Goal: Task Accomplishment & Management: Use online tool/utility

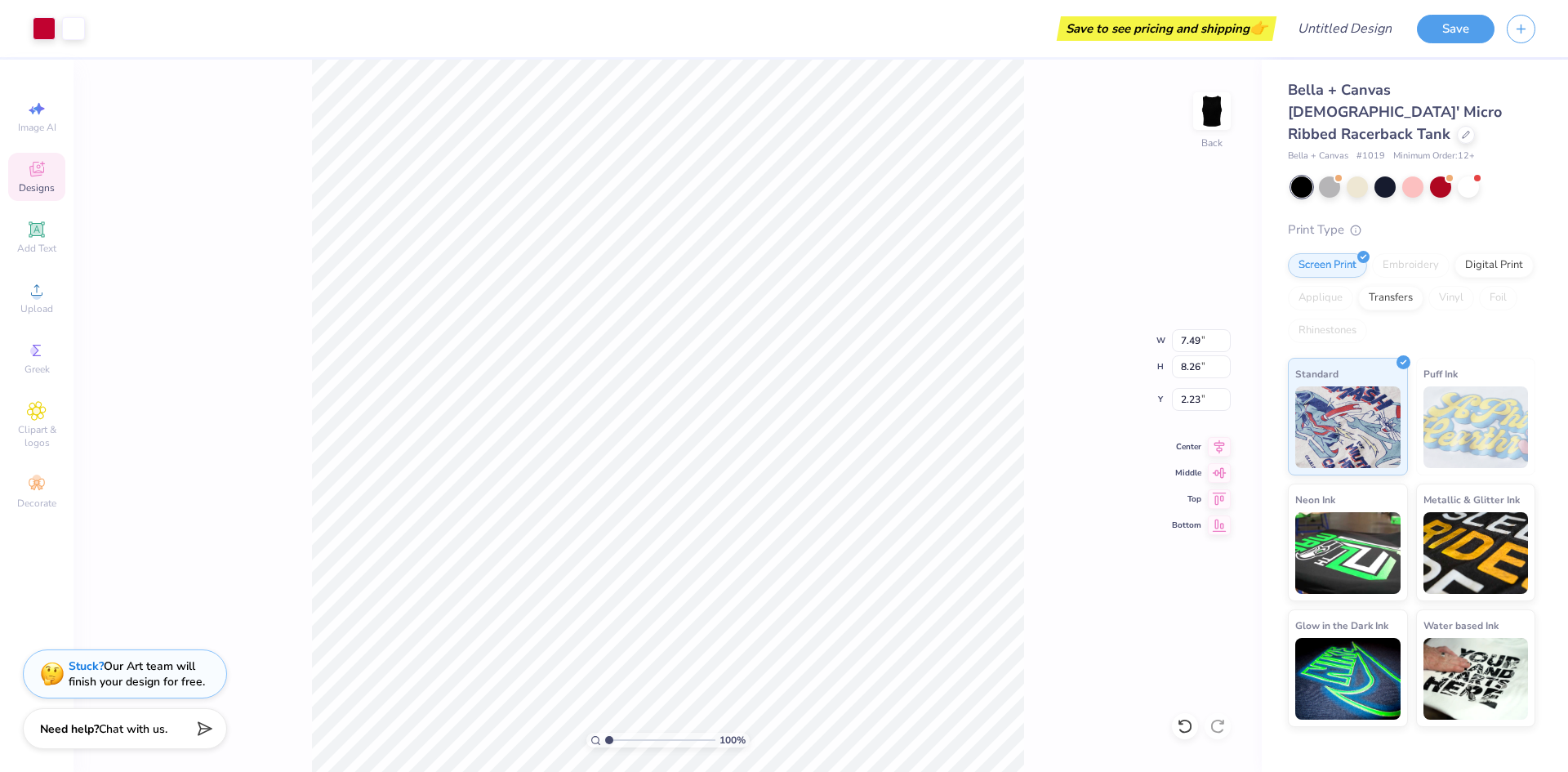
type input "2.23"
type input "4.72"
type input "1.16"
type input "2.05"
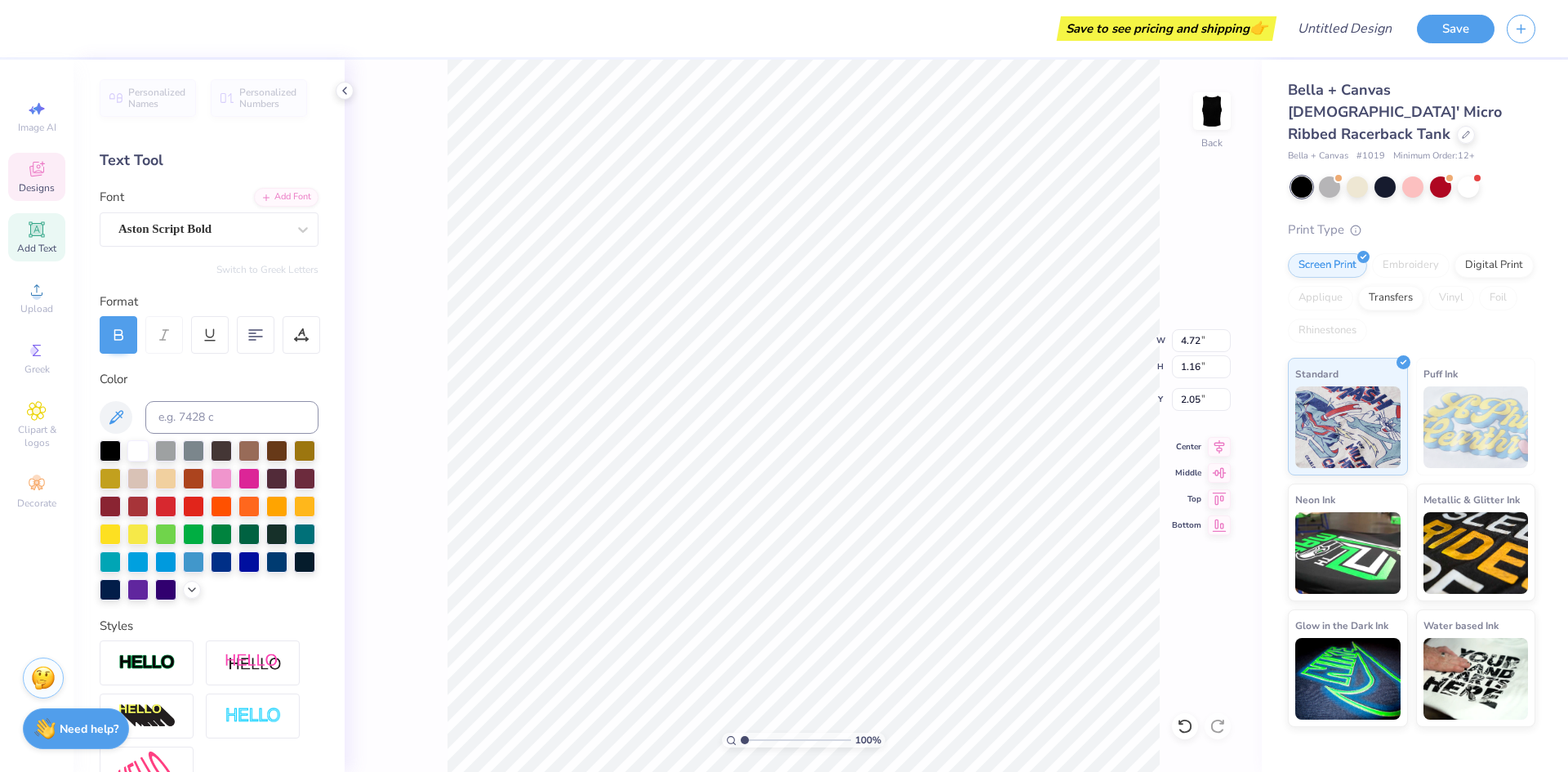
scroll to position [13, 3]
click at [346, 88] on icon at bounding box center [345, 91] width 13 height 13
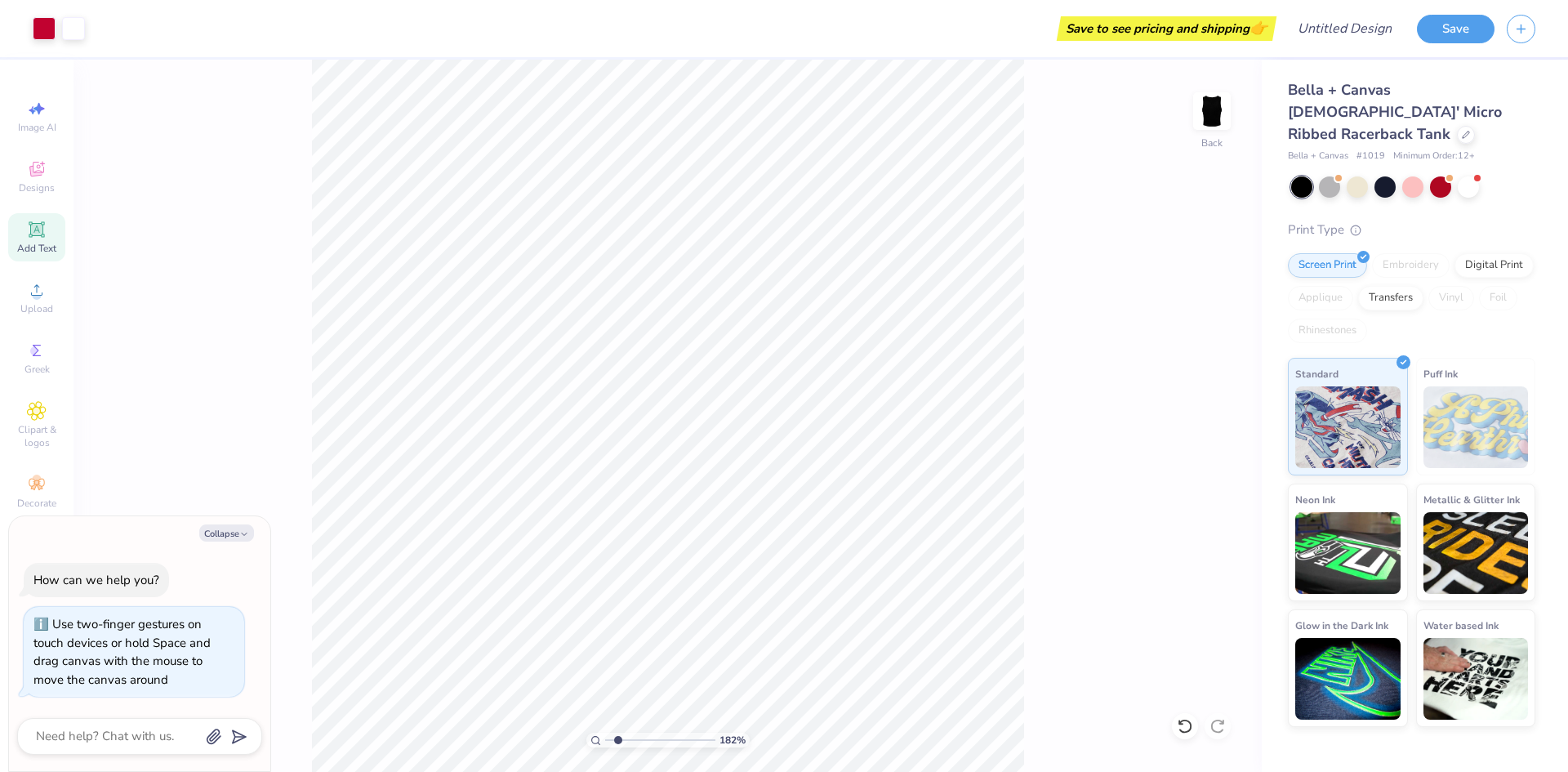
type input "1.82266588284093"
type textarea "x"
type input "2.01445811466782"
type textarea "x"
type input "2.01445811466782"
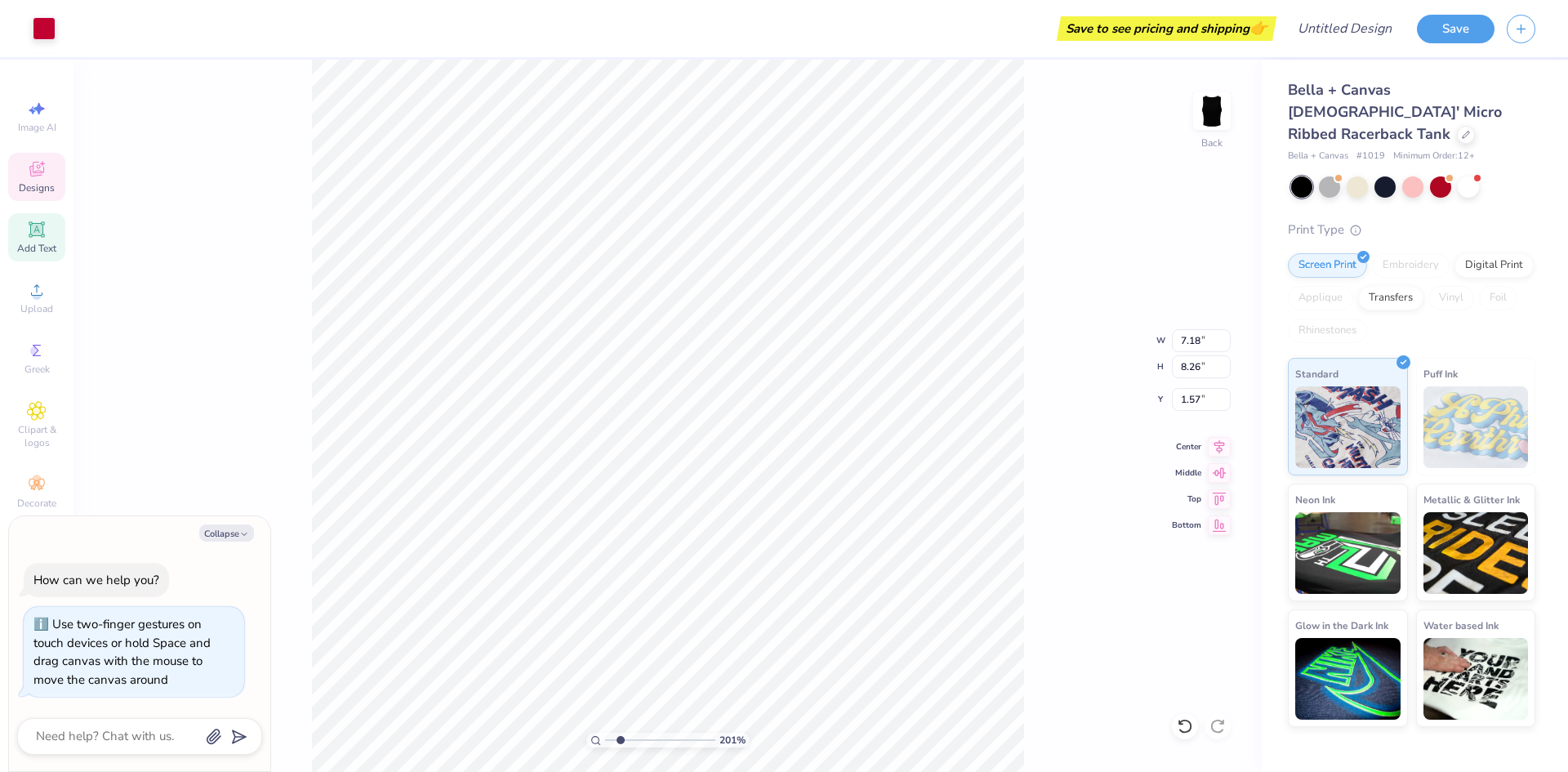
type textarea "x"
type input "1.58"
click at [1079, 487] on div "201 % Back W 7.18 H 8.26 Y 1.58 Center Middle Top Bottom" at bounding box center [667, 416] width 1188 height 712
type input "2.01445811466782"
type textarea "x"
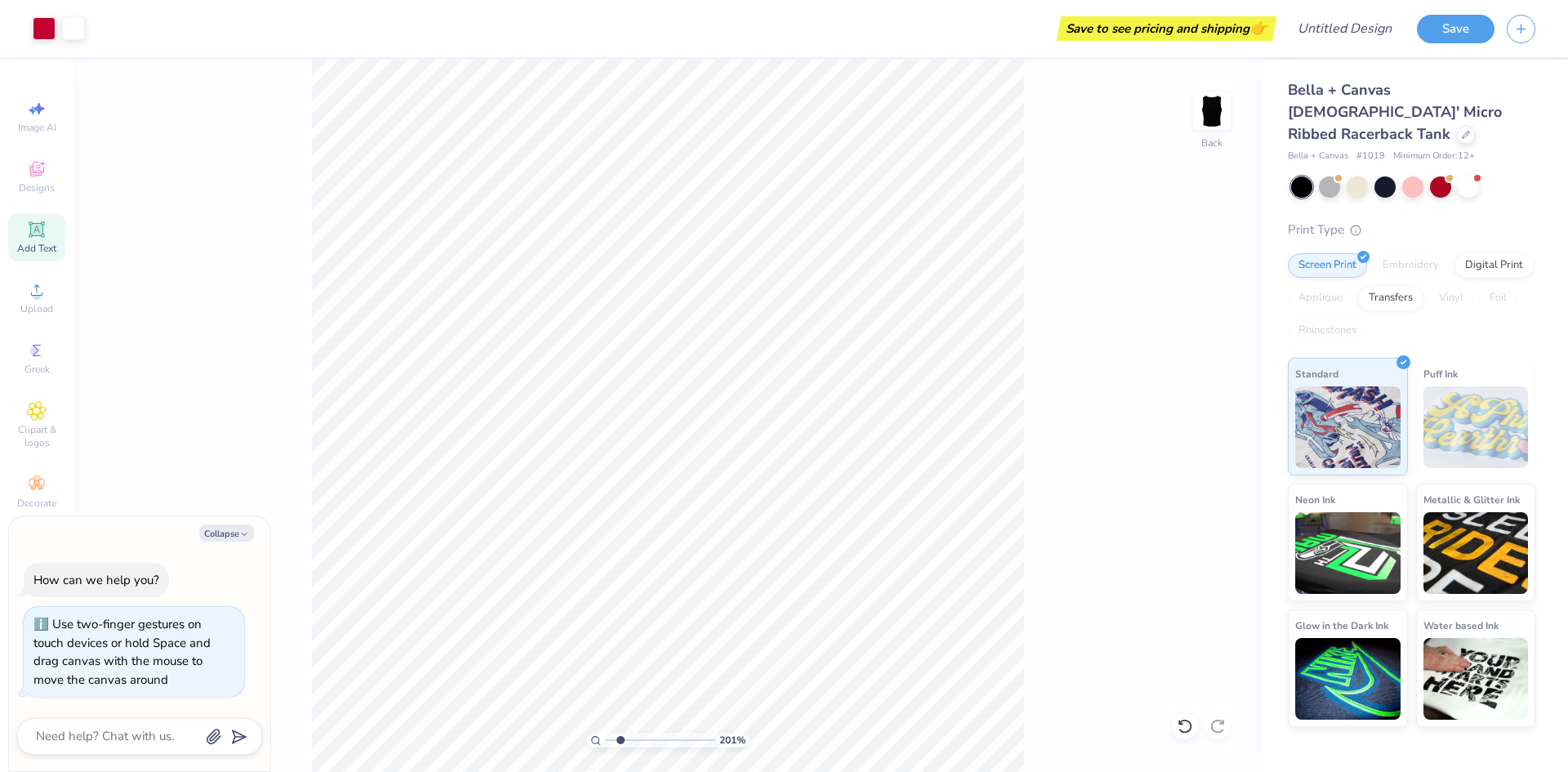
type input "2.01445811466782"
type textarea "x"
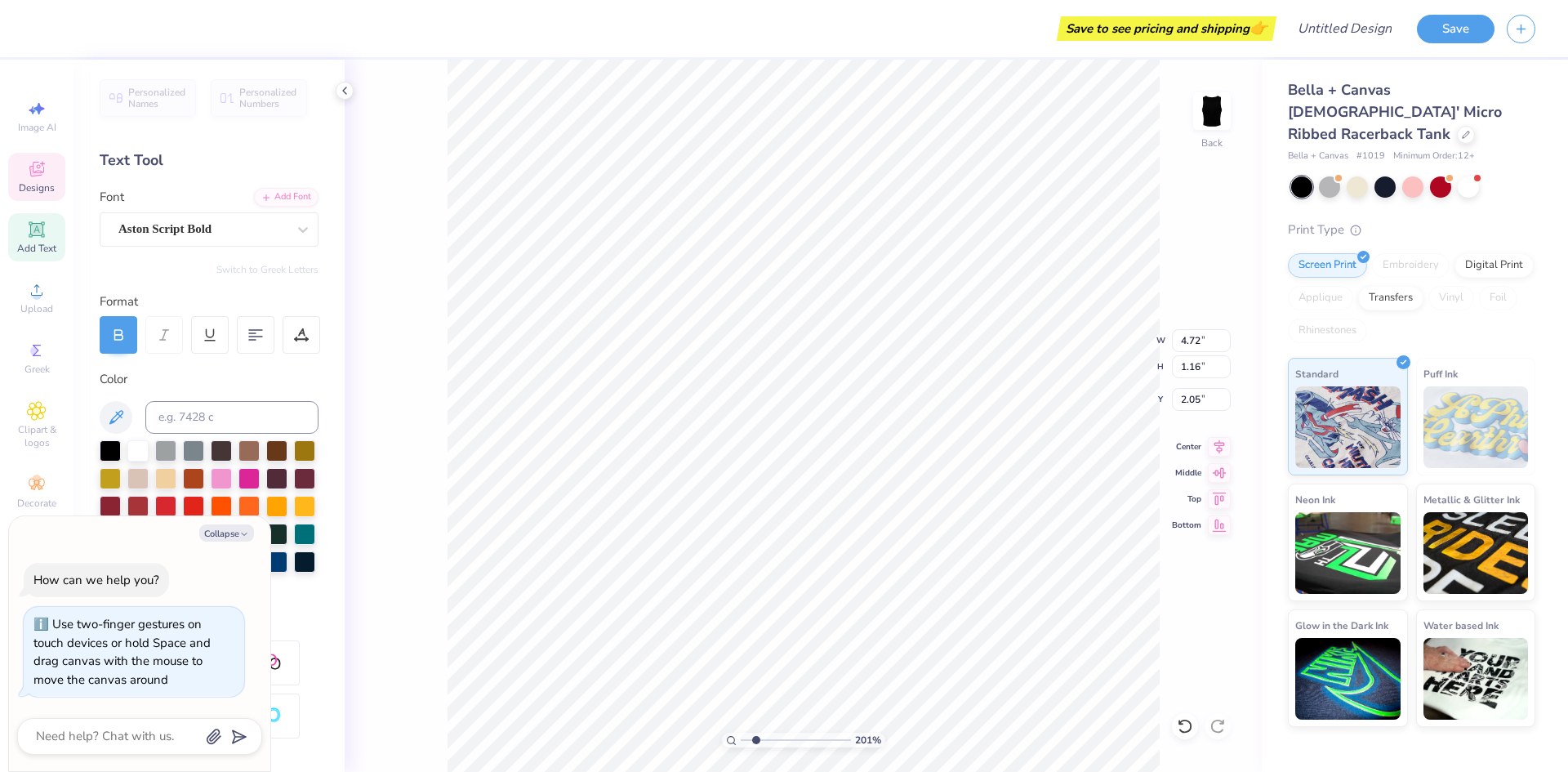
type input "2.01445811466782"
type textarea "x"
type input "2.82"
type input "2.01445811466782"
type textarea "x"
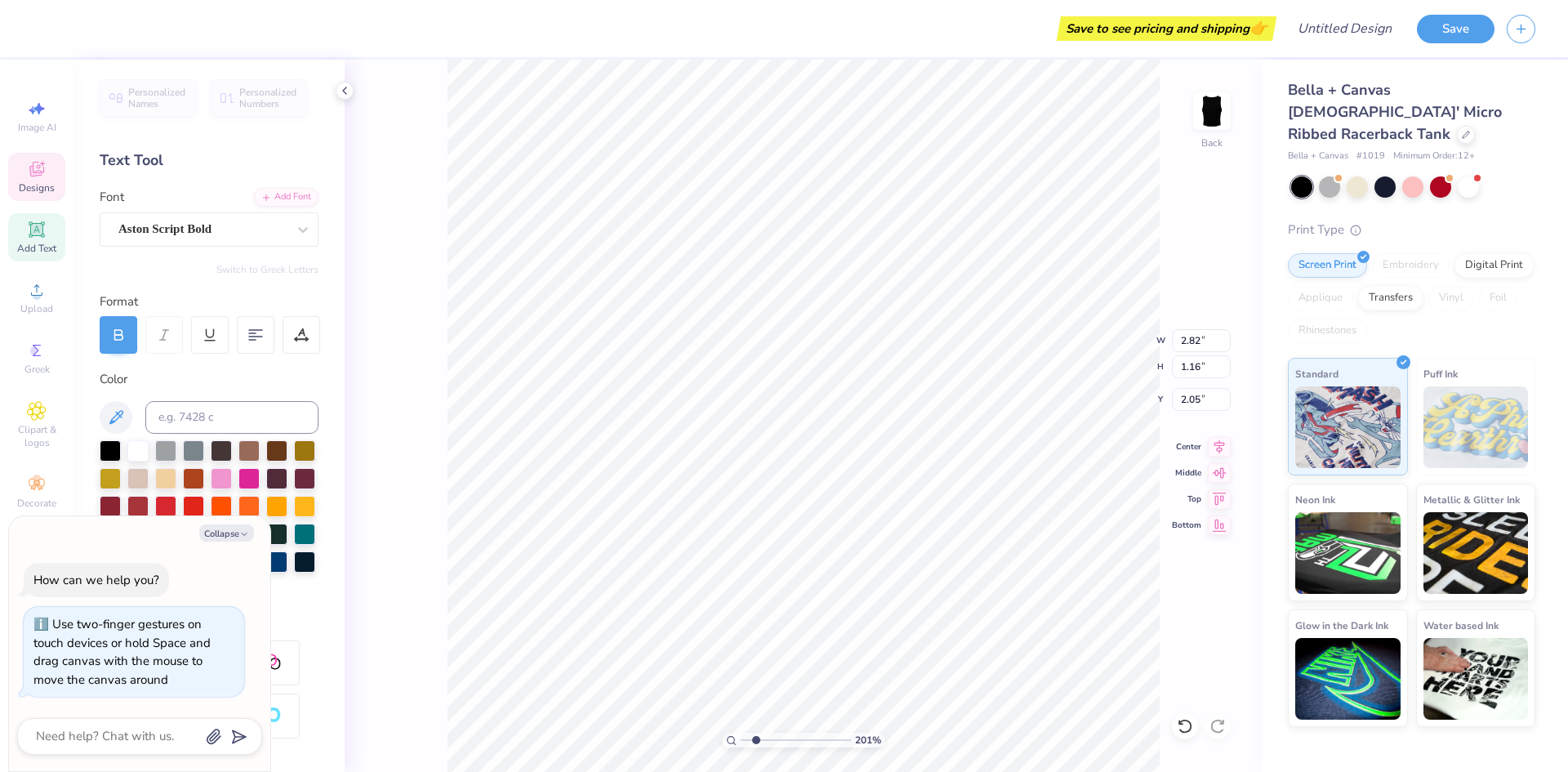
type input "4.72"
type input "2.01445811466782"
type textarea "x"
type input "2.82"
type input "2.01445811466782"
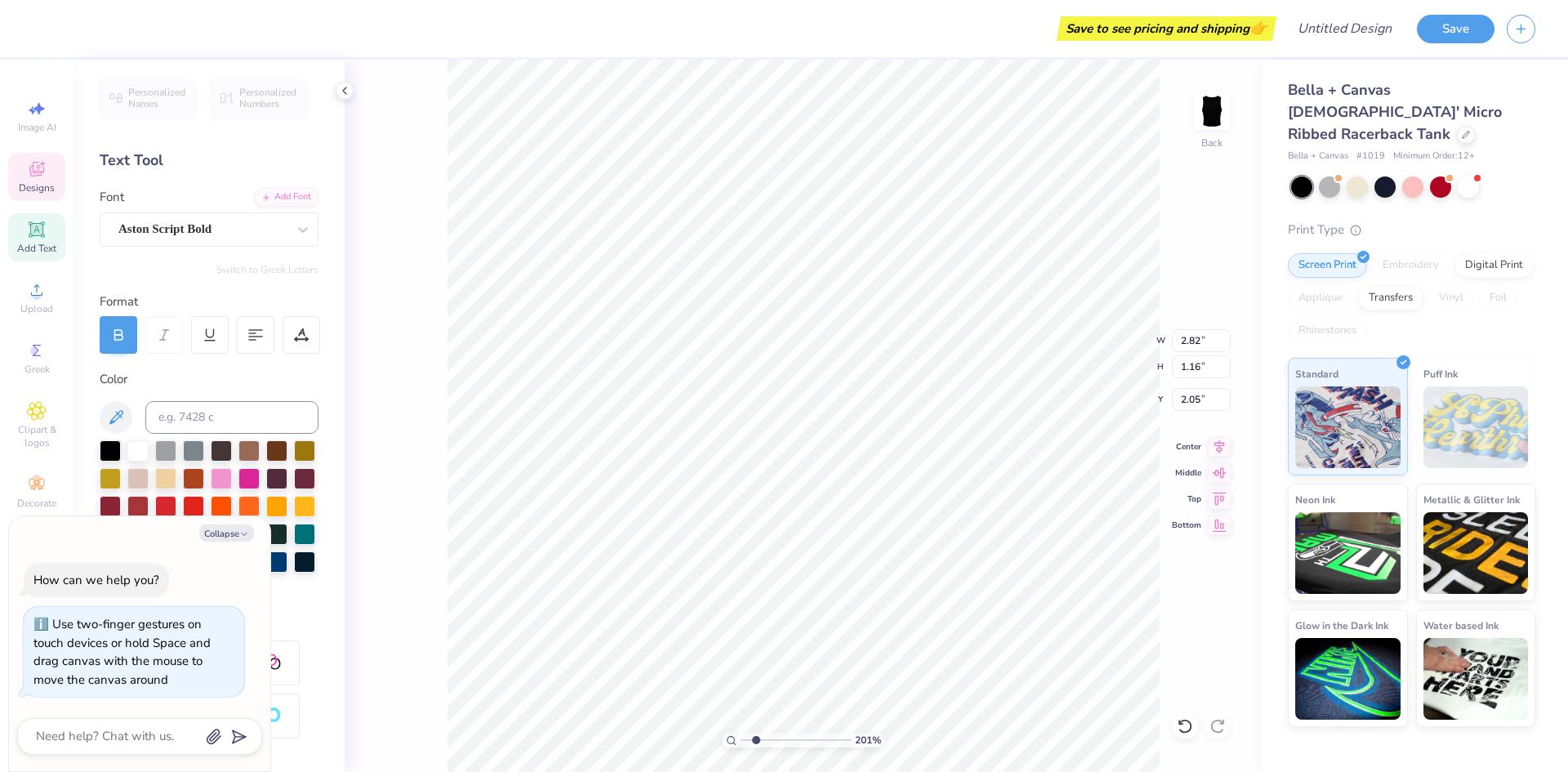
type textarea "x"
type input "2.01445811466782"
type textarea "x"
type input "2.01445811466782"
type textarea "x"
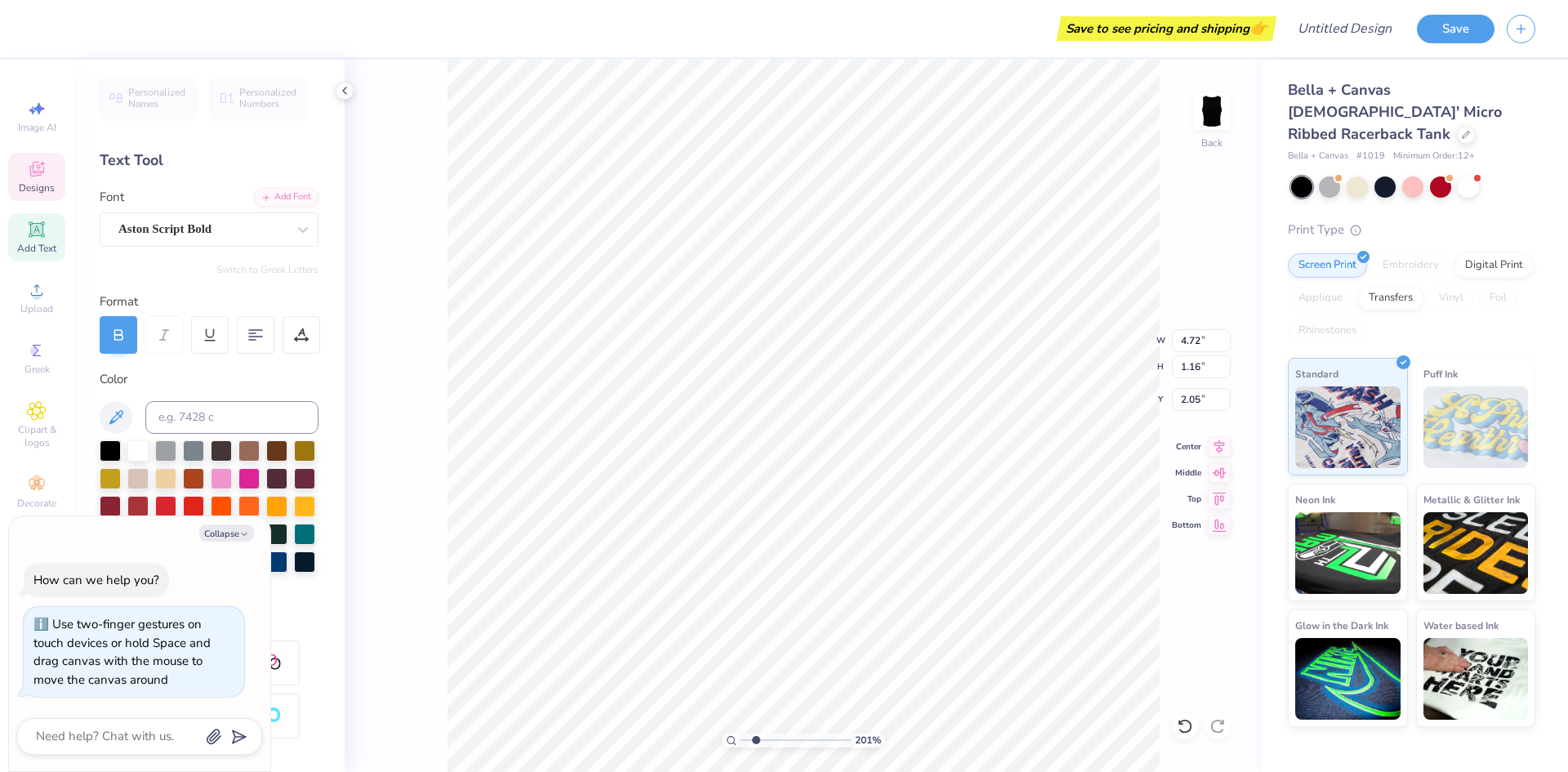
type input "2.01445811466782"
type textarea "x"
type input "2.01445811466782"
type textarea "x"
type input "2.01445811466782"
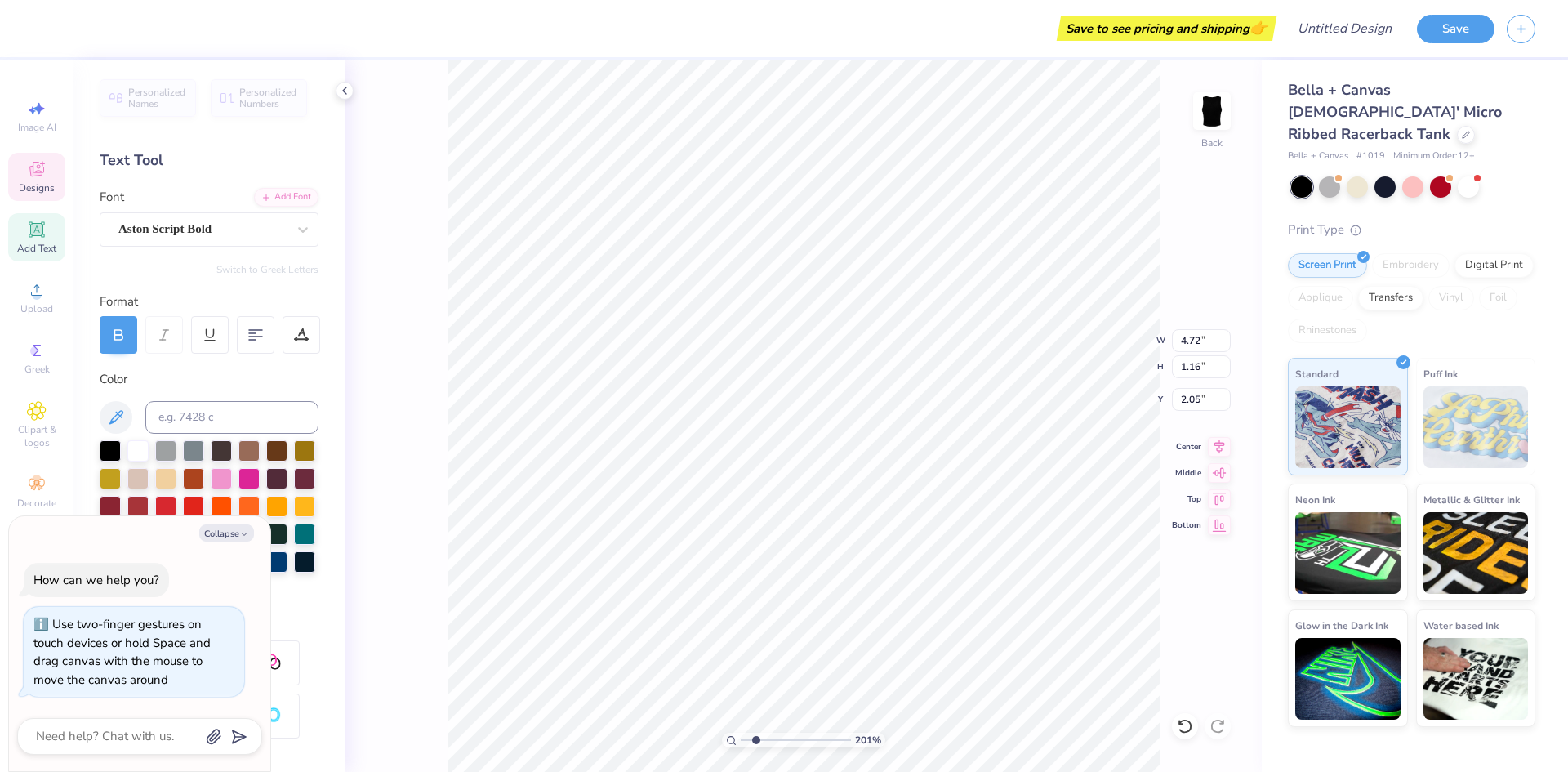
type textarea "x"
type textarea "T"
type input "2.01445811466782"
type textarea "x"
type textarea "TR"
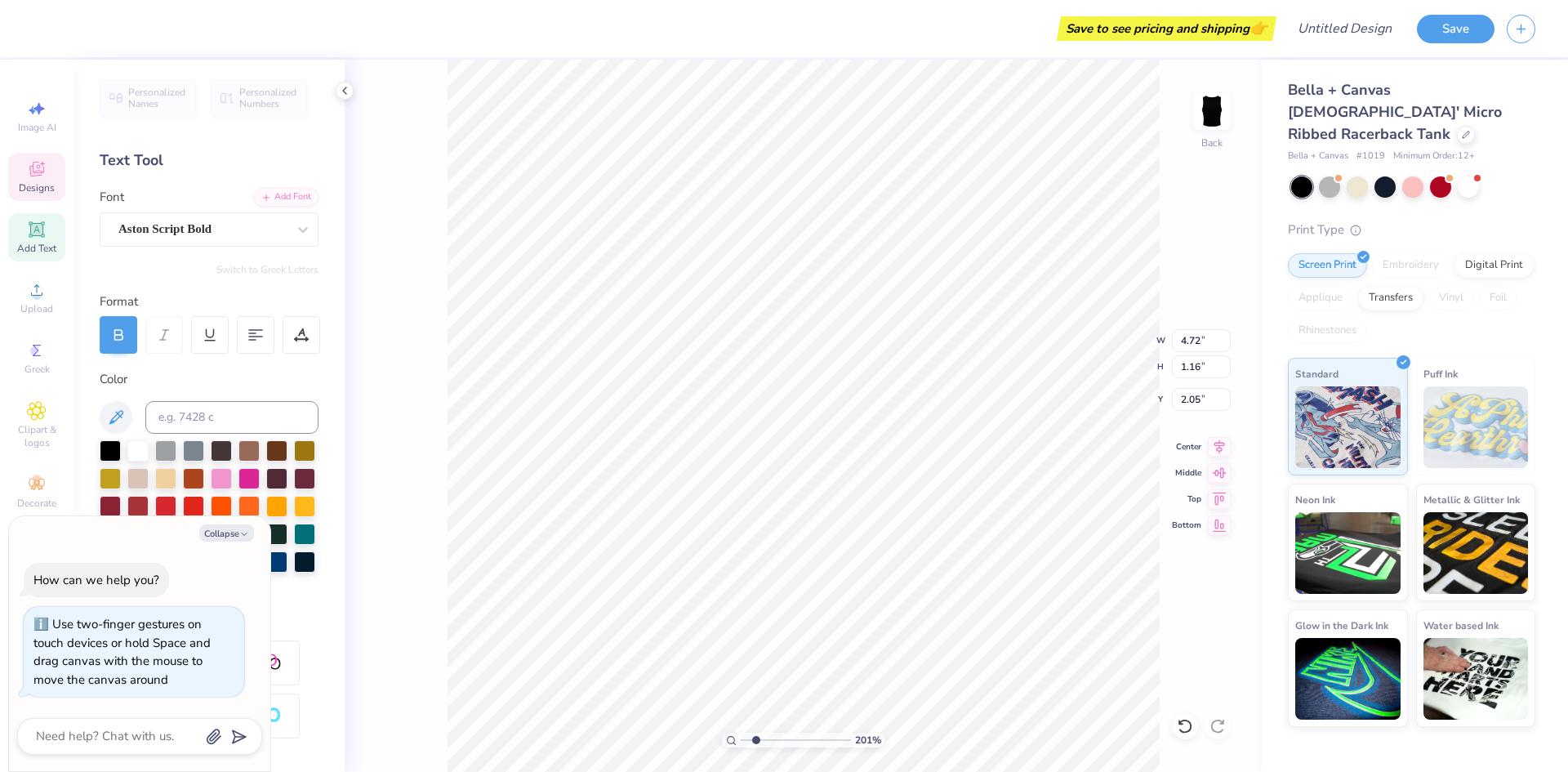
type input "2.01445811466782"
type textarea "x"
type textarea "T"
type input "2.01445811466782"
type textarea "x"
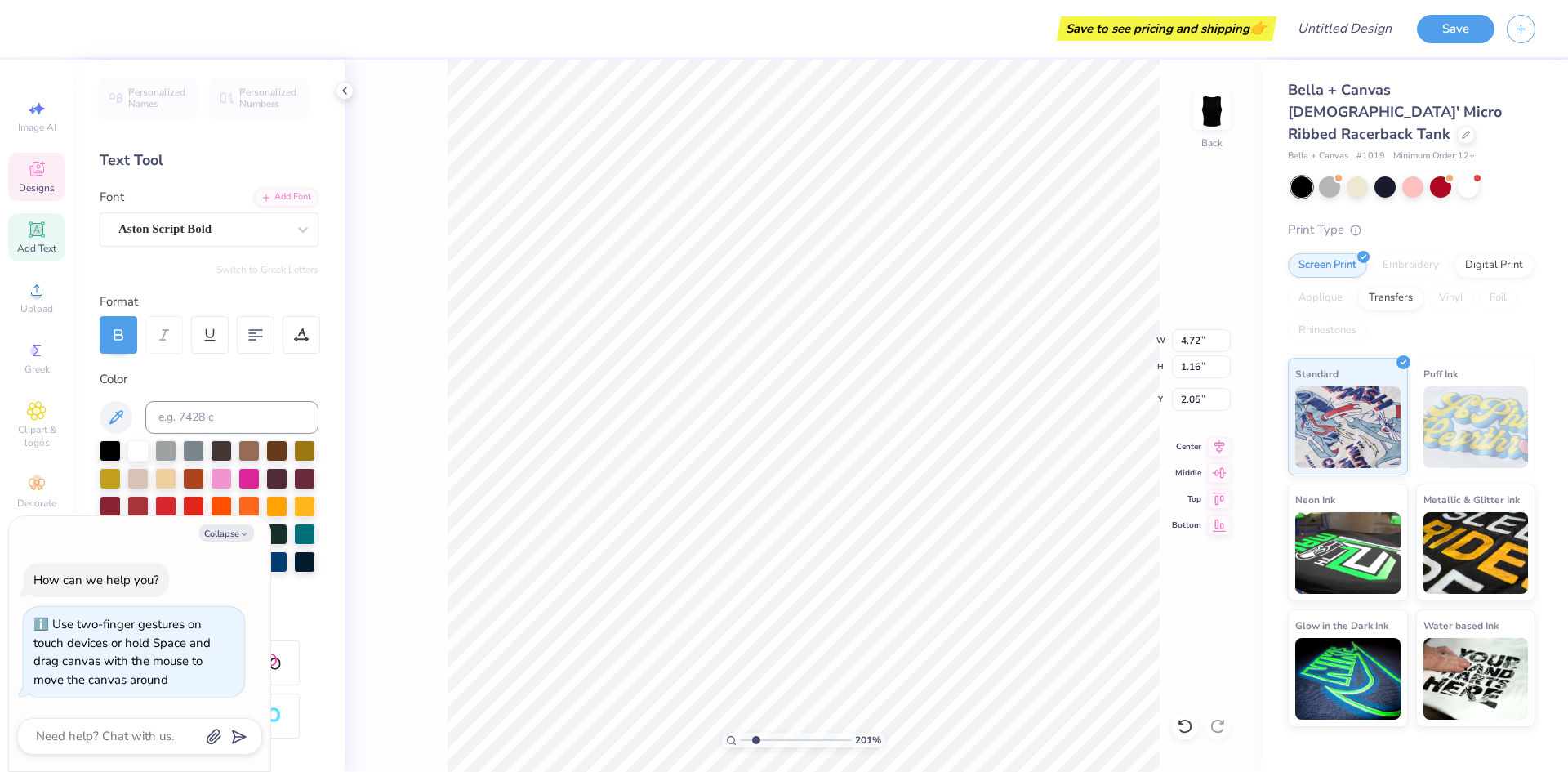
type input "2.01445811466782"
type textarea "x"
type input "2.01445811466782"
type textarea "x"
type textarea "T"
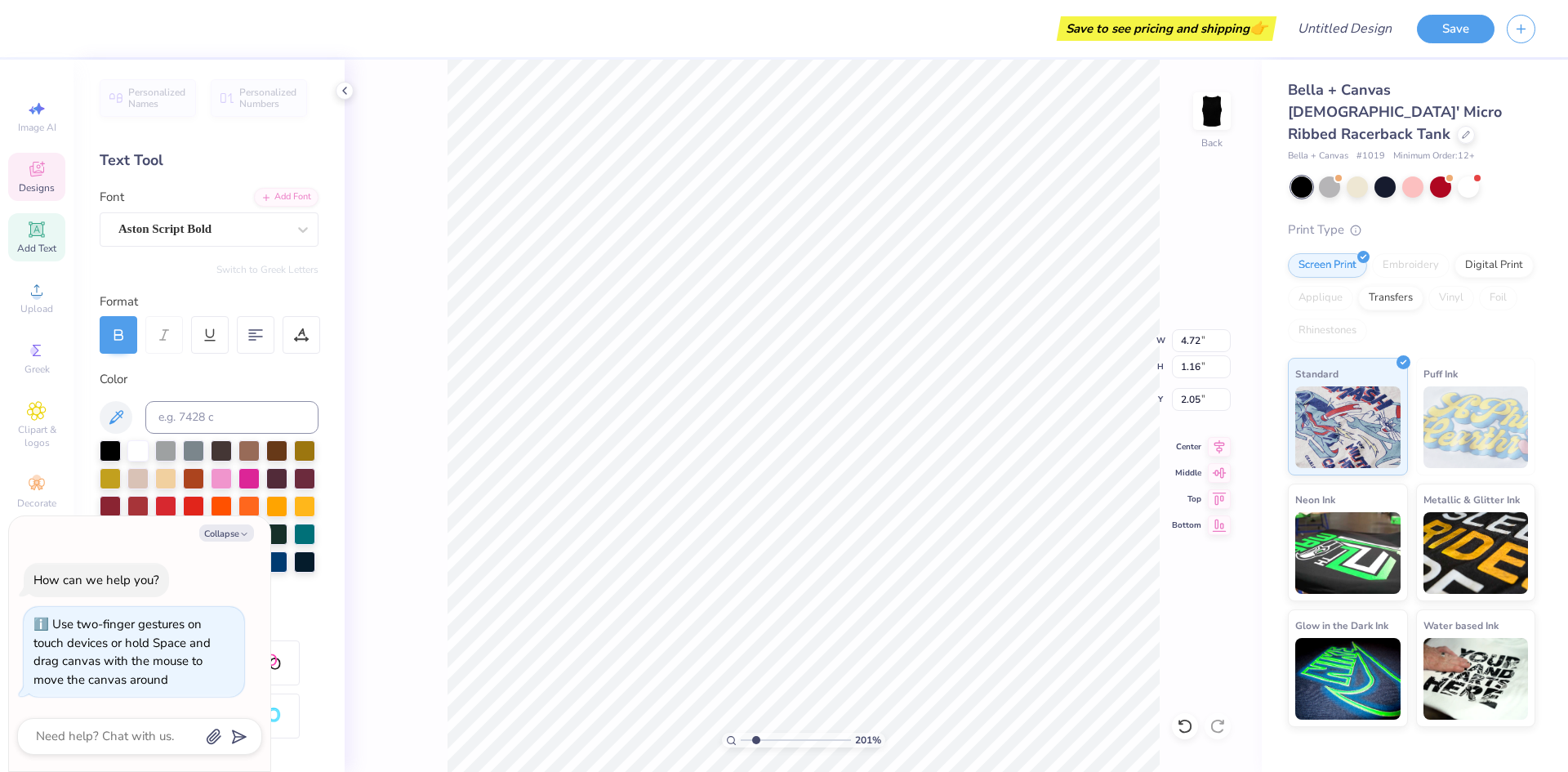
type input "2.01445811466782"
type textarea "x"
type textarea "Th"
type input "2.01445811466782"
type textarea "x"
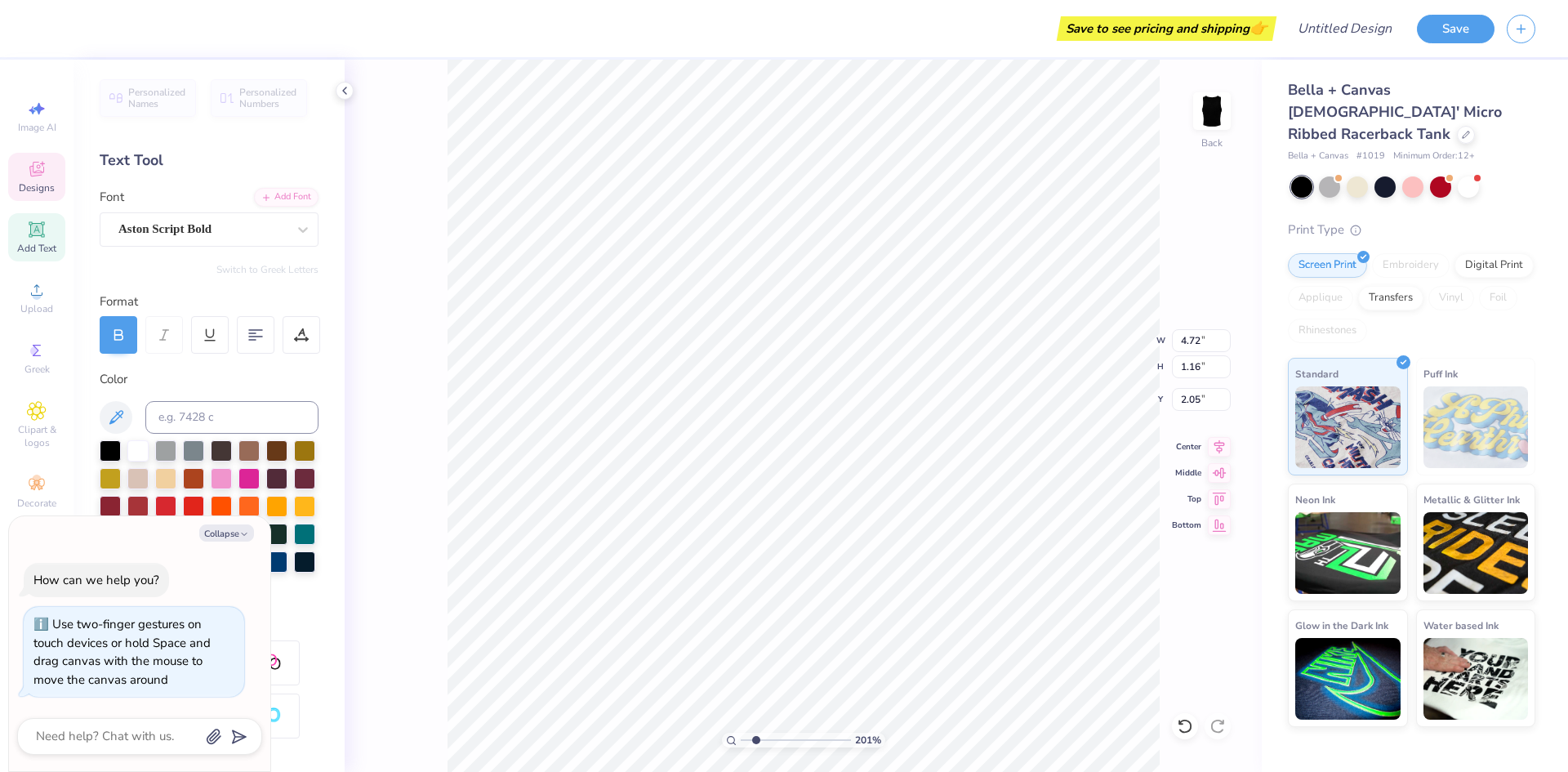
type textarea "The"
type input "2.01445811466782"
type textarea "x"
type textarea "The"
type input "2.01445811466782"
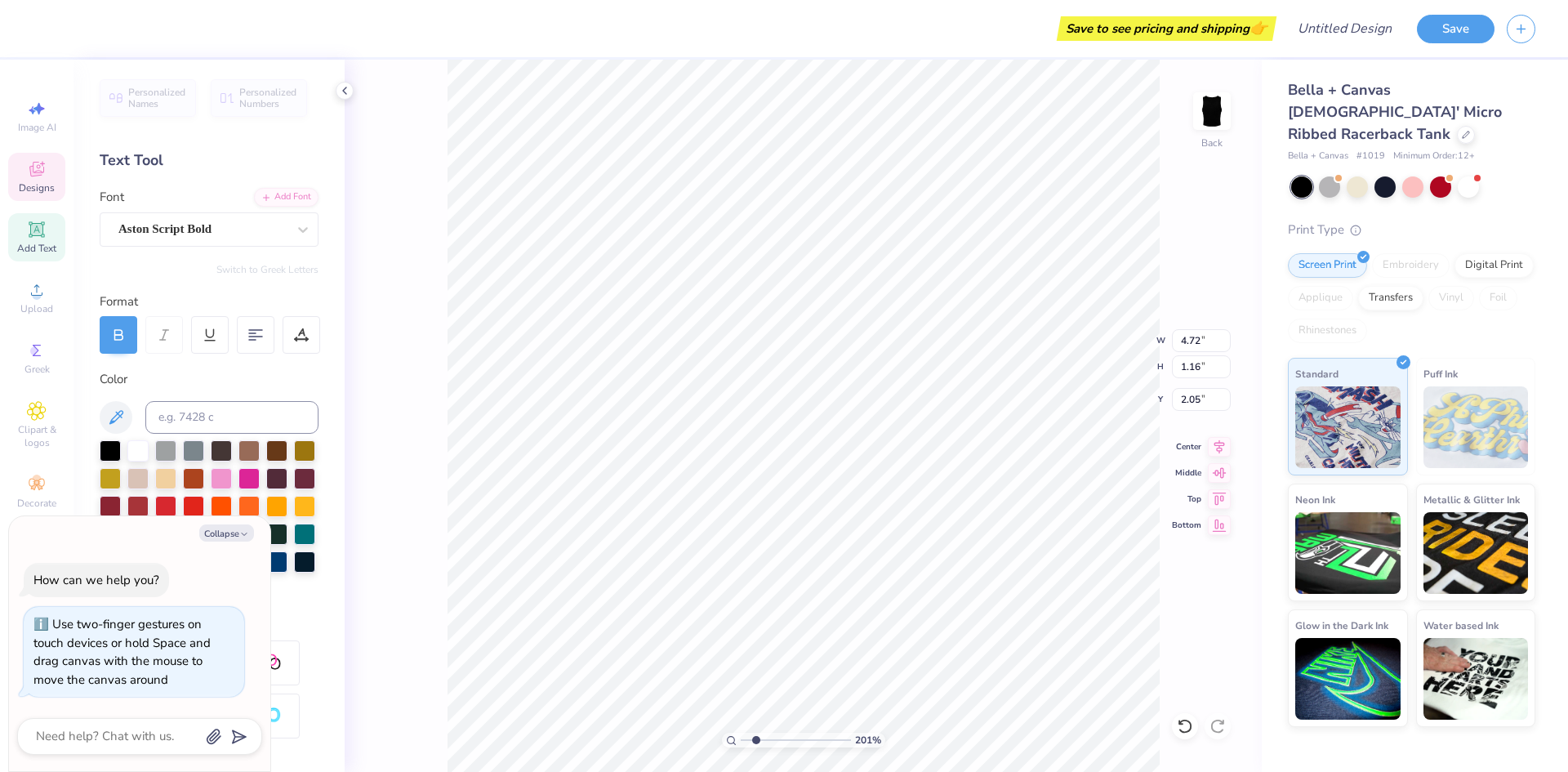
type textarea "x"
type input "2.01445811466782"
type textarea "x"
type textarea "The C"
type input "2.01445811466782"
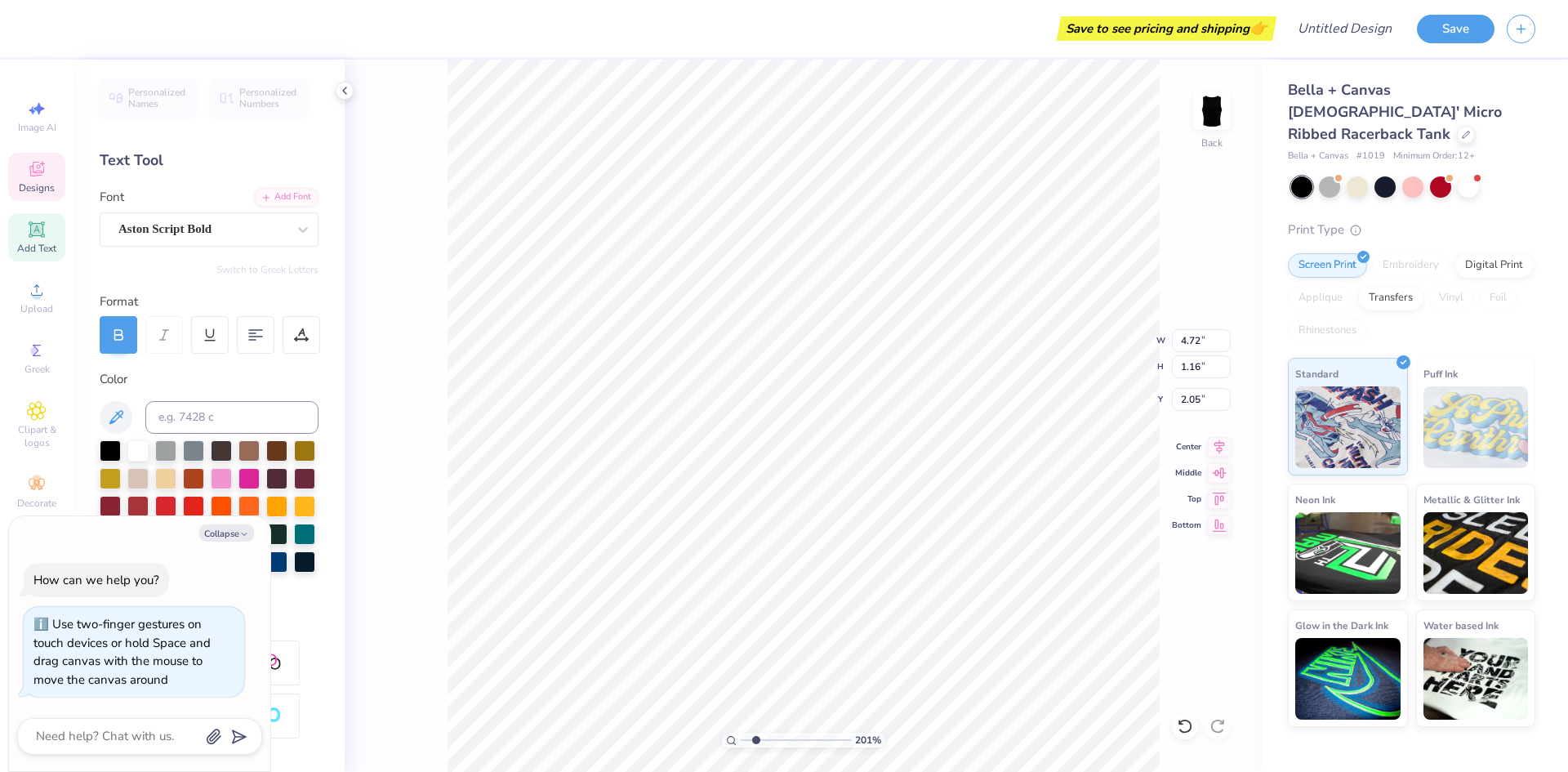
type textarea "x"
type textarea "The"
type input "2.01445811466782"
type textarea "x"
type textarea "The"
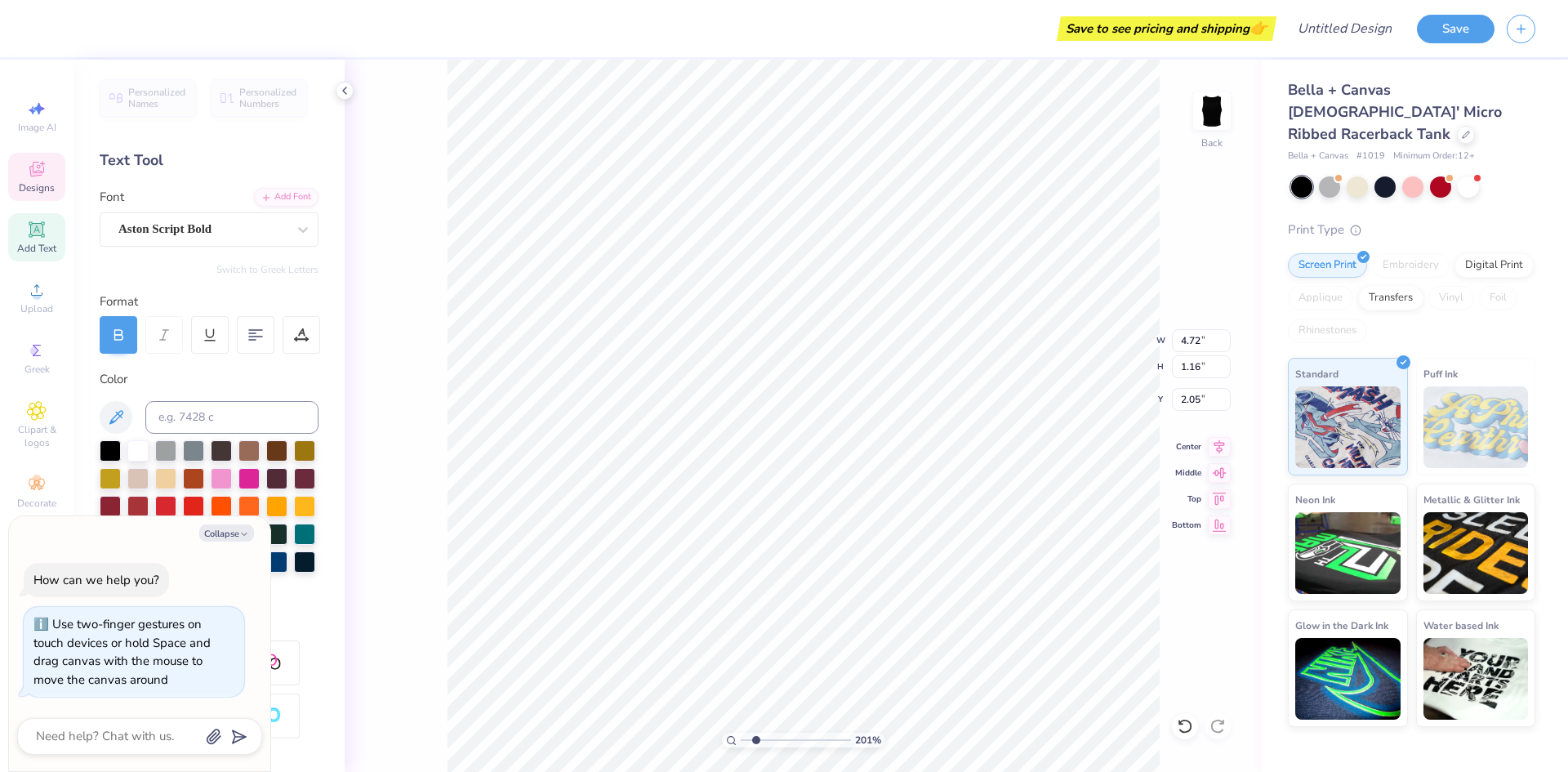
type textarea "x"
type input "2.01445811466782"
type textarea "x"
type input "2.01445811466782"
type textarea "x"
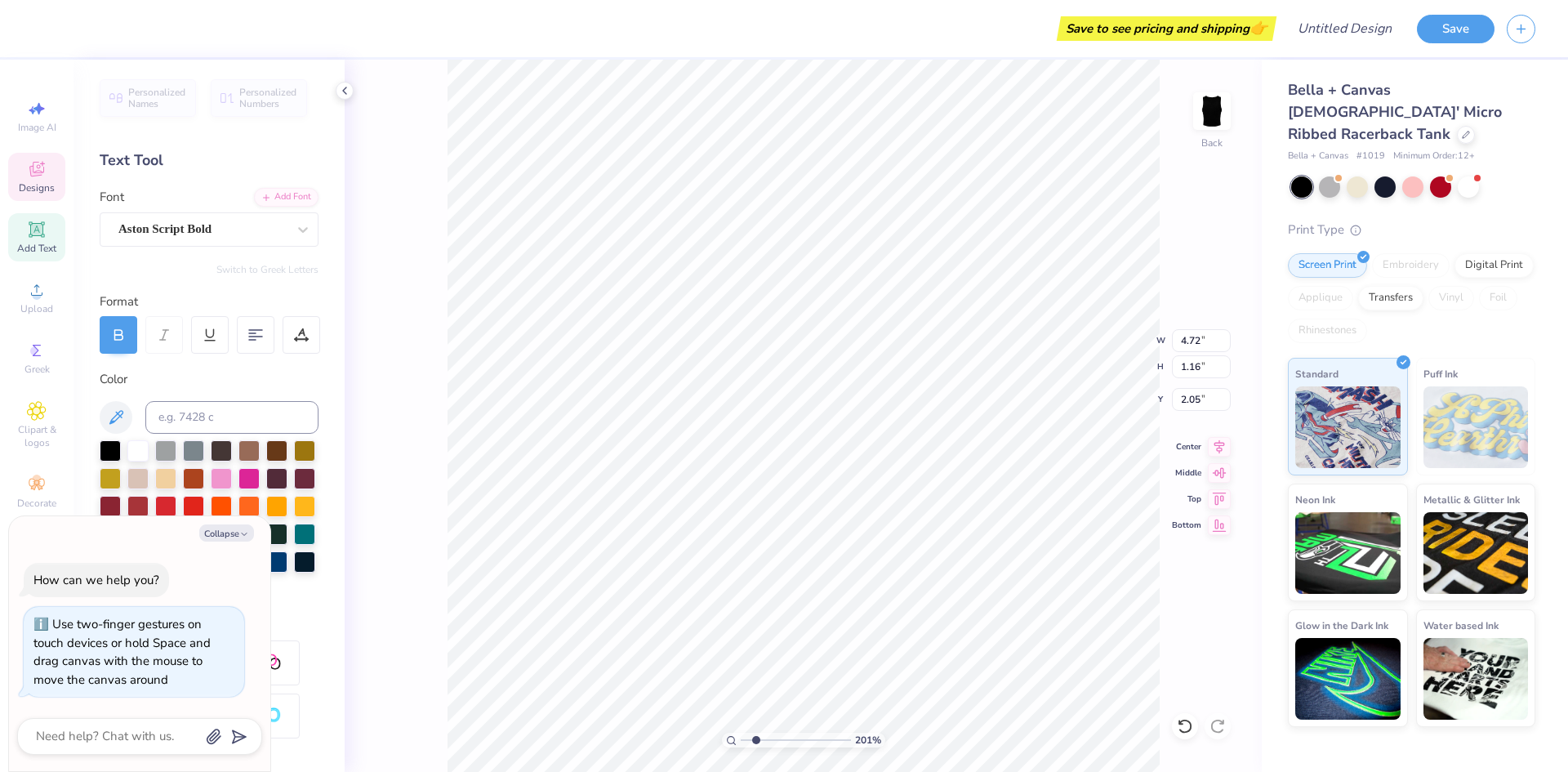
type input "2.01445811466782"
type textarea "x"
type input "2.01445811466782"
type textarea "x"
type textarea "The"
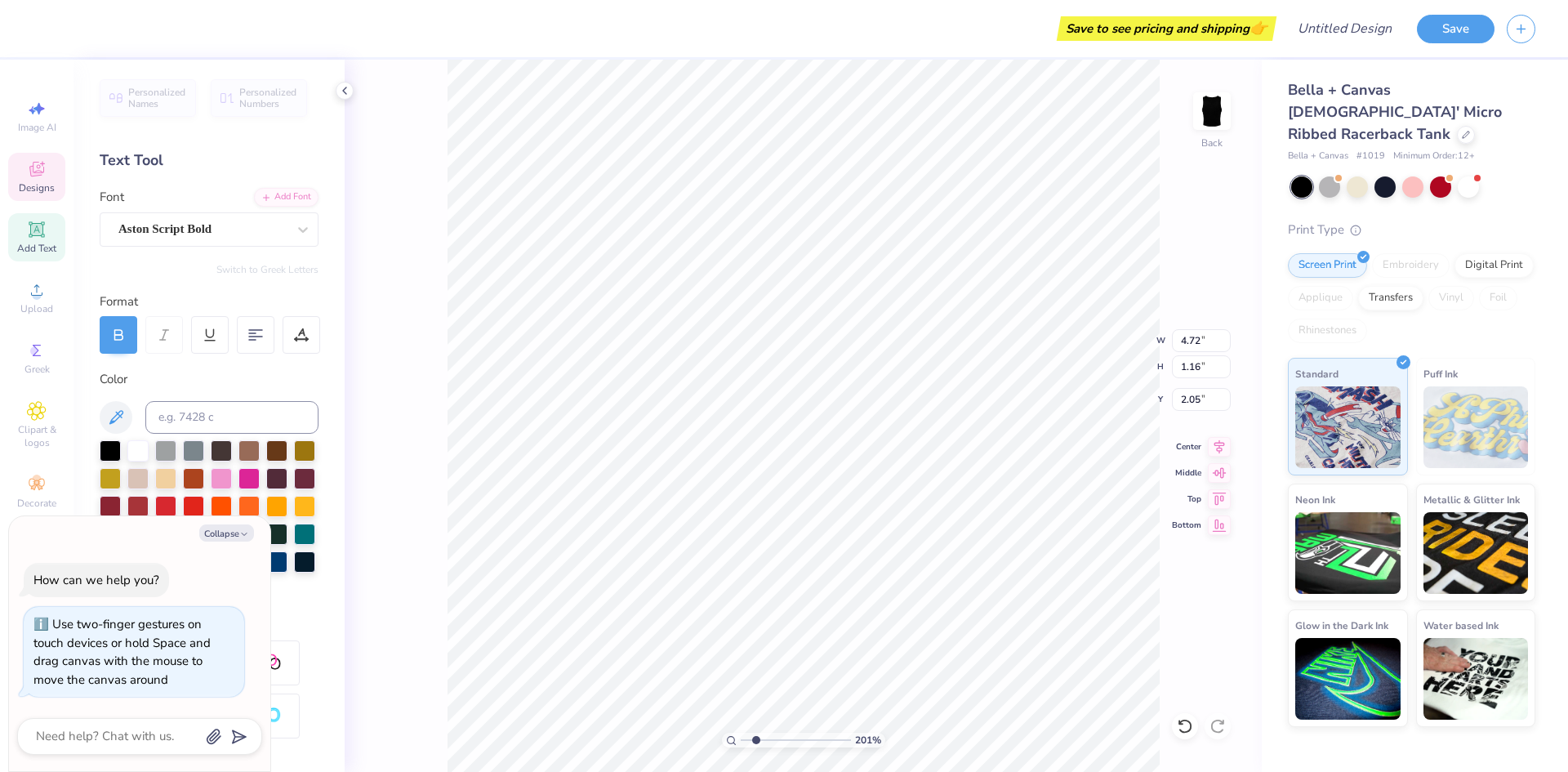
type input "2.01445811466782"
type textarea "x"
type textarea "Th"
type input "2.01445811466782"
type textarea "x"
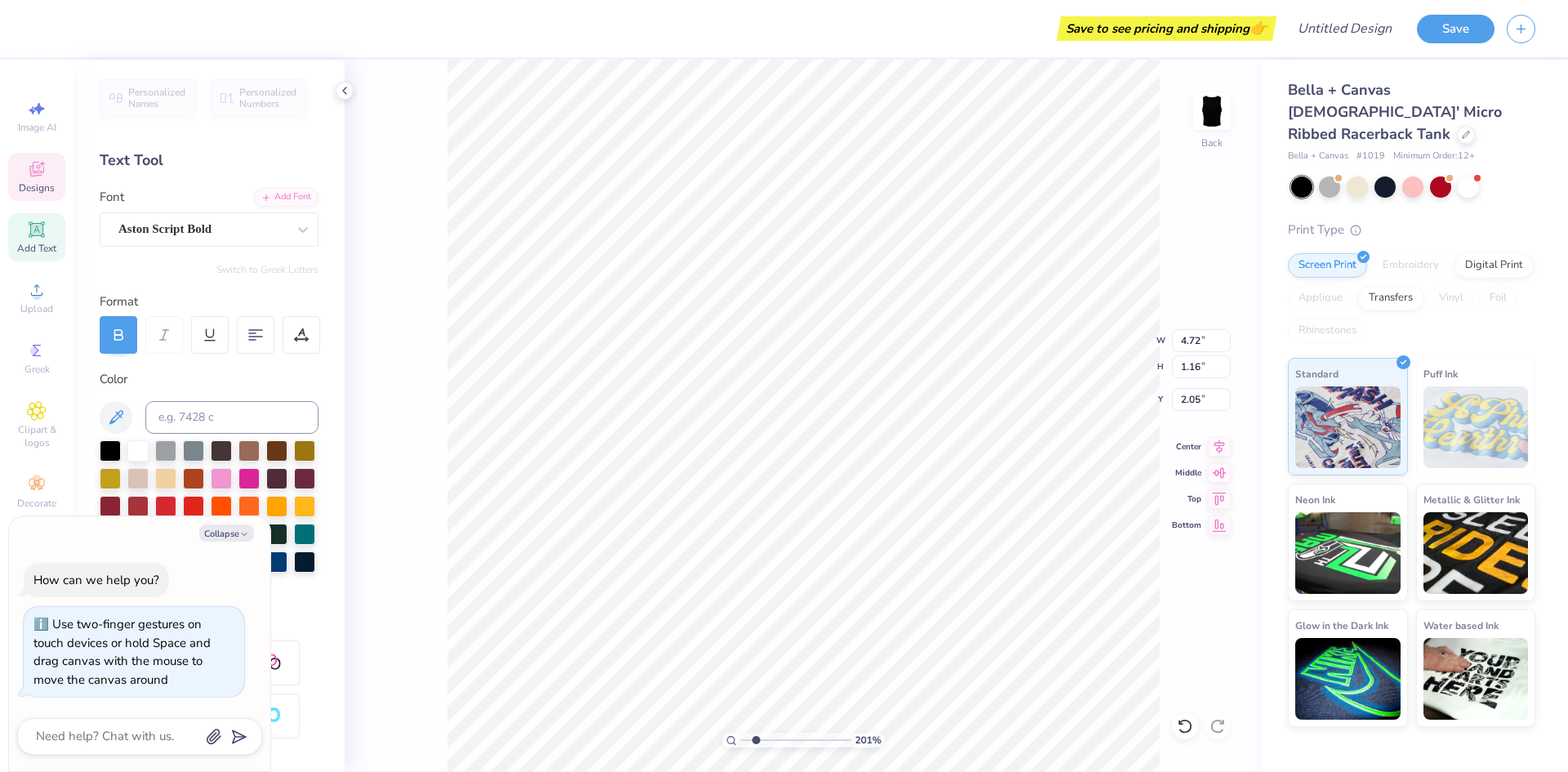
type textarea "The"
type input "2.01445811466782"
type textarea "x"
type input "2.01445811466782"
type textarea "x"
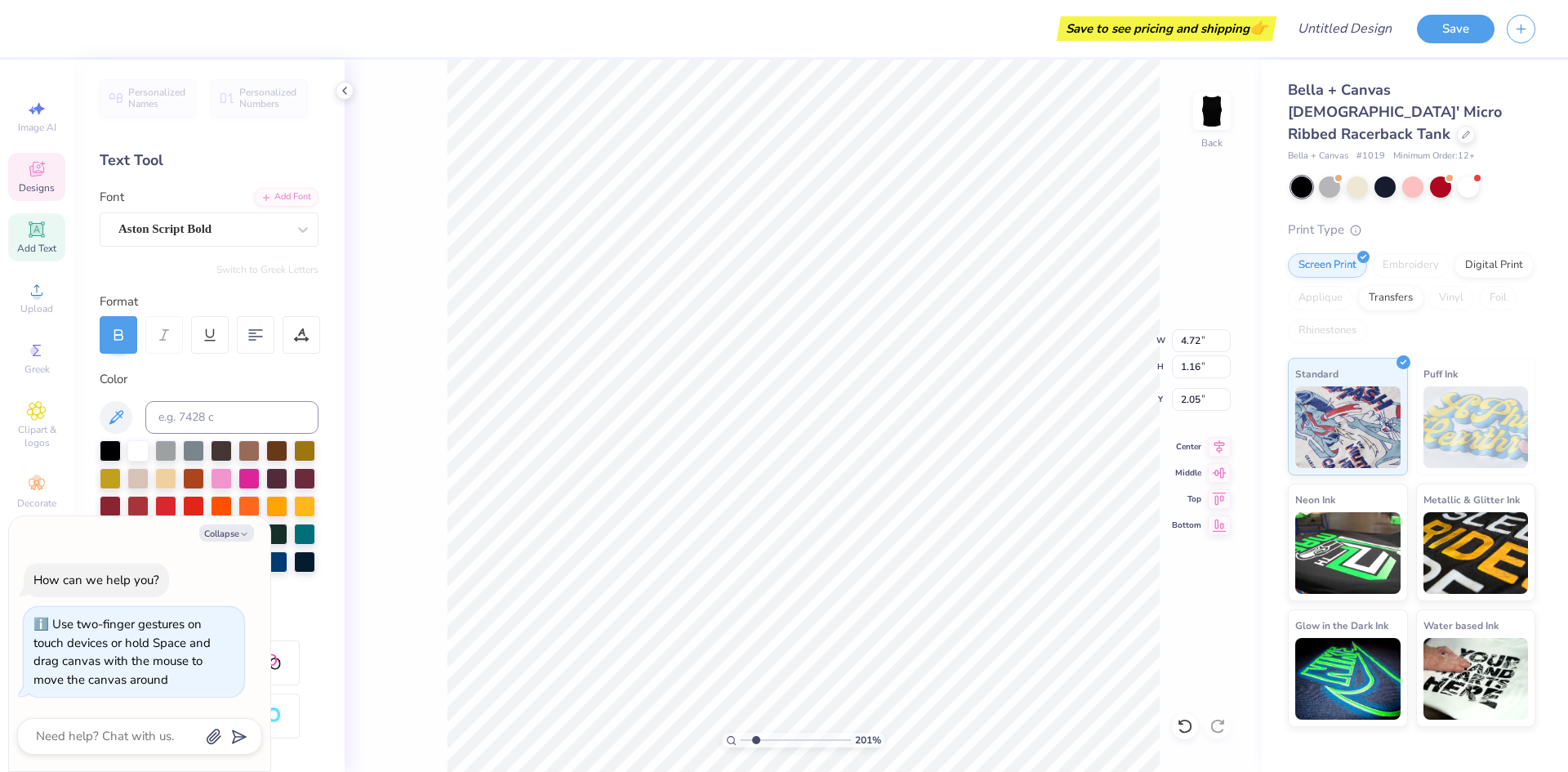
type textarea "The"
type input "2.01445811466782"
type textarea "x"
type textarea "The C"
type input "2.01445811466782"
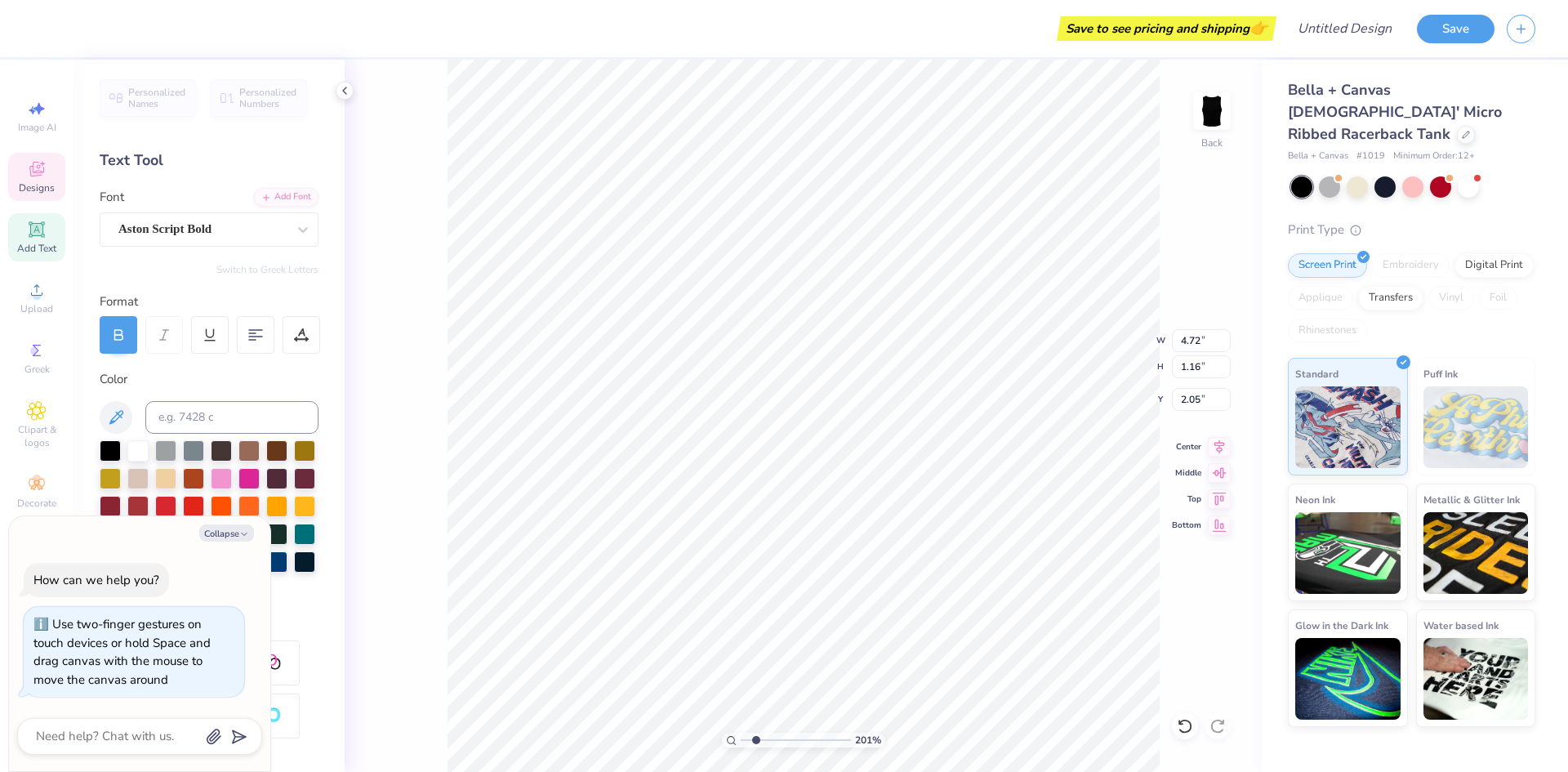
type textarea "x"
type textarea "The"
type input "2.01445811466782"
type textarea "x"
type textarea "The"
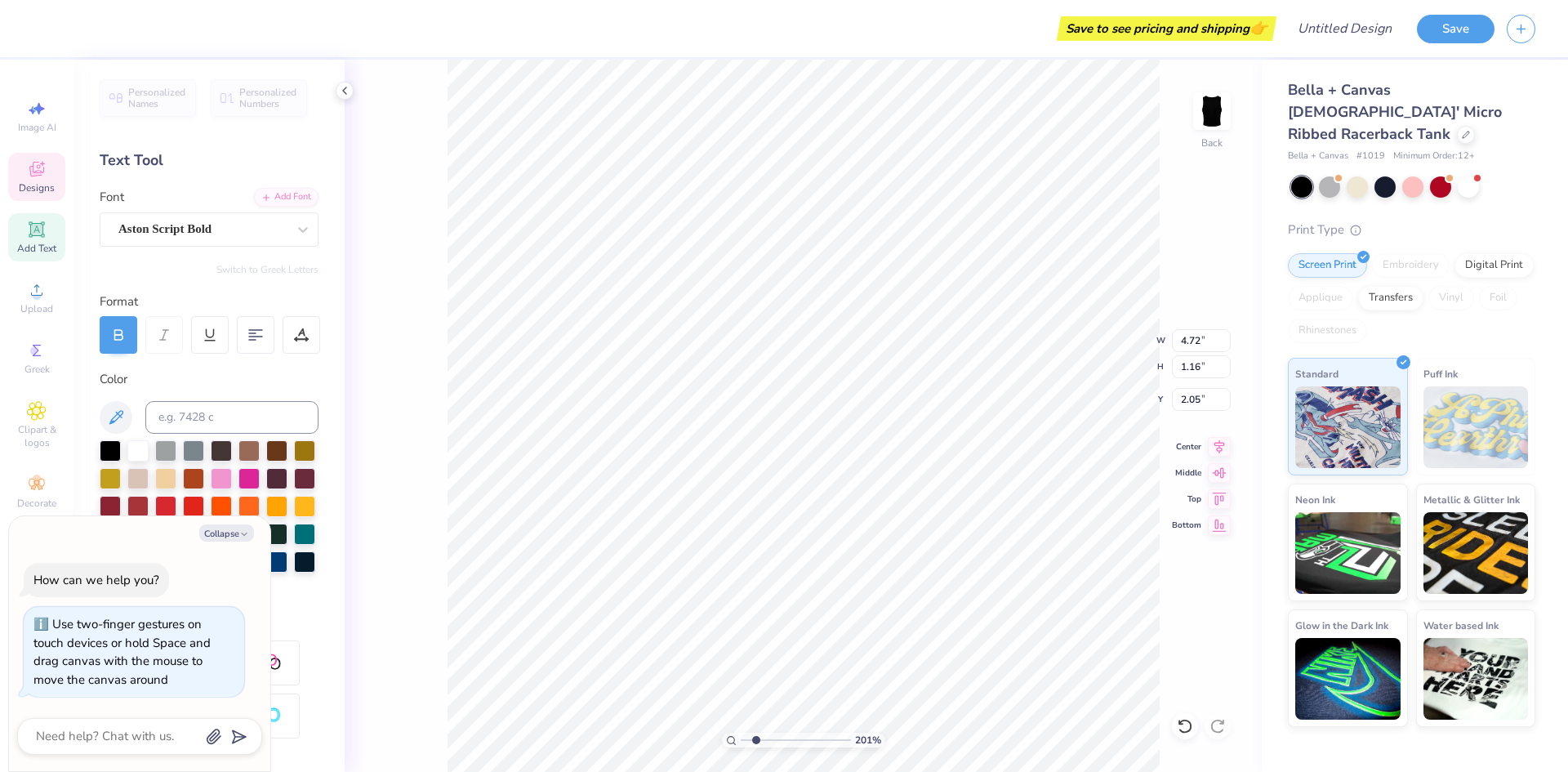
type input "2.01445811466782"
type textarea "x"
type textarea "The"
type input "2.01445811466782"
type textarea "x"
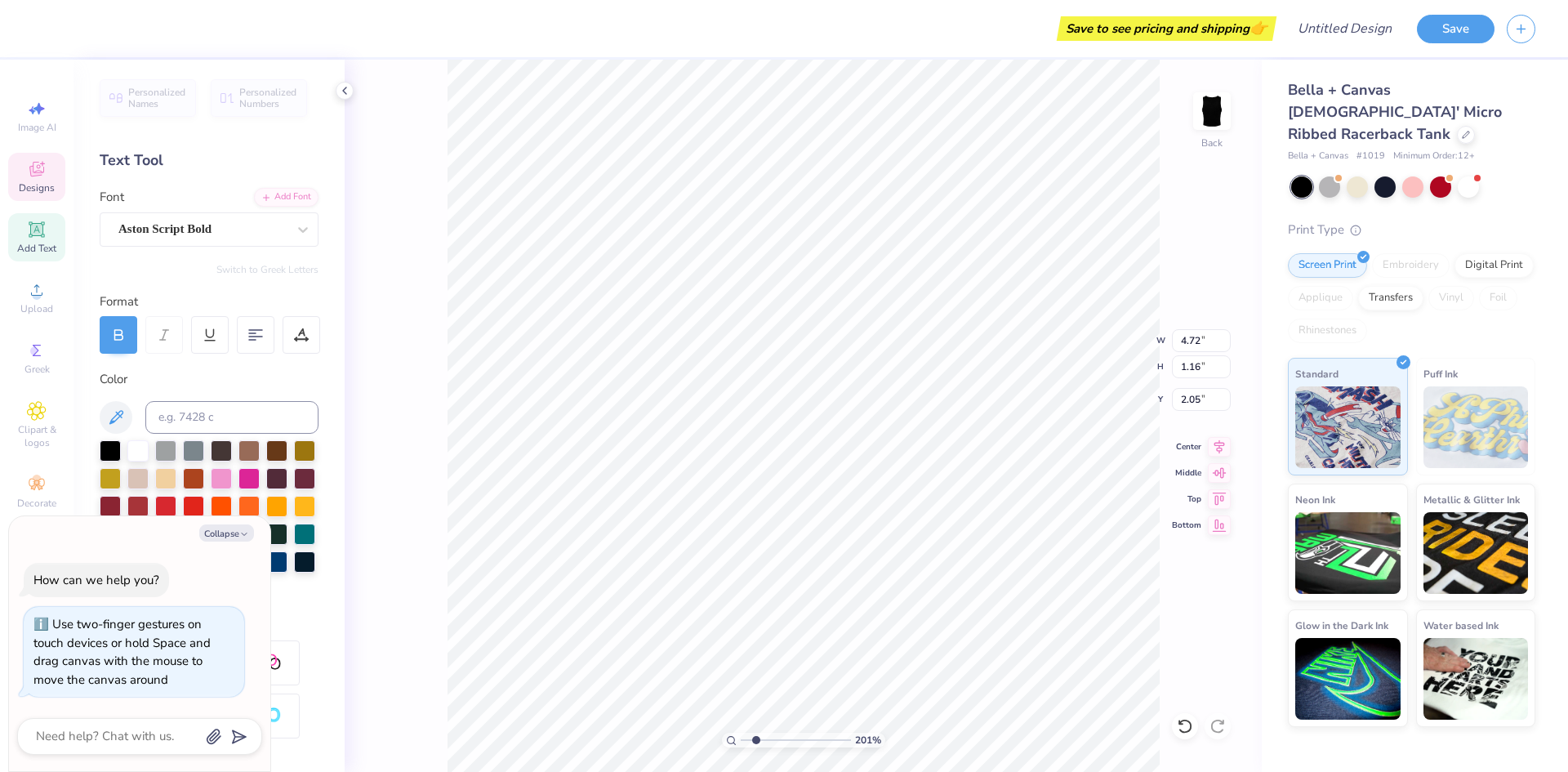
type input "3.23"
type input "1.71"
type input "1.77"
type input "2.01445811466782"
type textarea "x"
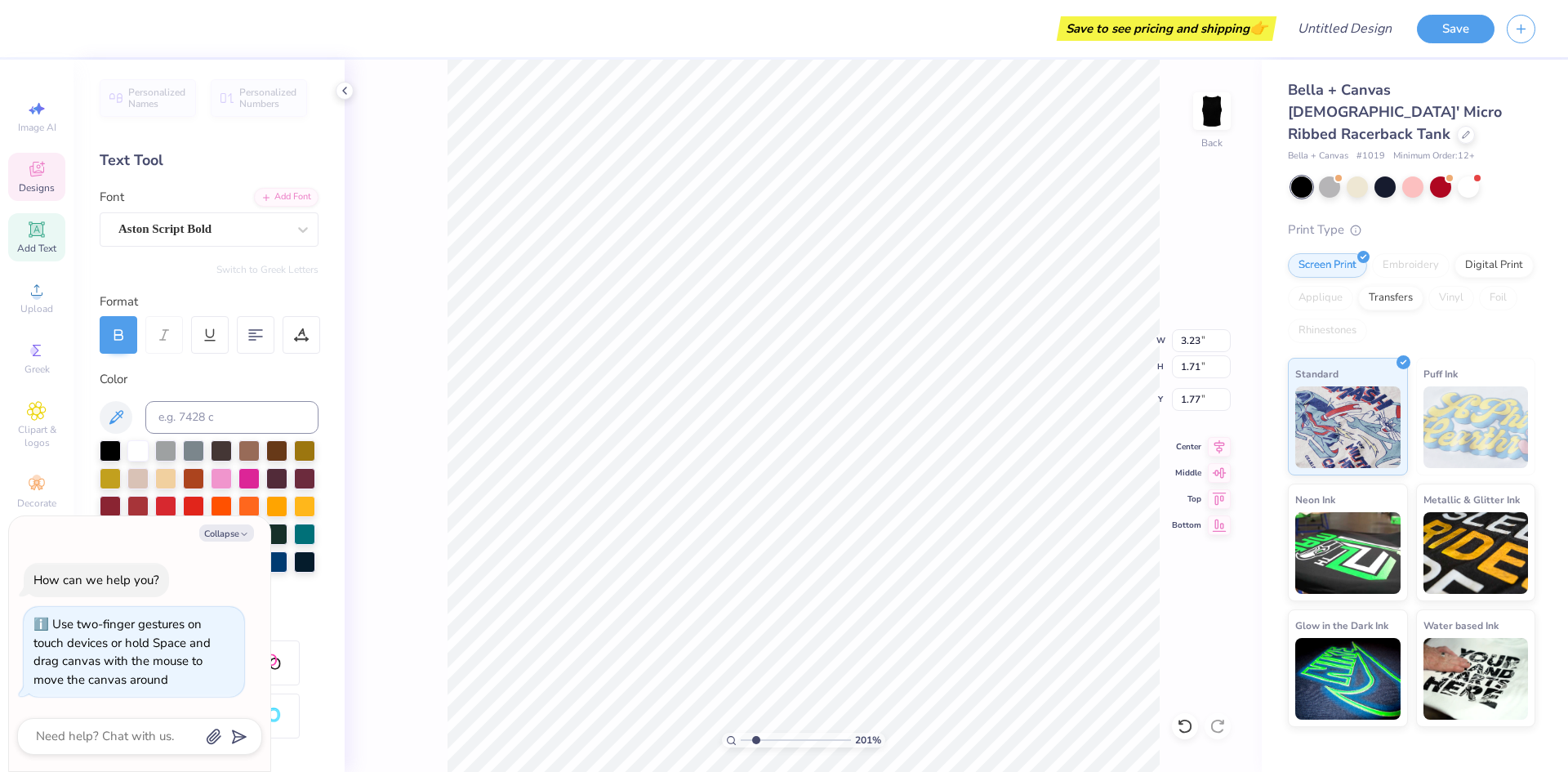
type input "2.01445811466782"
type textarea "x"
type input "2.01445811466782"
type textarea "x"
type input "2.01445811466782"
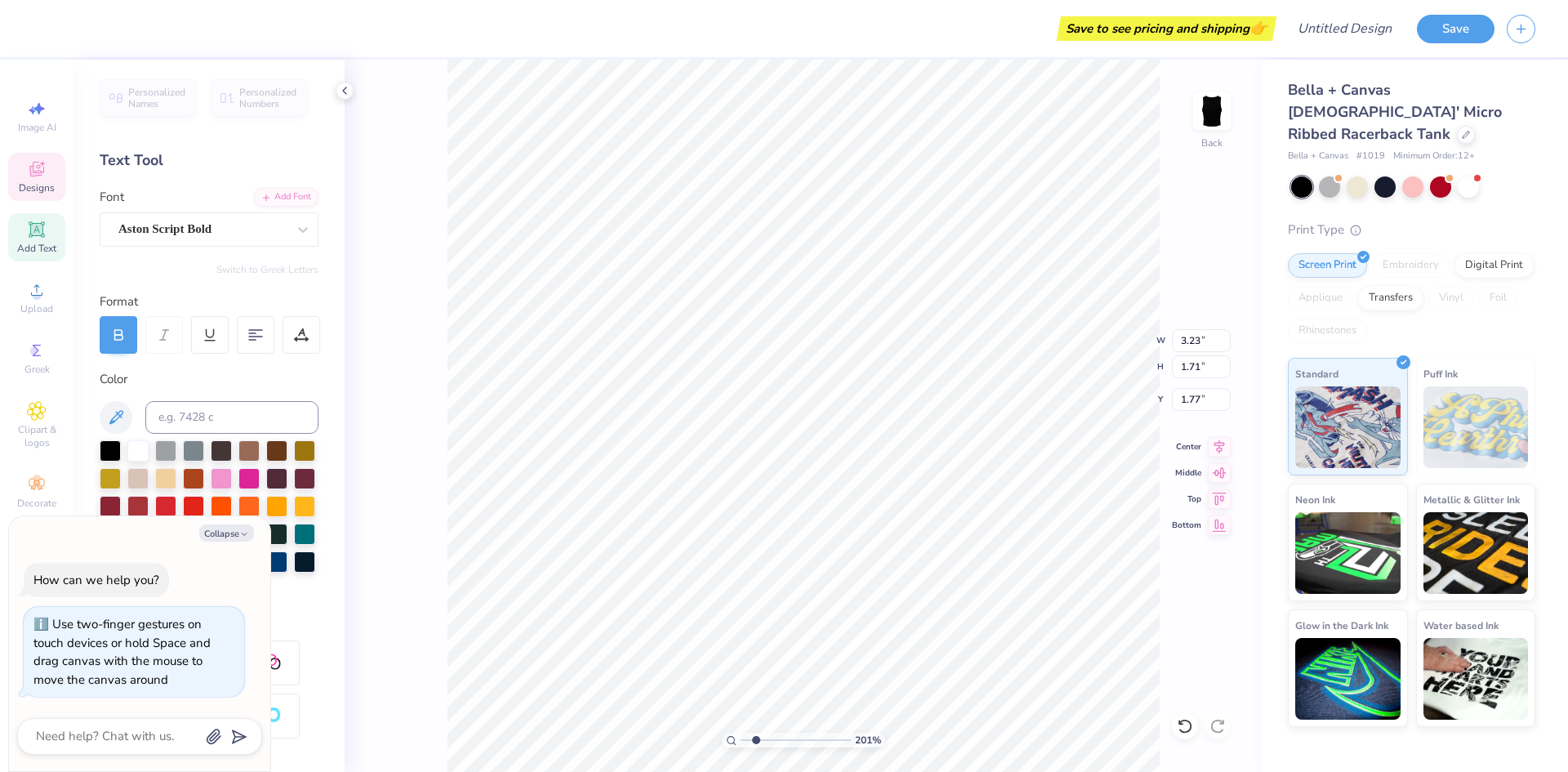
type textarea "x"
type input "1.58"
type input "2.01445811466782"
type textarea "x"
type input "2.01445811466782"
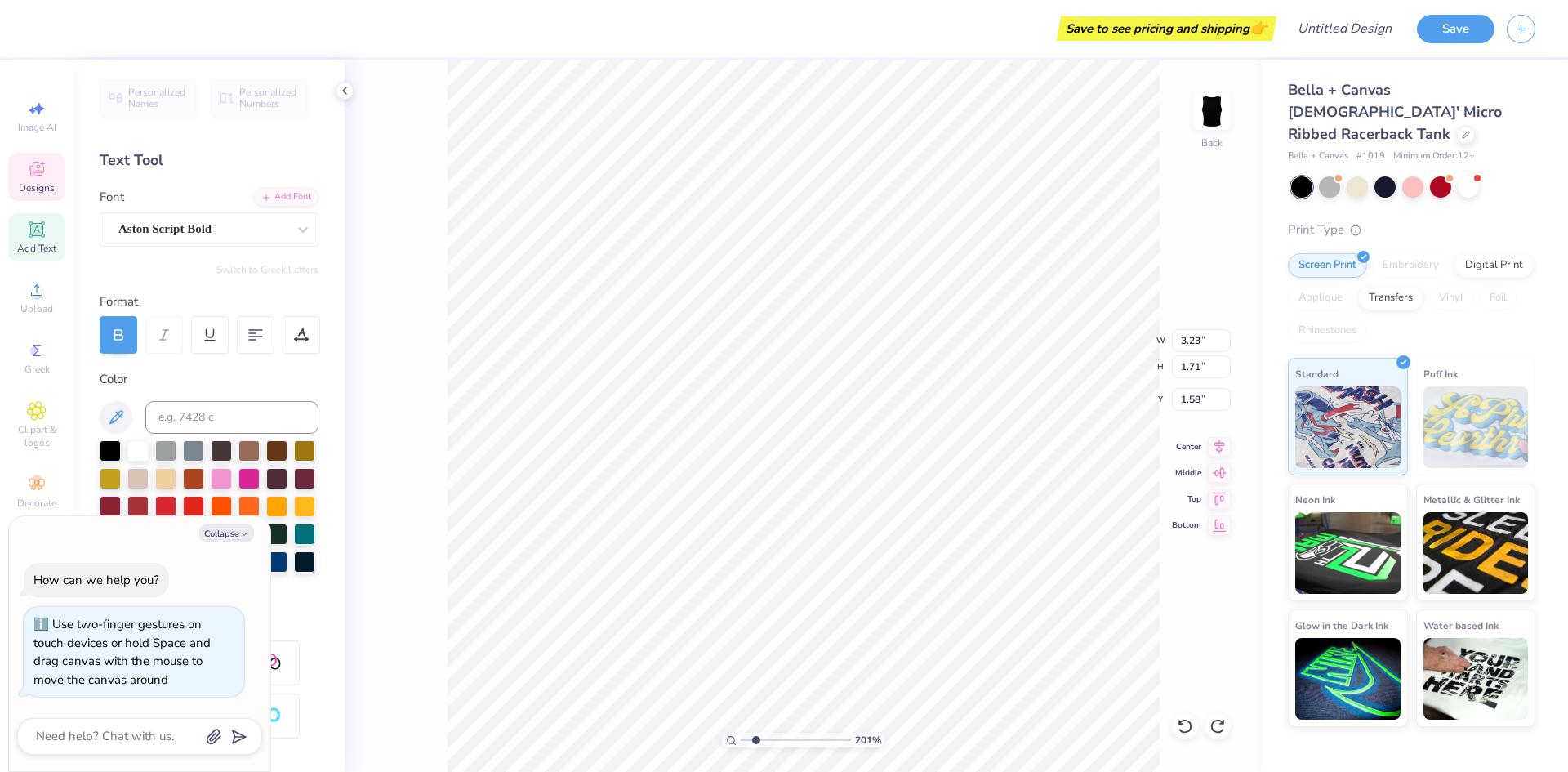
type textarea "x"
type input "2.01445811466782"
type textarea "x"
type input "2.01445811466782"
type textarea "x"
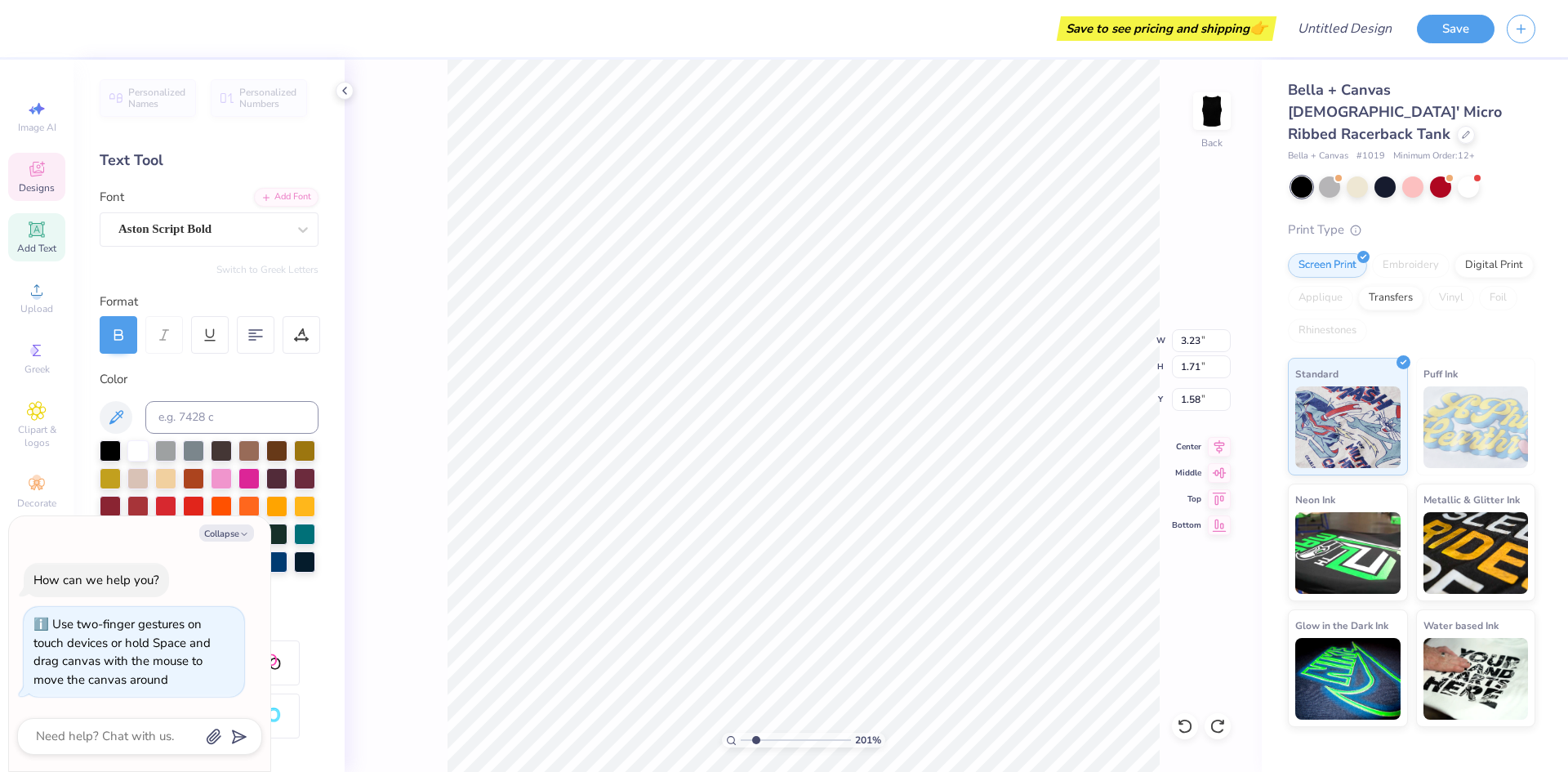
type input "2.01445811466782"
type textarea "x"
type input "2.01445811466782"
type textarea "x"
type input "2.01445811466782"
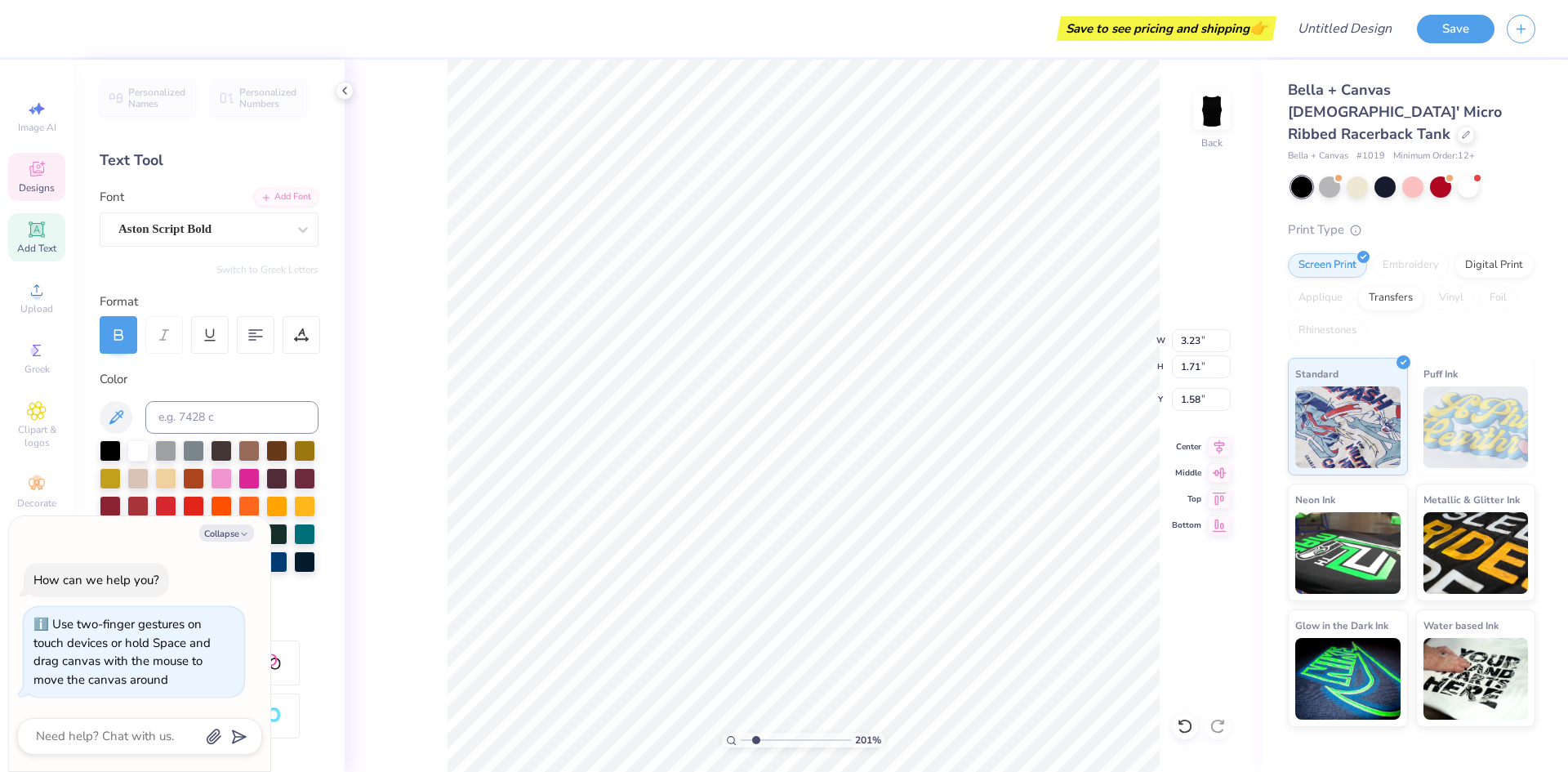
type textarea "x"
type input "4.44"
type input "2.01445811466782"
type textarea "x"
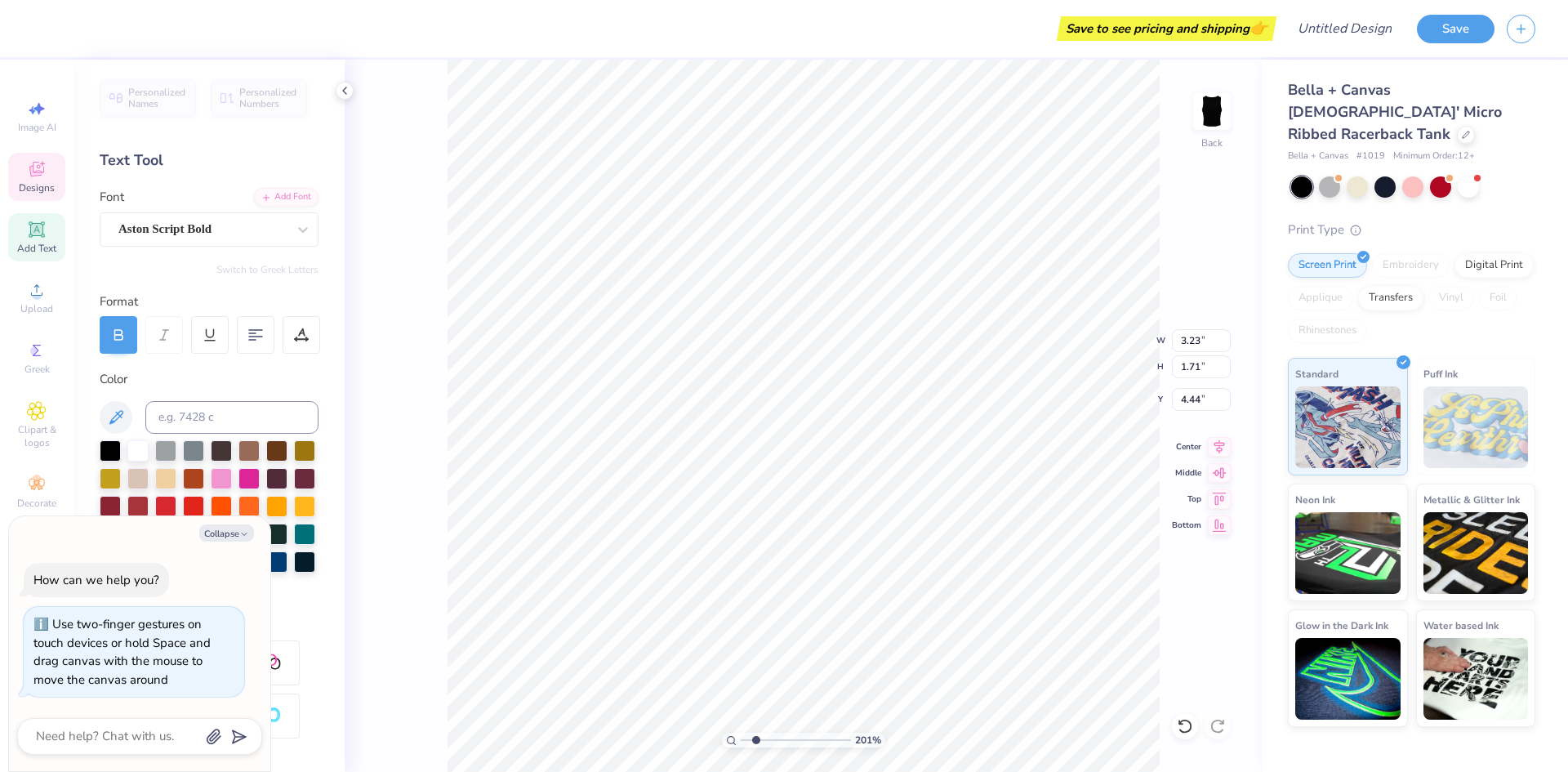
type input "2.01445811466782"
type textarea "x"
type input "2.01445811466782"
type textarea "x"
type input "2.01445811466782"
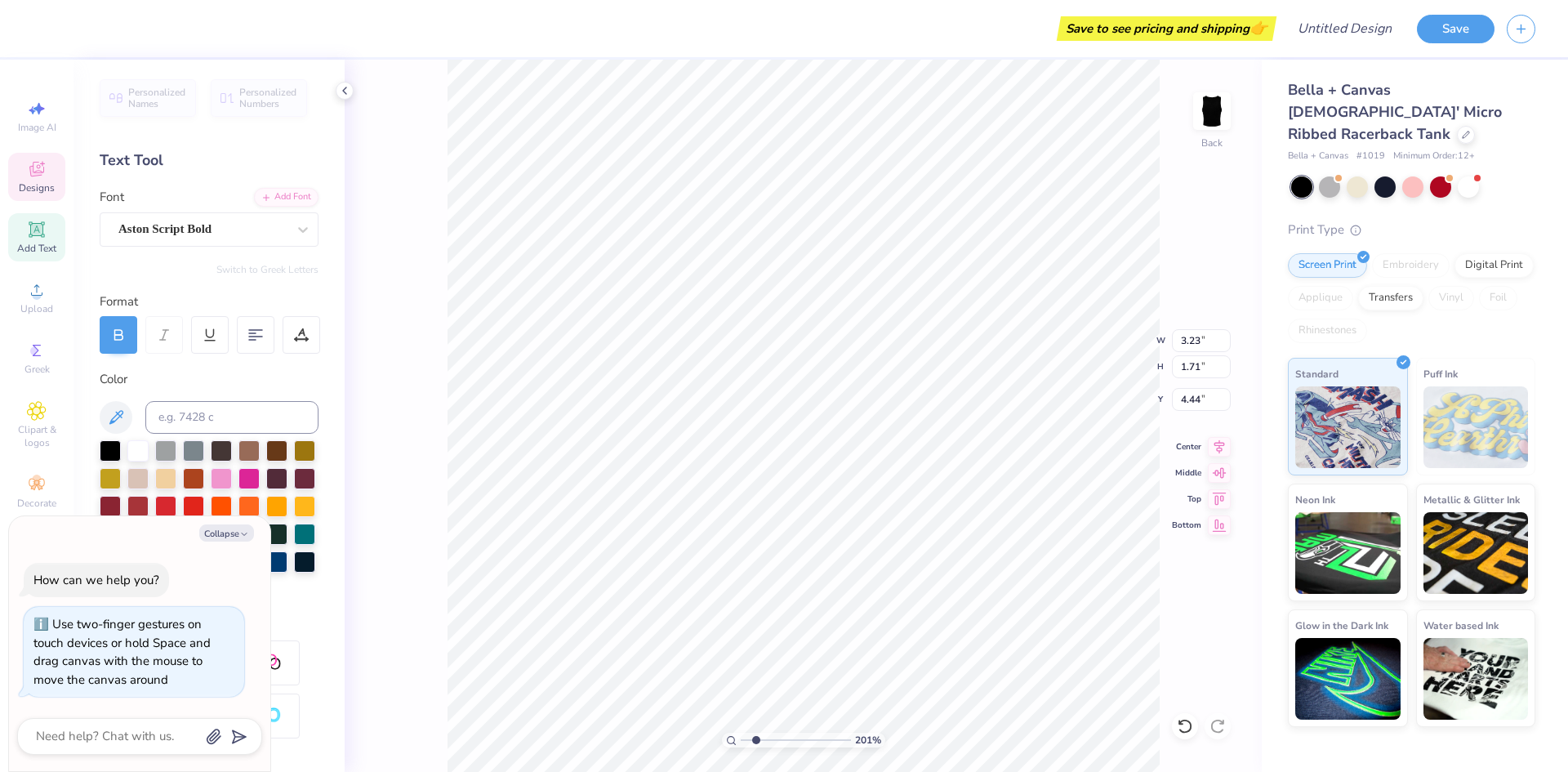
type textarea "x"
type input "2.01445811466782"
type textarea "x"
type textarea "C"
type input "2.01445811466782"
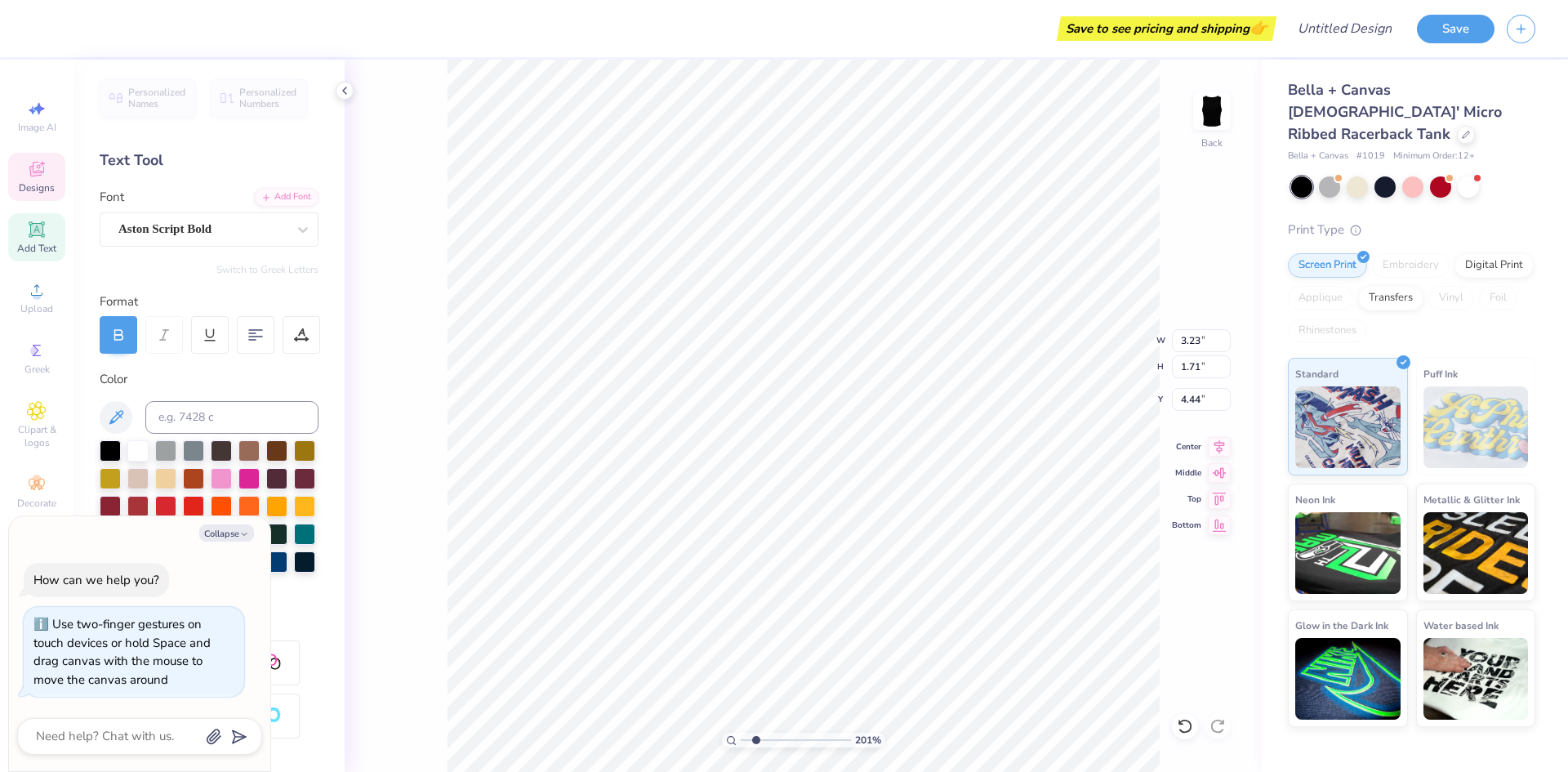
type textarea "x"
type textarea "C"
type input "2.01445811466782"
type textarea "x"
type input "2.01445811466782"
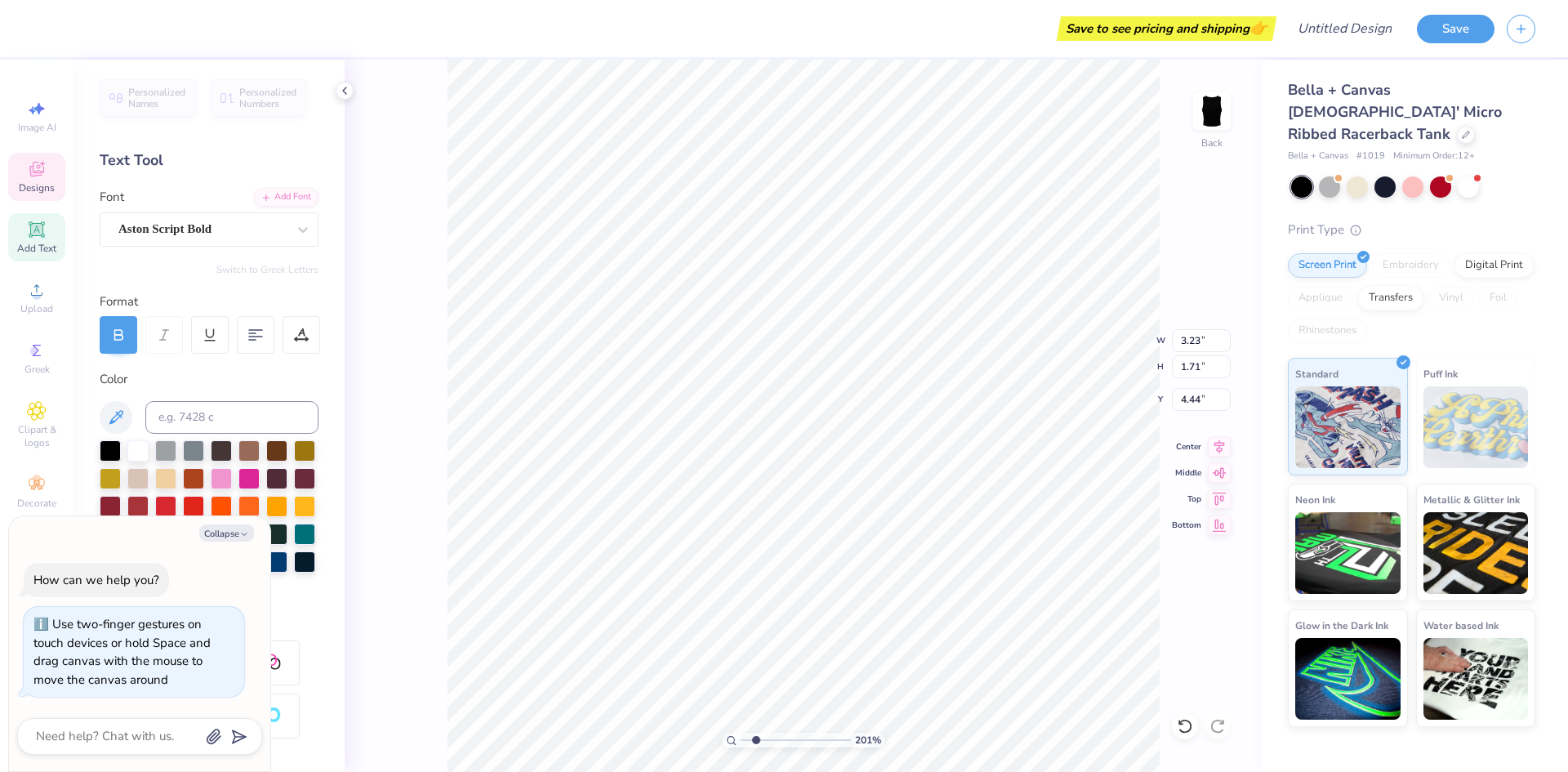
type textarea "x"
type input "2.01445811466782"
type textarea "x"
type input "2.01445811466782"
type textarea "x"
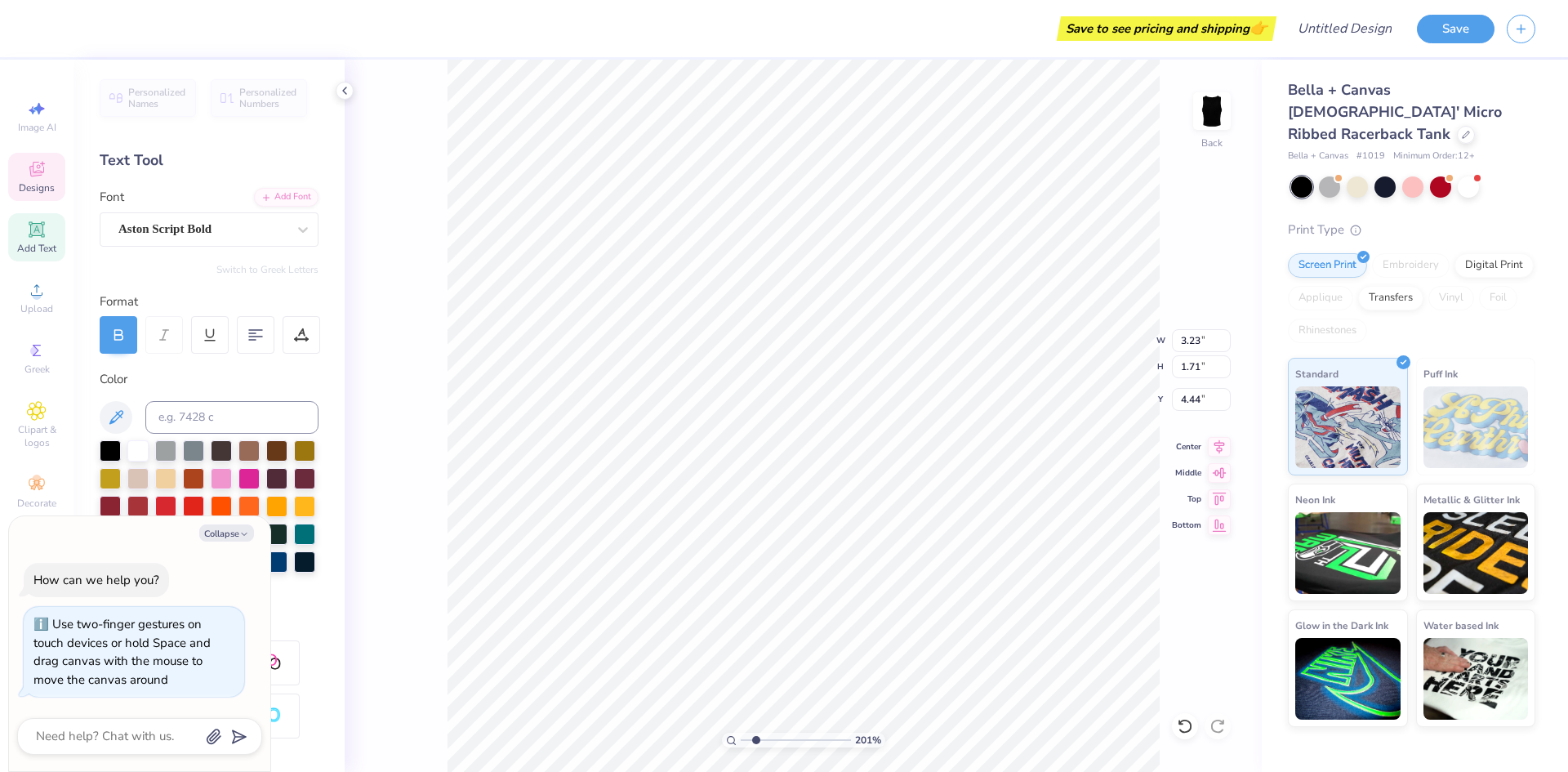
type input "2.01445811466782"
type textarea "x"
type input "2.01445811466782"
type textarea "x"
type input "7.18"
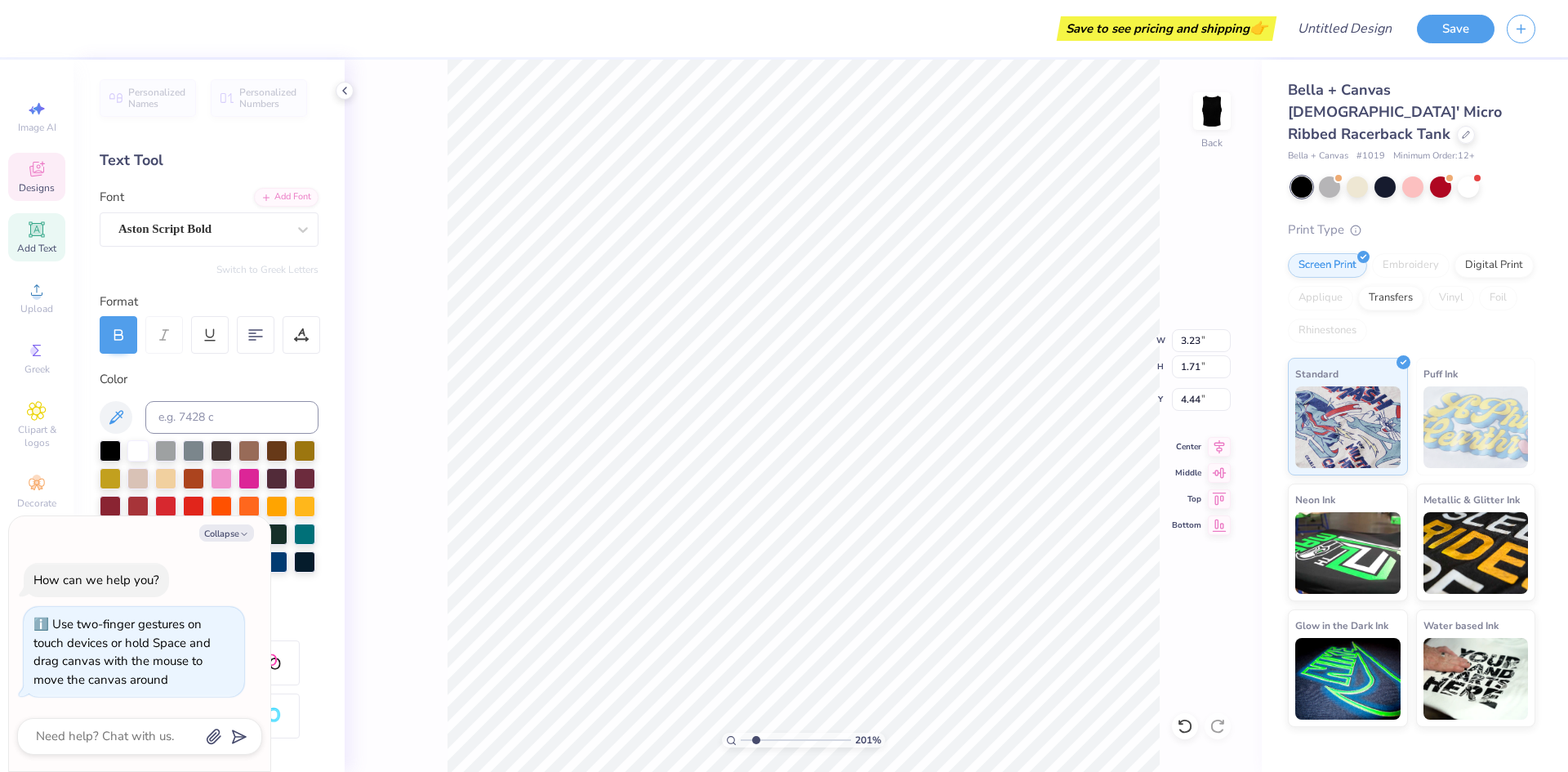
type input "8.26"
type input "1.58"
type input "2.01445811466782"
type textarea "x"
type input "2.01445811466782"
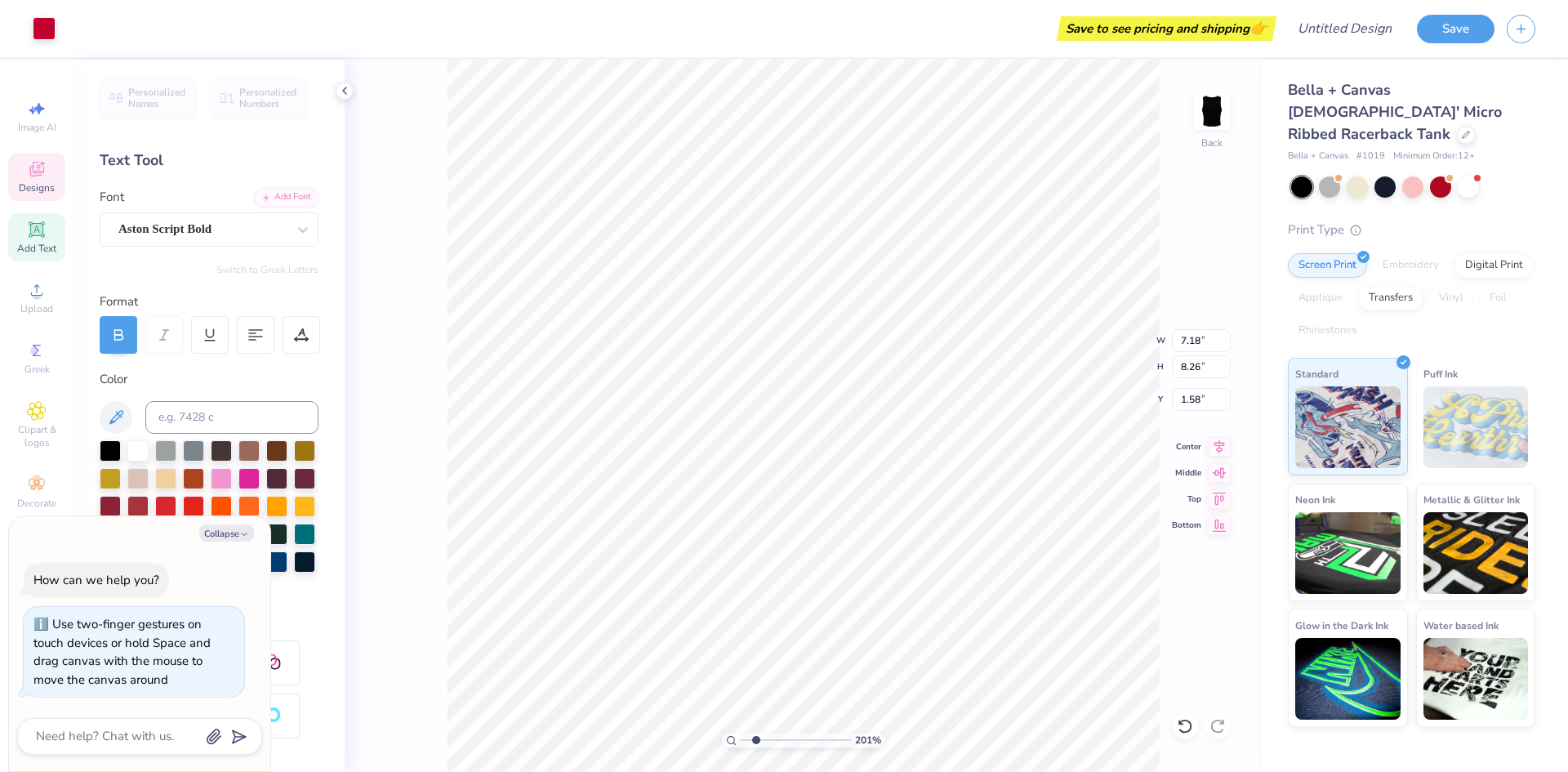
type textarea "x"
type input "2.01445811466782"
type textarea "x"
type input "2.01445811466782"
type textarea "x"
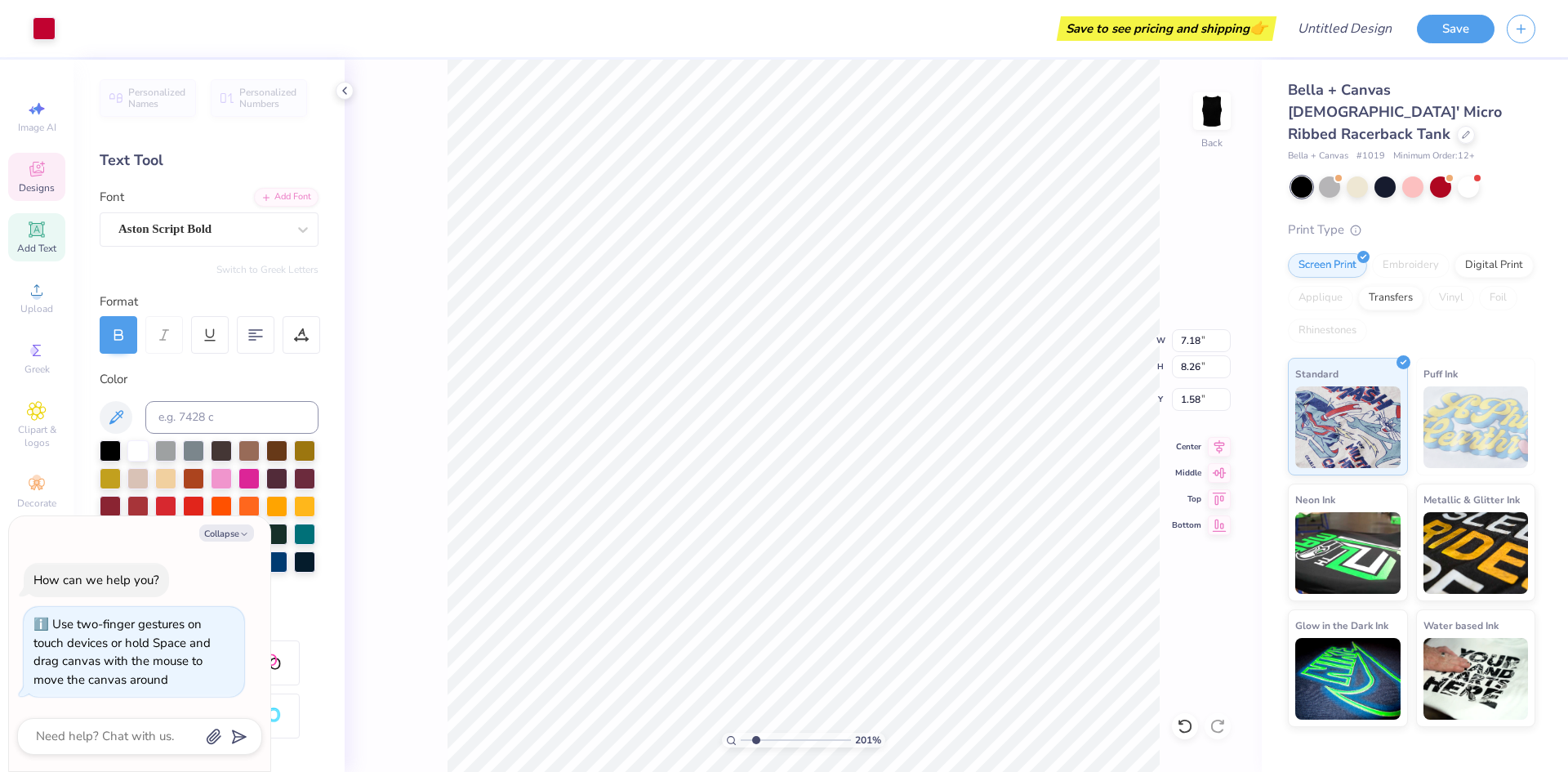
type input "2.01445811466782"
type textarea "x"
type input "2.01445811466782"
type textarea "x"
type input "3.23"
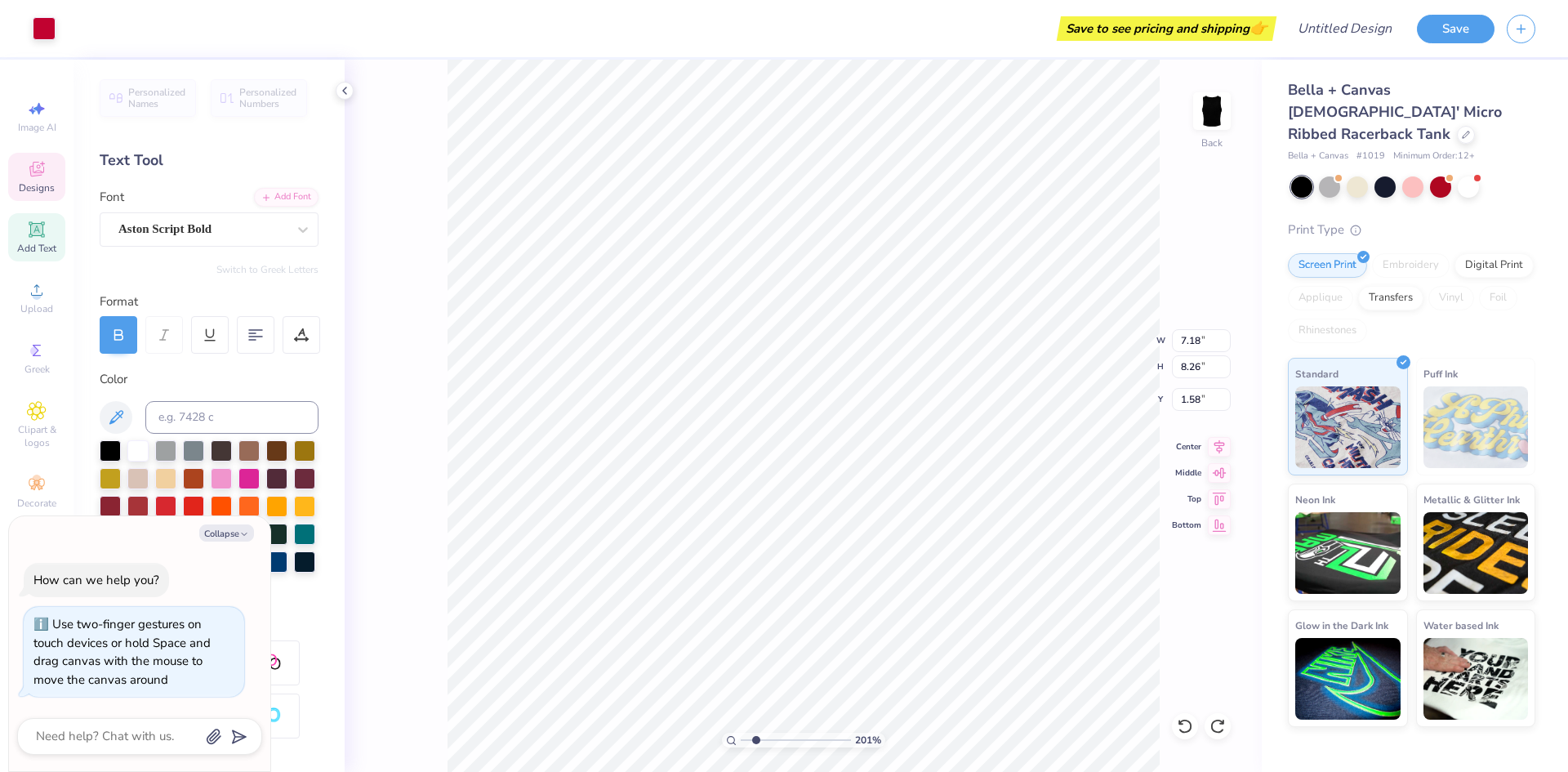
type input "1.71"
type input "4.44"
type input "2.01445811466782"
type textarea "x"
type input "2.01445811466782"
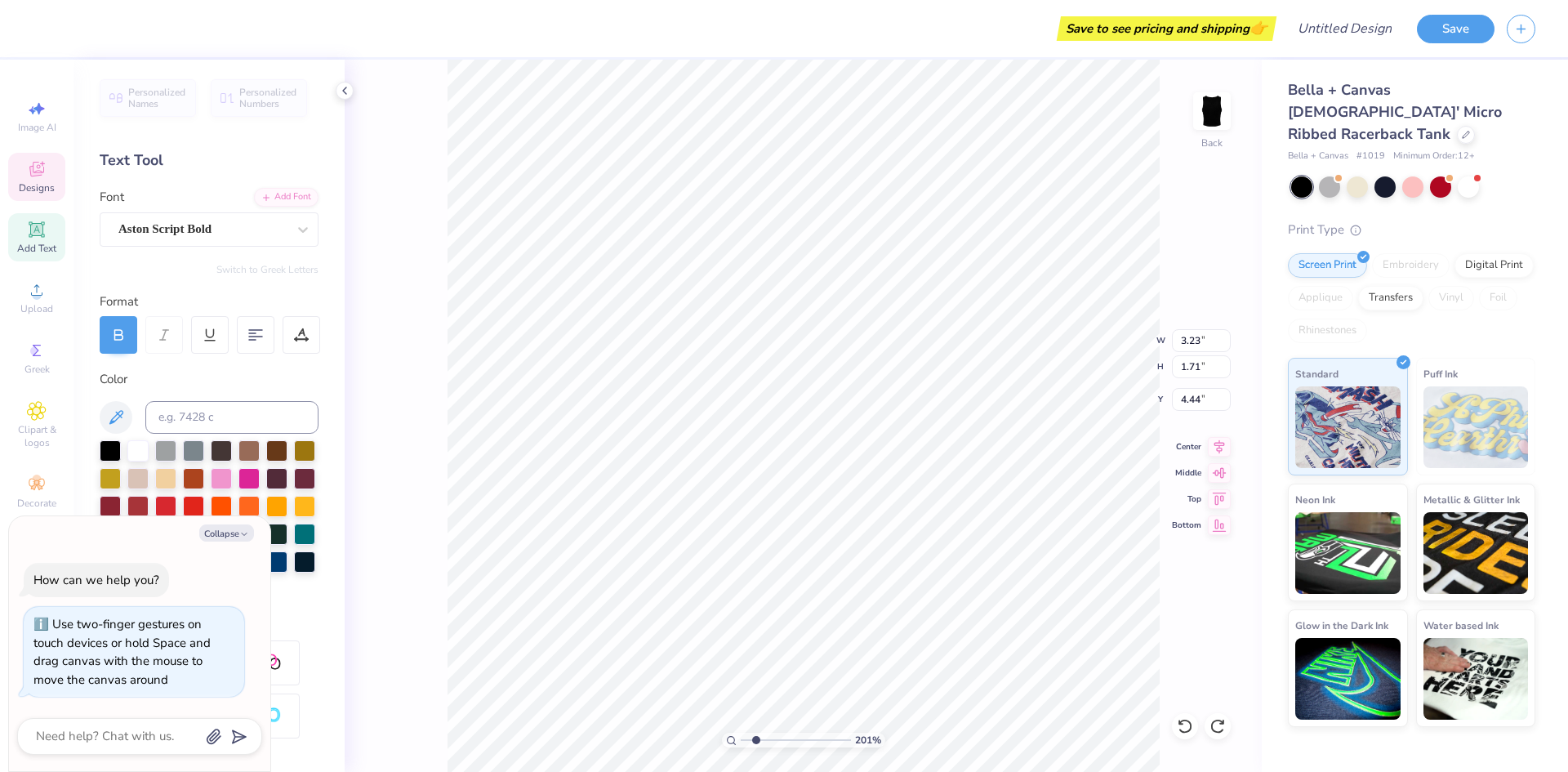
type textarea "x"
type input "2.01445811466782"
type textarea "x"
type input "2.01445811466782"
type textarea "x"
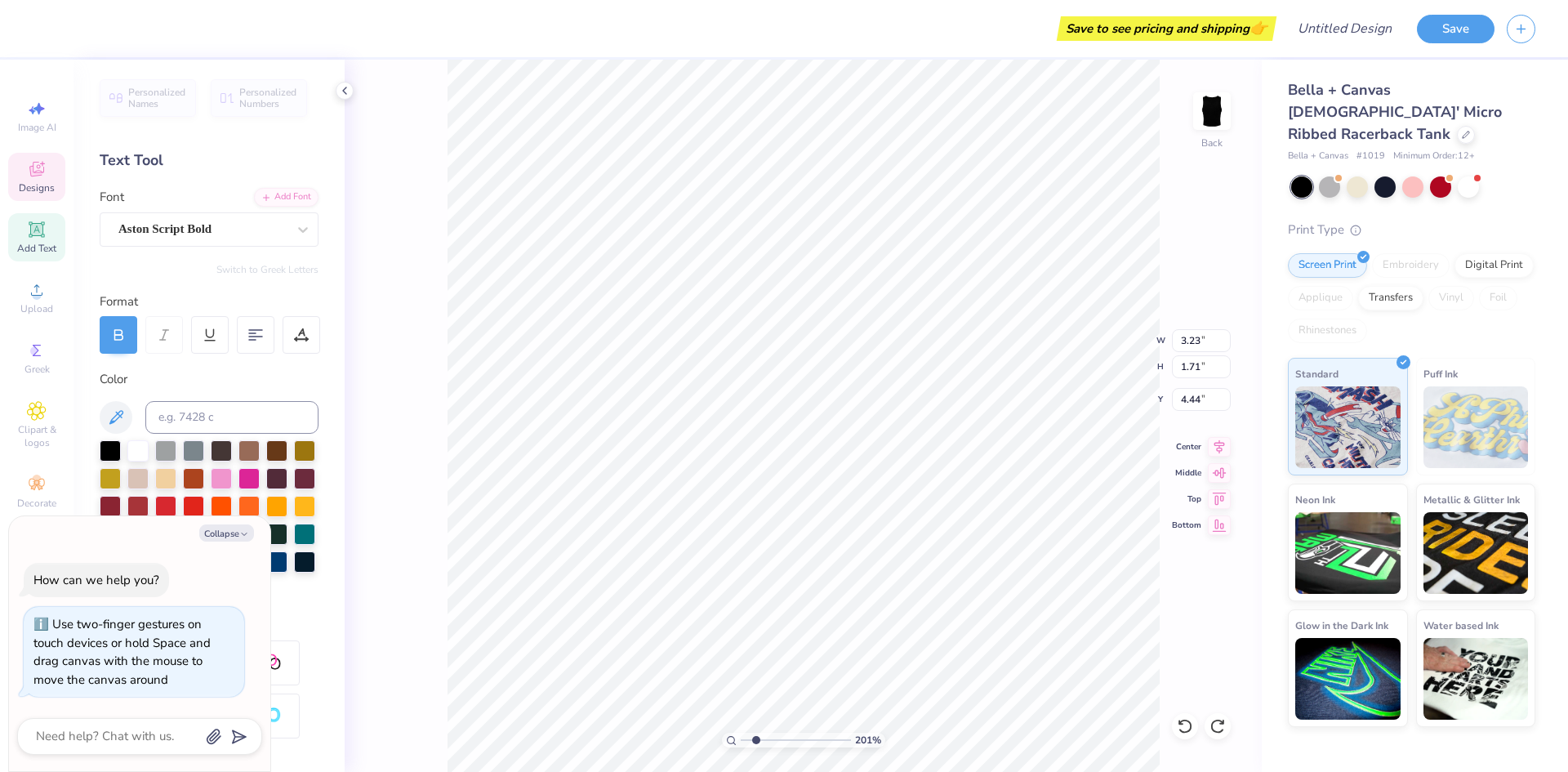
type input "2.01445811466782"
type textarea "x"
type textarea "C"
type input "2.01445811466782"
type textarea "x"
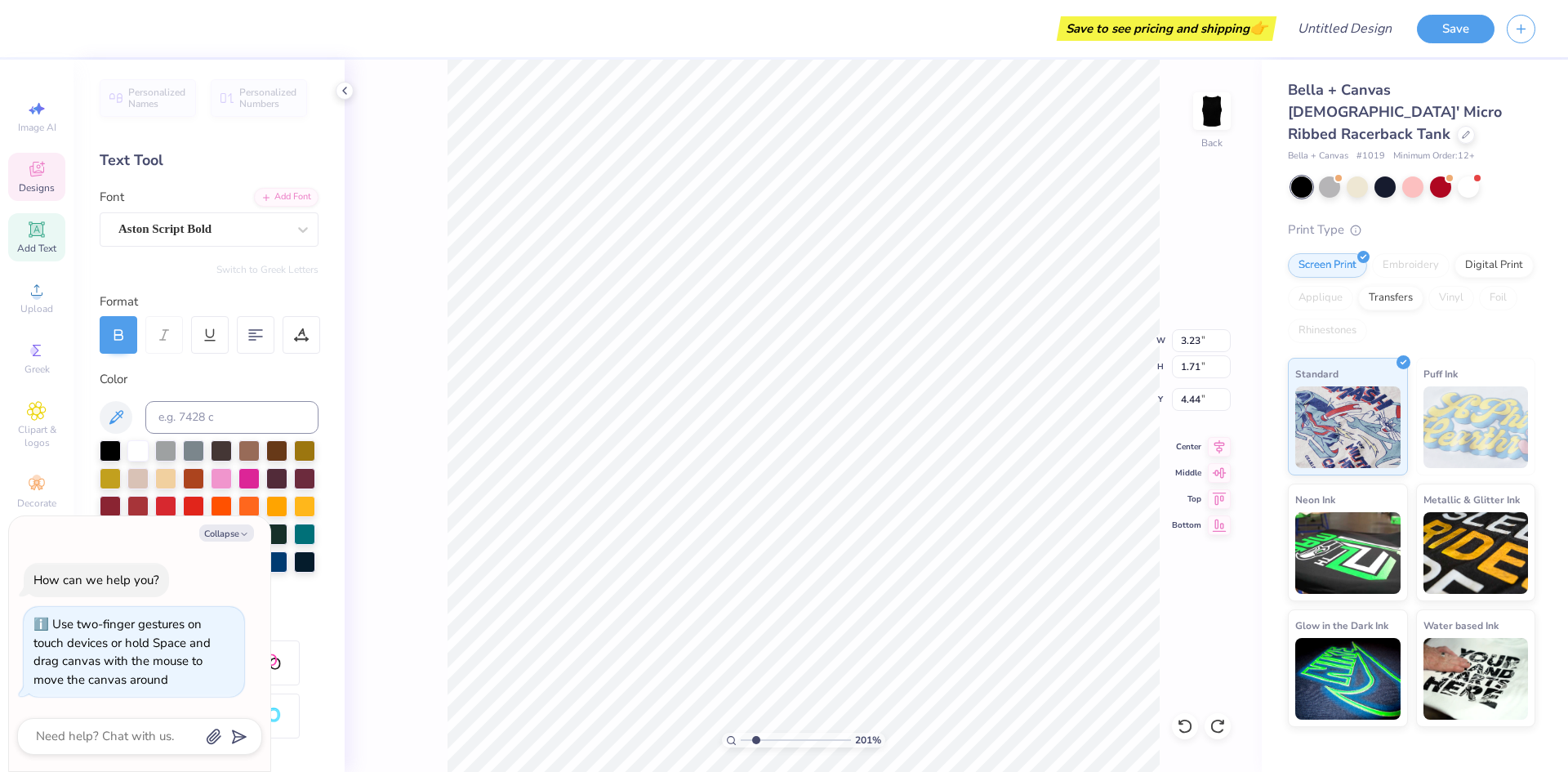
type textarea "Ci"
type input "2.01445811466782"
type textarea "x"
type textarea "Cir"
type input "2.01445811466782"
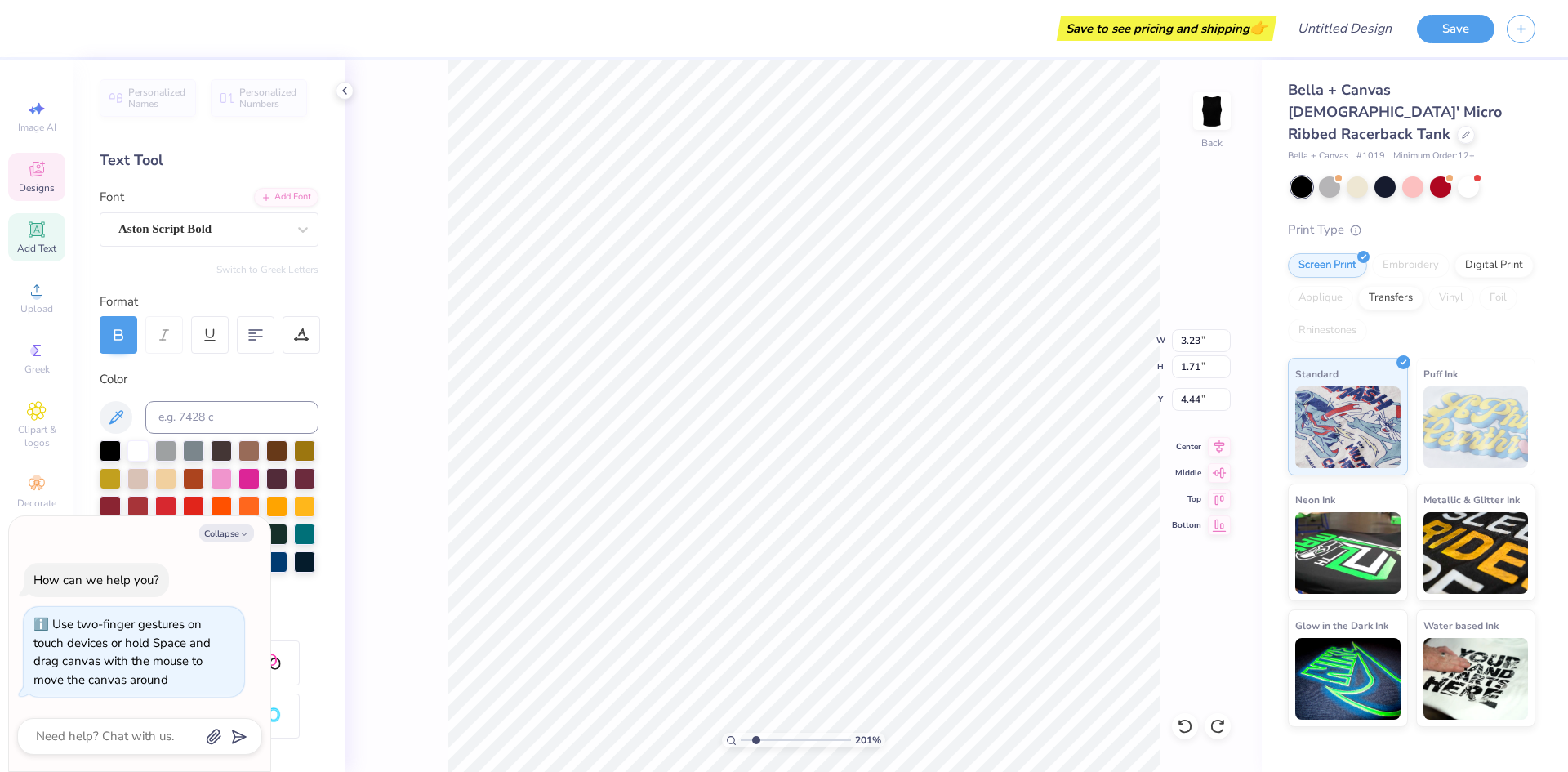
type textarea "x"
type textarea "Circ"
click at [235, 537] on button "Collapse" at bounding box center [226, 533] width 55 height 17
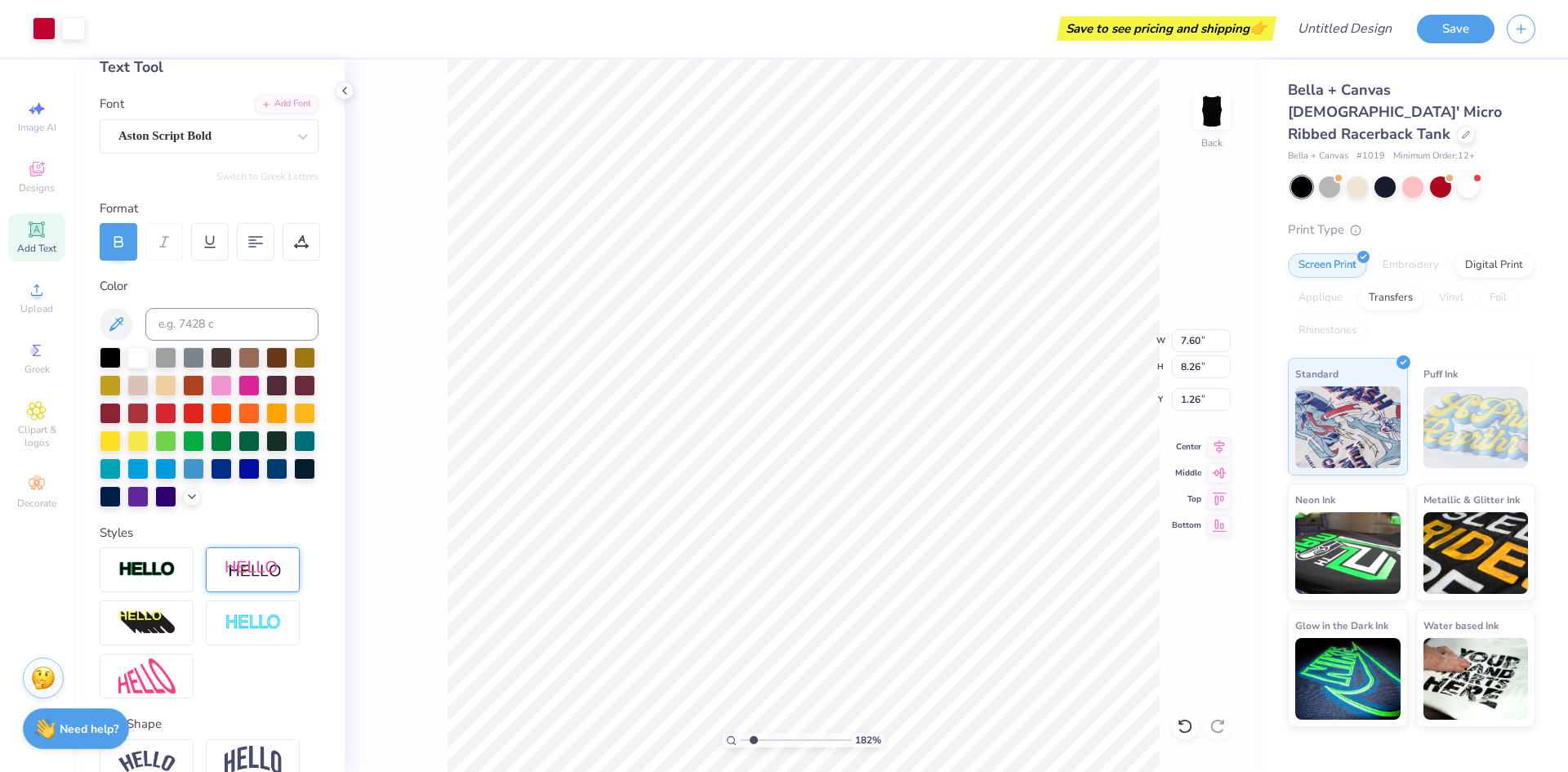
scroll to position [206, 0]
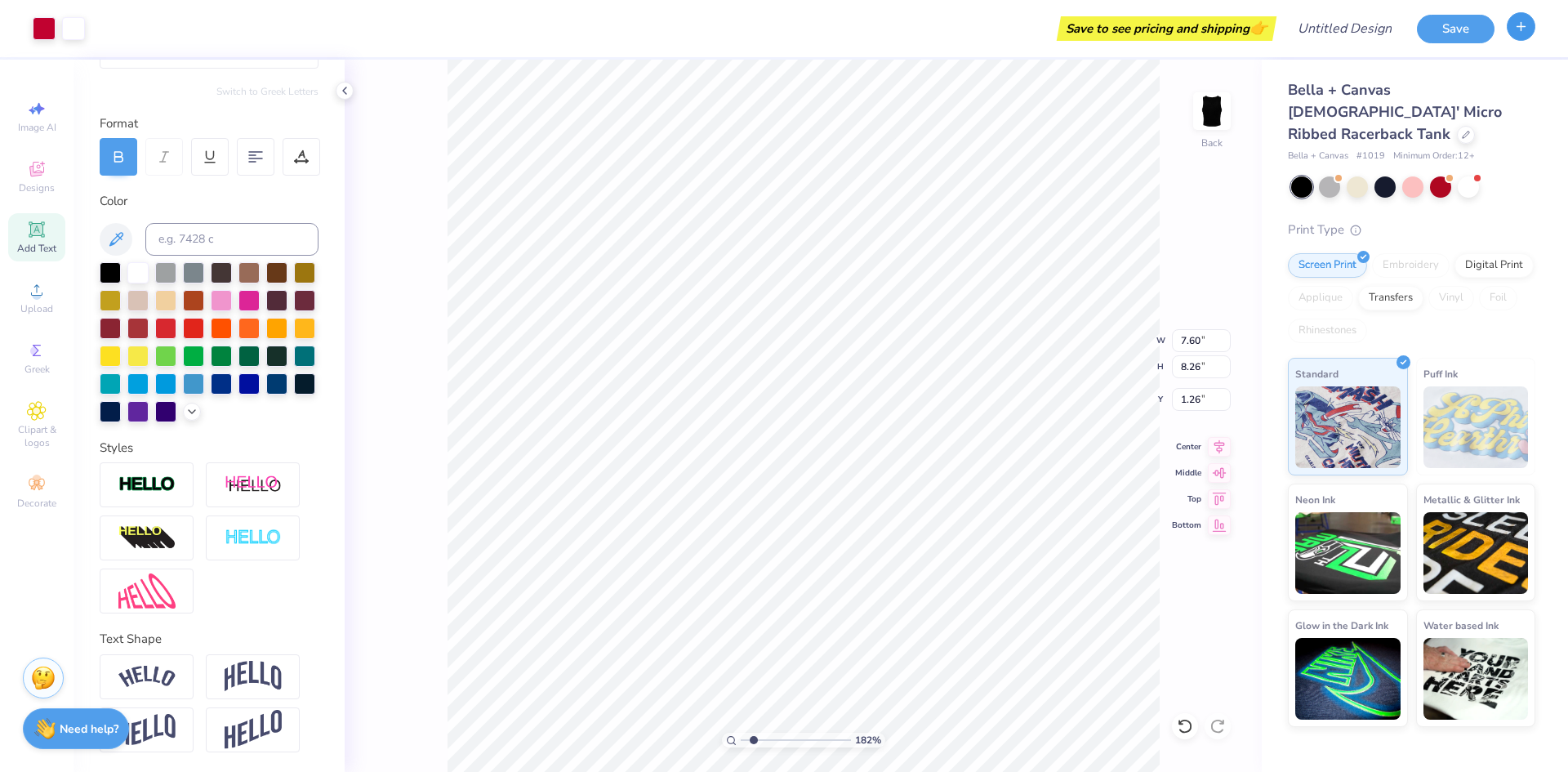
click at [1528, 29] on button "button" at bounding box center [1521, 27] width 29 height 29
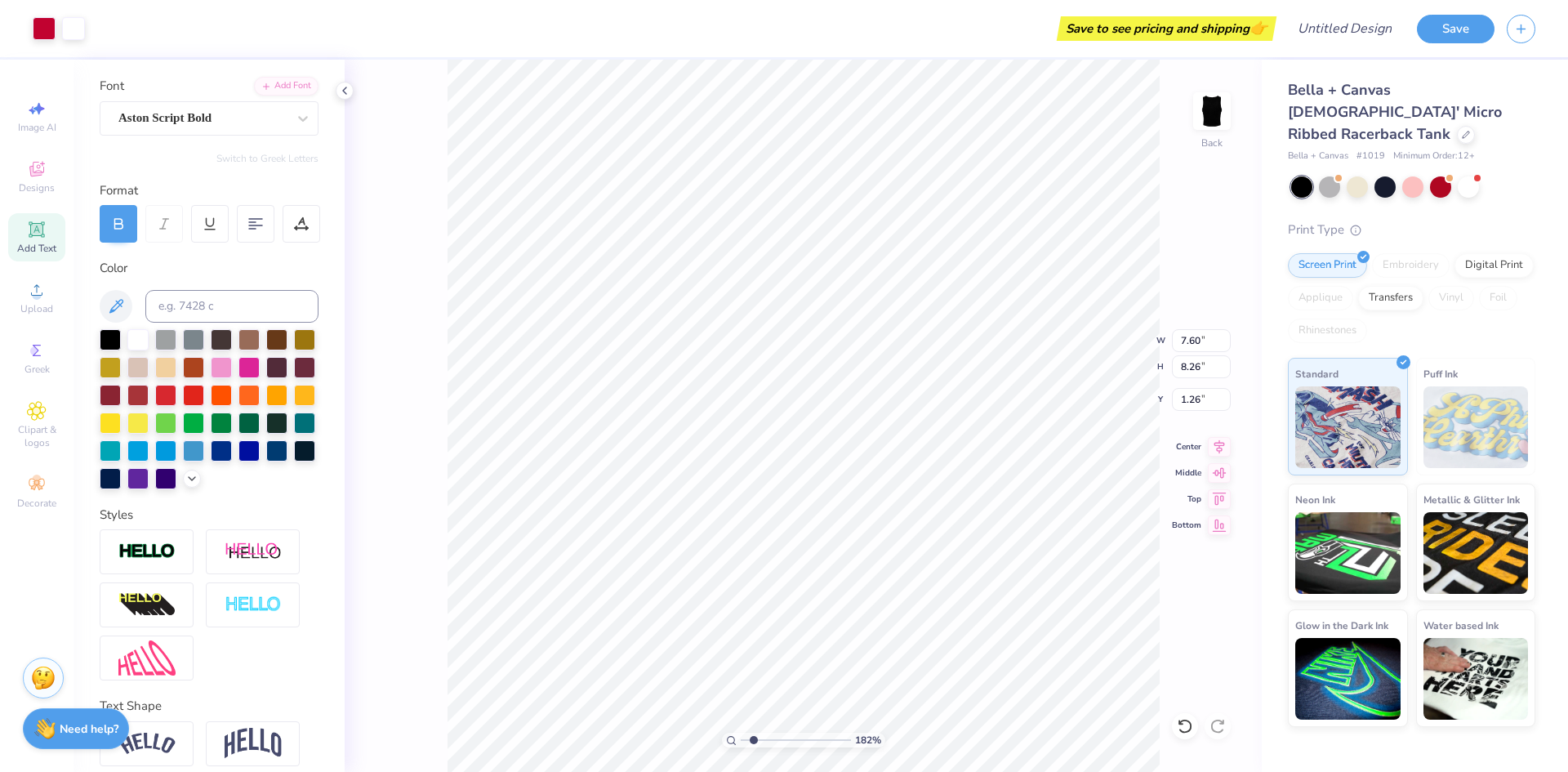
scroll to position [0, 0]
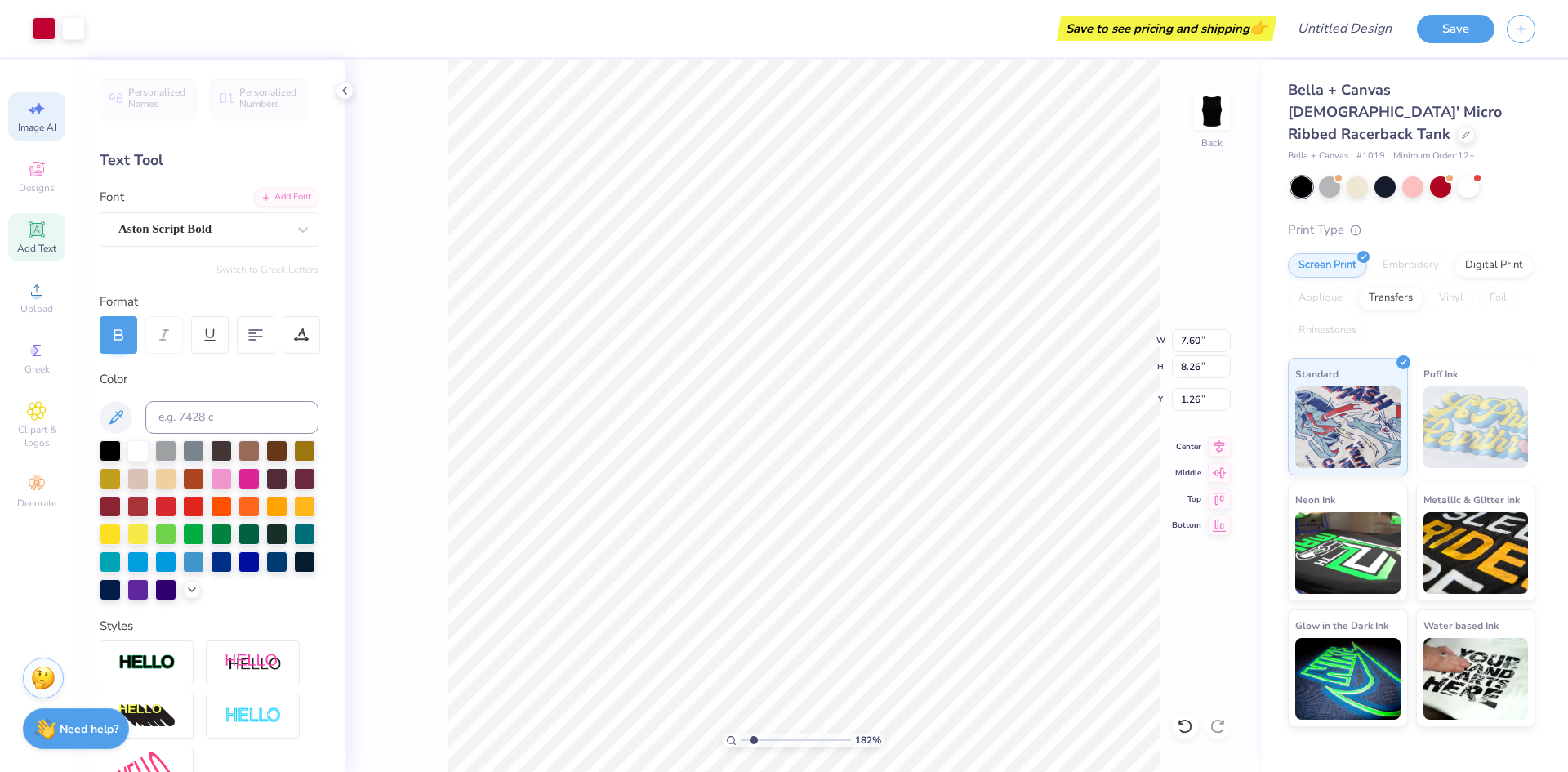
click at [31, 110] on icon at bounding box center [32, 110] width 8 height 8
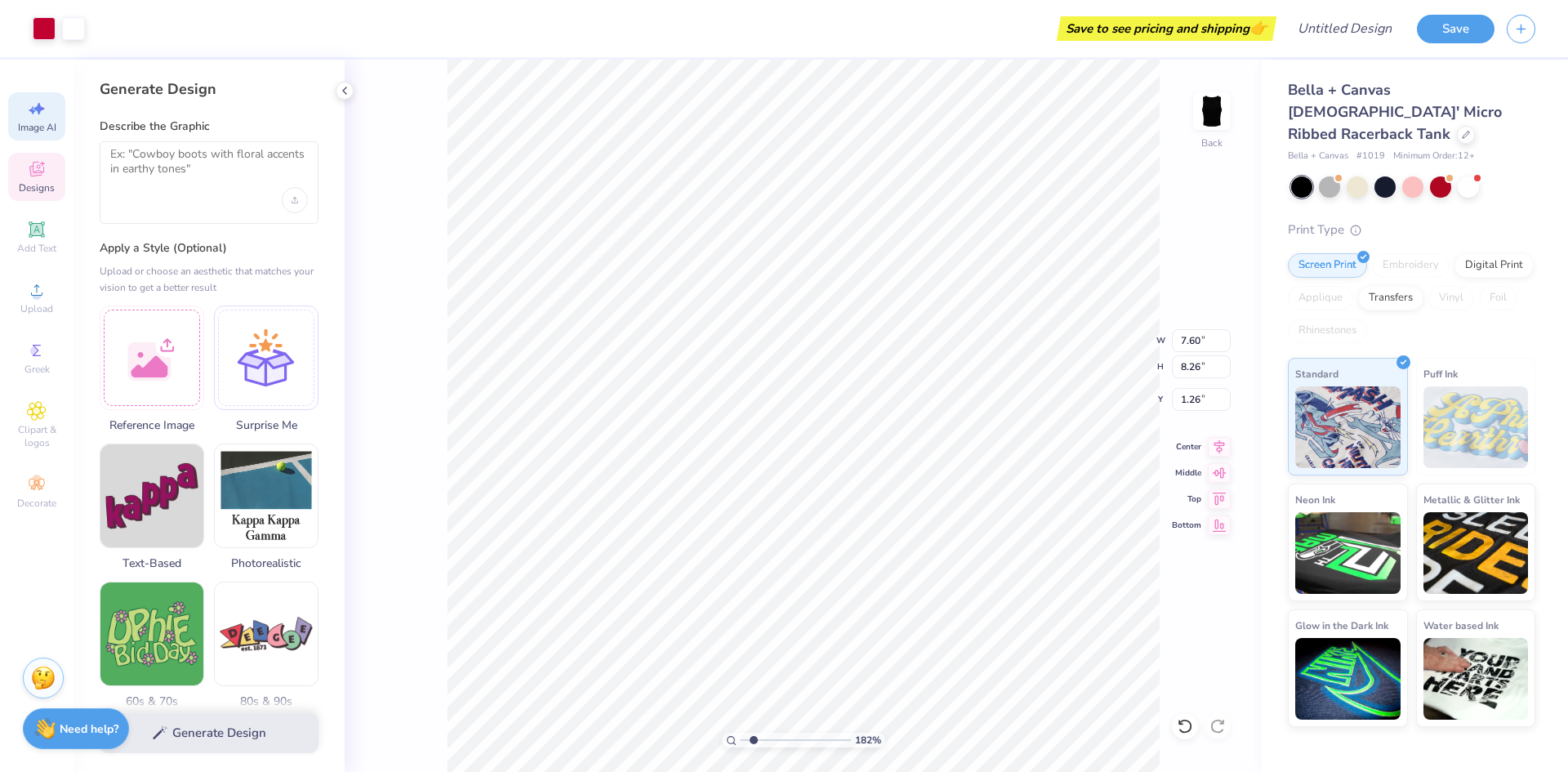
click at [39, 166] on icon at bounding box center [36, 168] width 19 height 19
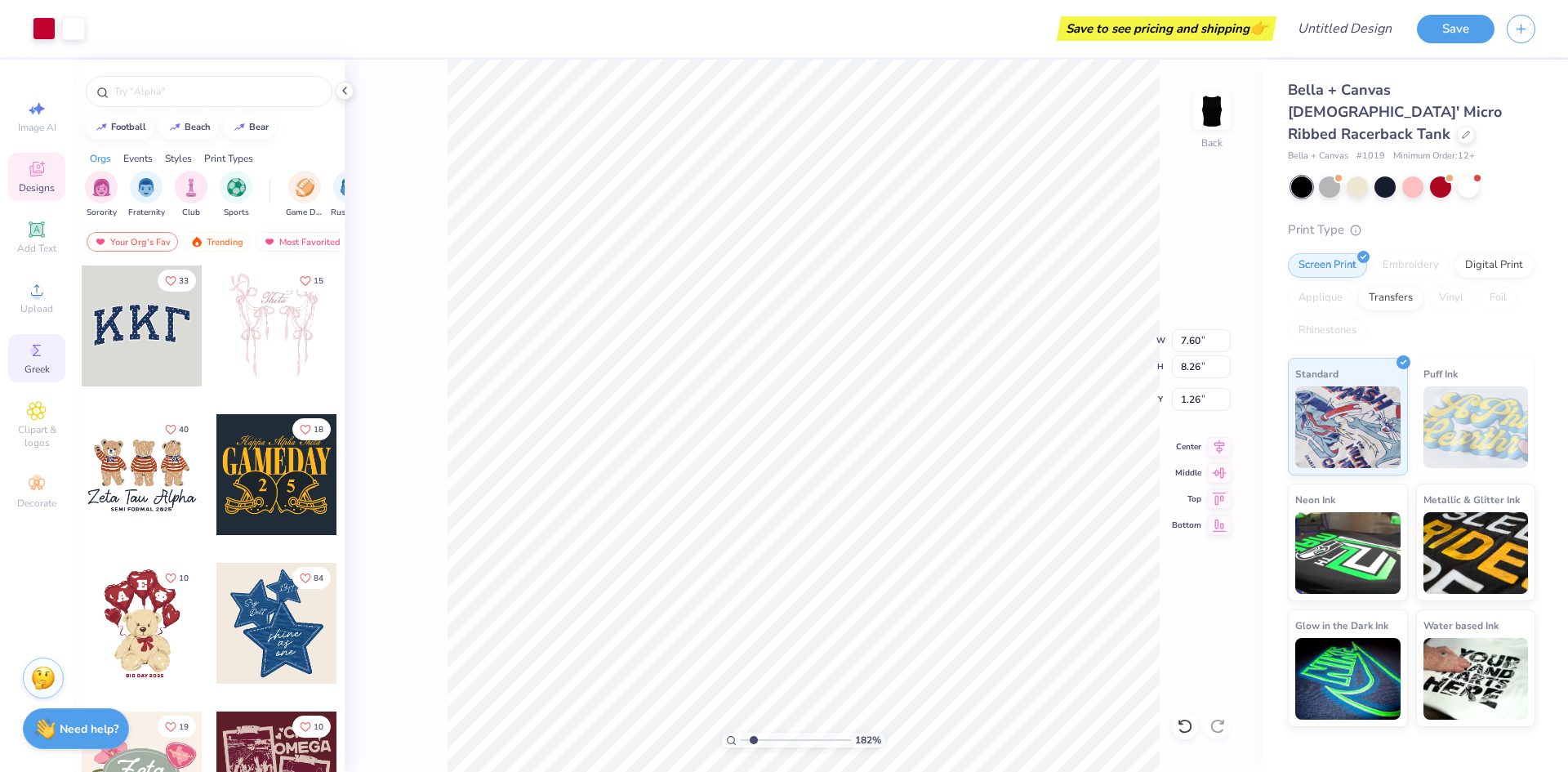
click at [35, 360] on div "Greek" at bounding box center [37, 358] width 57 height 48
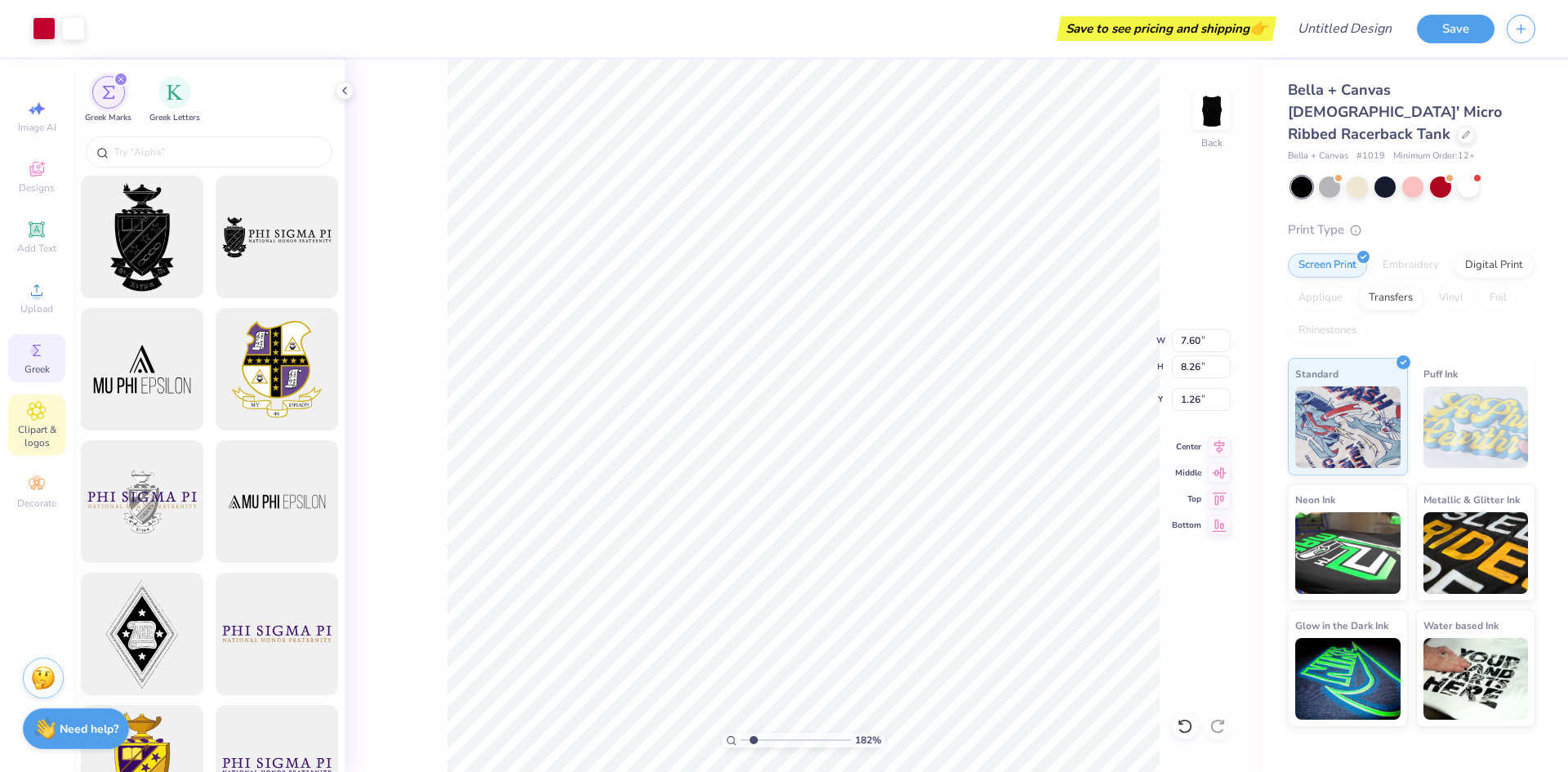
click at [40, 416] on icon at bounding box center [36, 410] width 19 height 19
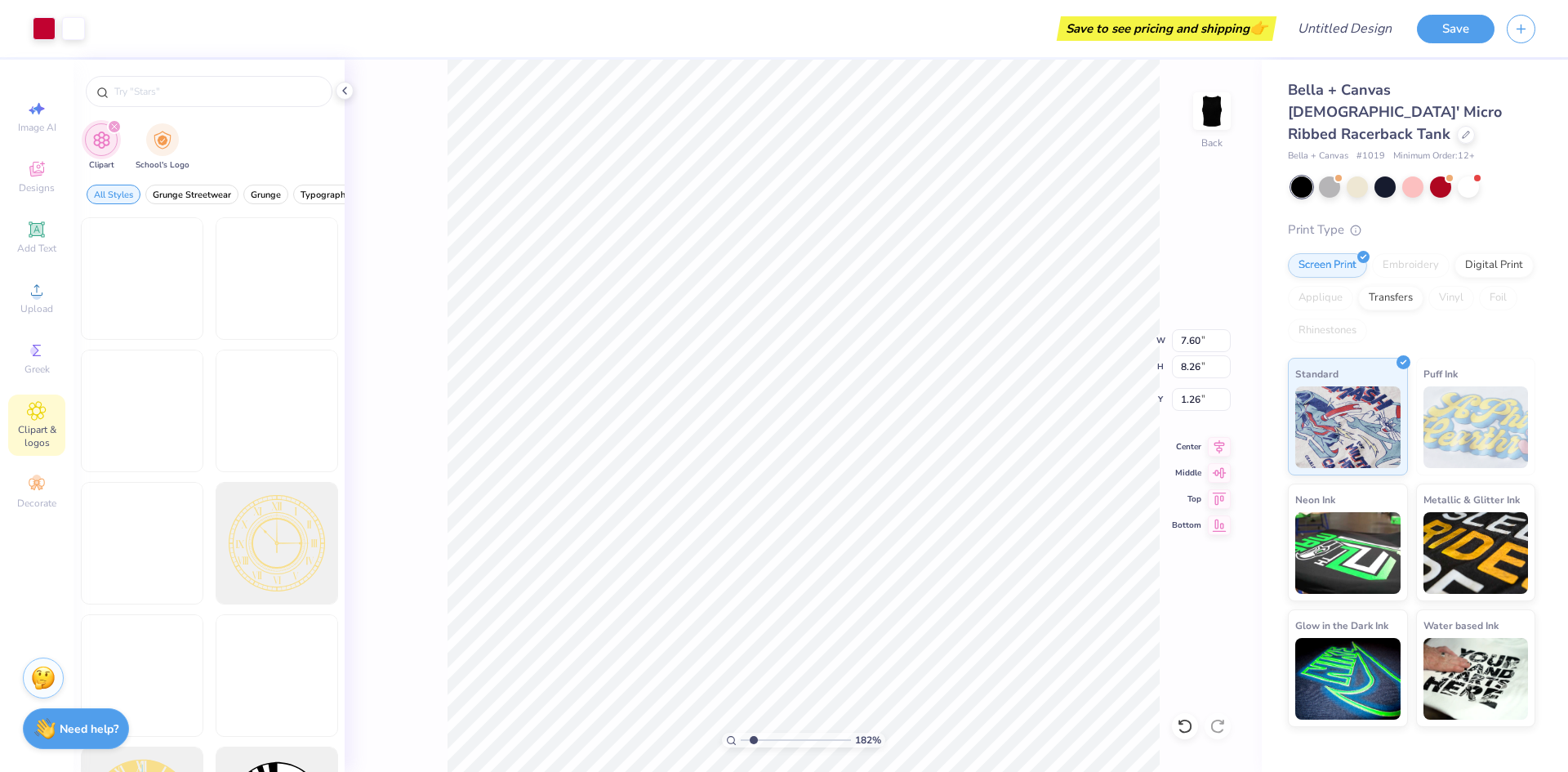
click at [41, 386] on div "Image AI Designs Add Text Upload Greek Clipart & logos Decorate" at bounding box center [37, 305] width 57 height 424
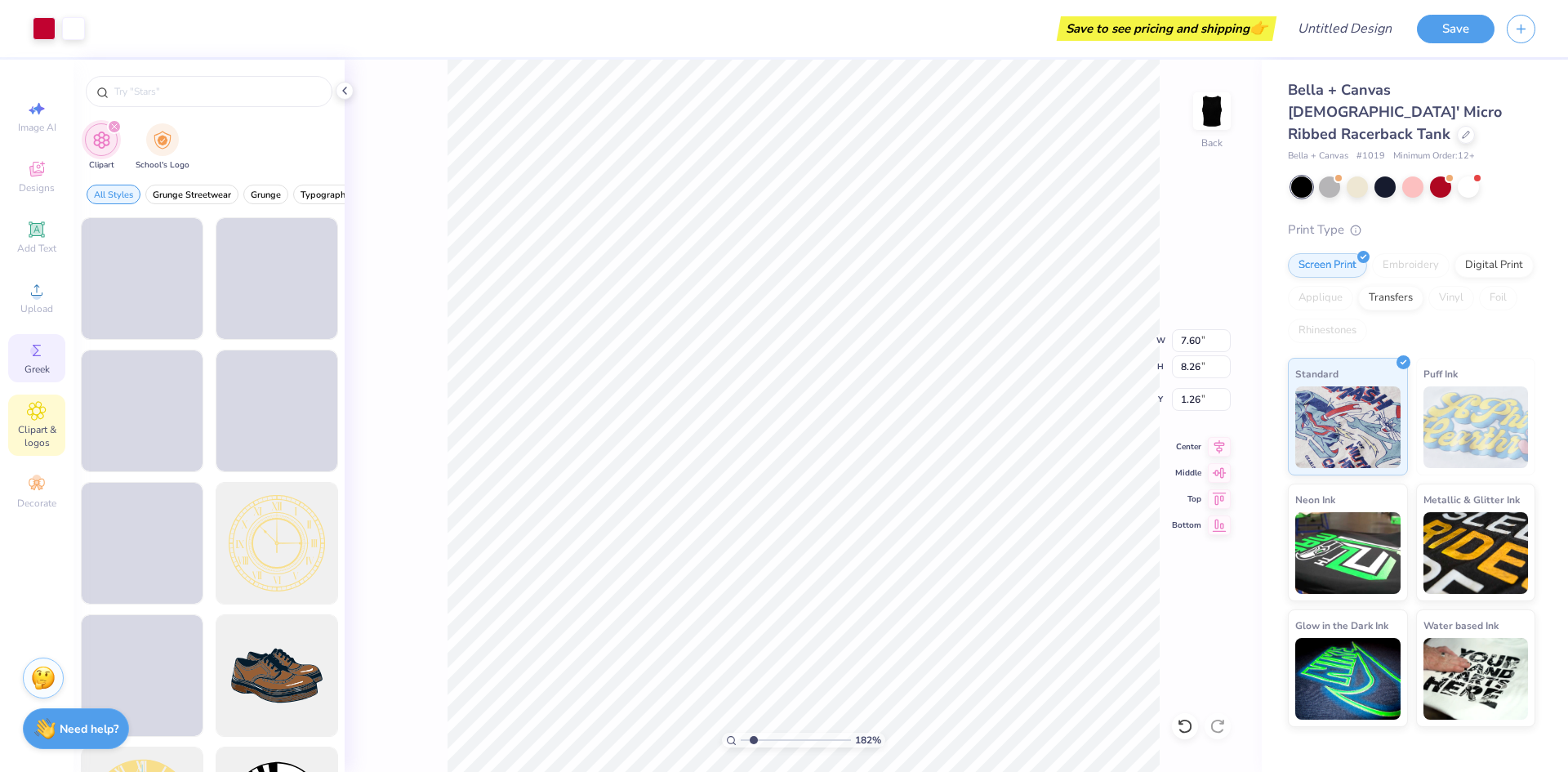
click at [38, 375] on div "Greek" at bounding box center [37, 358] width 57 height 48
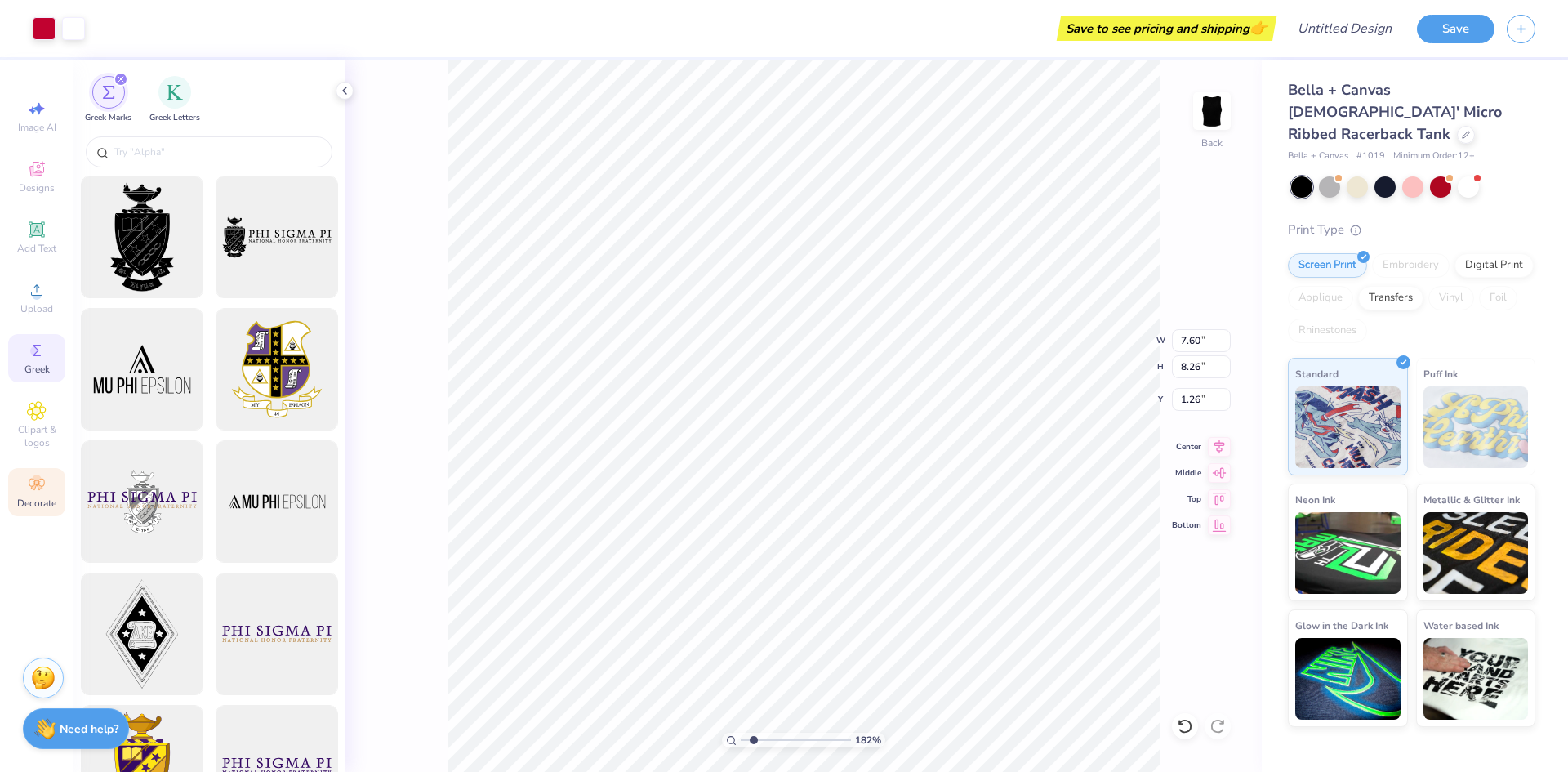
click at [39, 483] on icon at bounding box center [36, 485] width 15 height 12
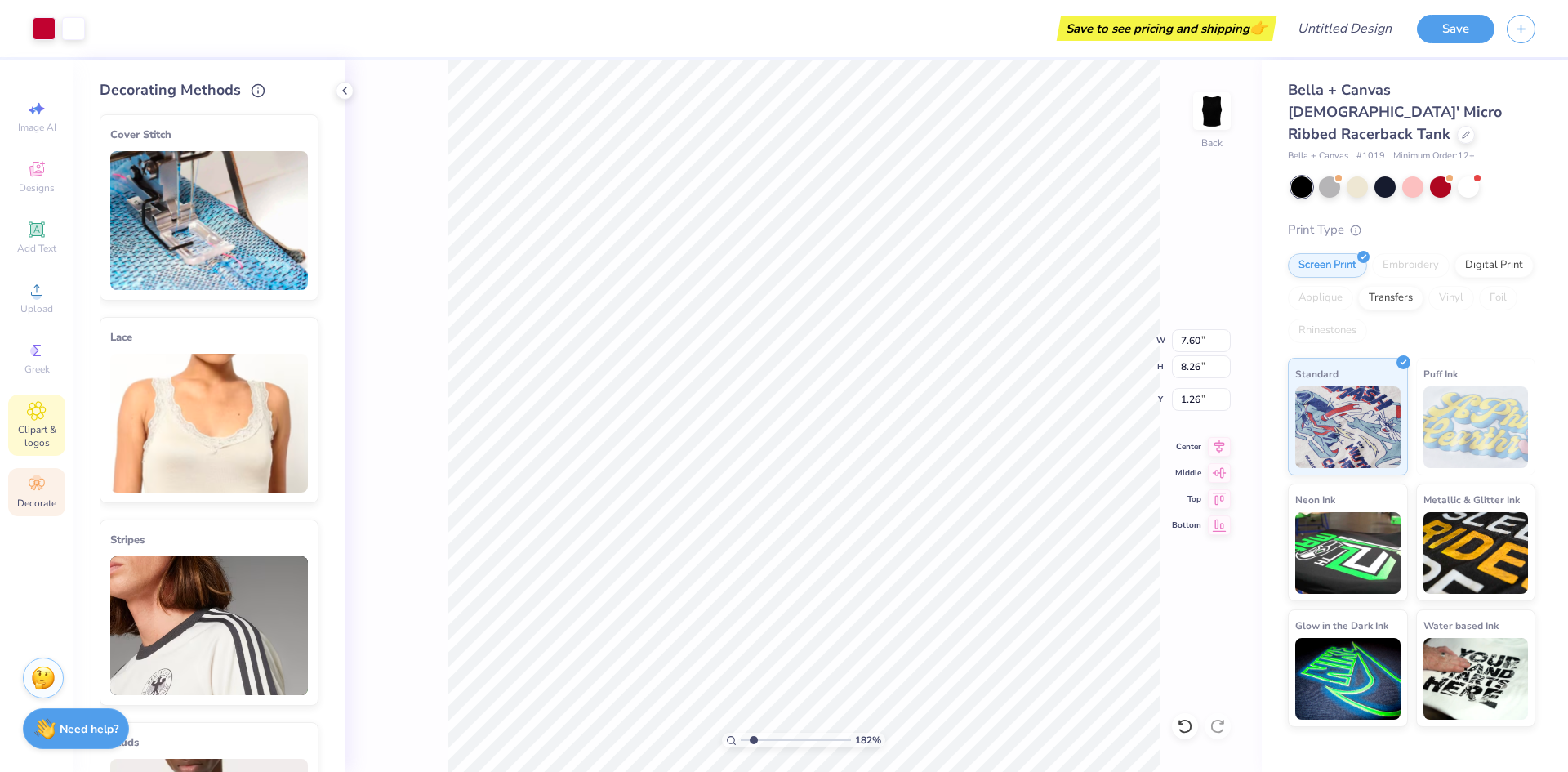
click at [41, 439] on span "Clipart & logos" at bounding box center [37, 436] width 57 height 26
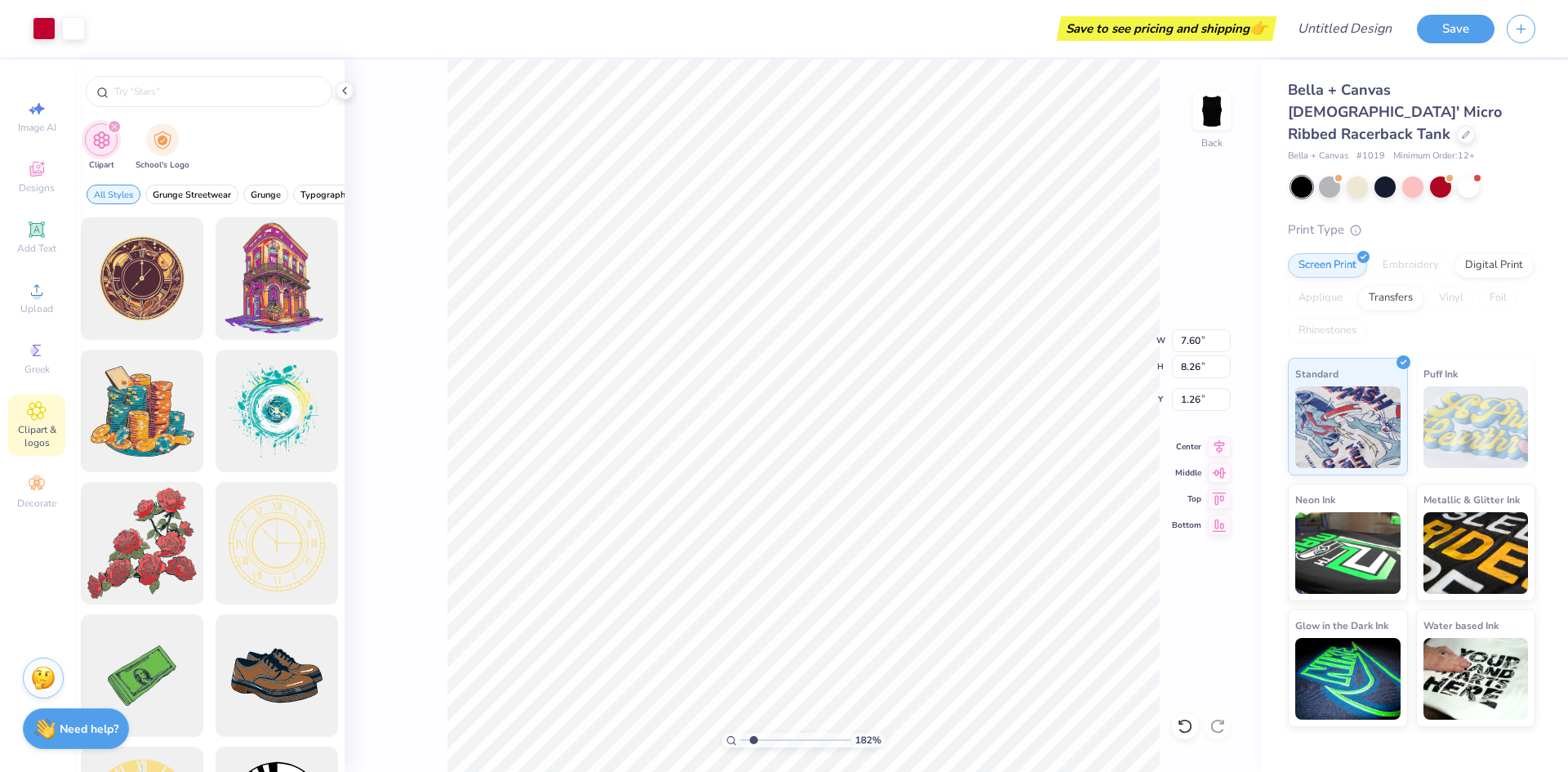
click at [423, 151] on div "182 % Back W 7.60 7.60 " H 8.26 8.26 " Y 1.26 1.26 " Center [GEOGRAPHIC_DATA]" at bounding box center [803, 416] width 917 height 712
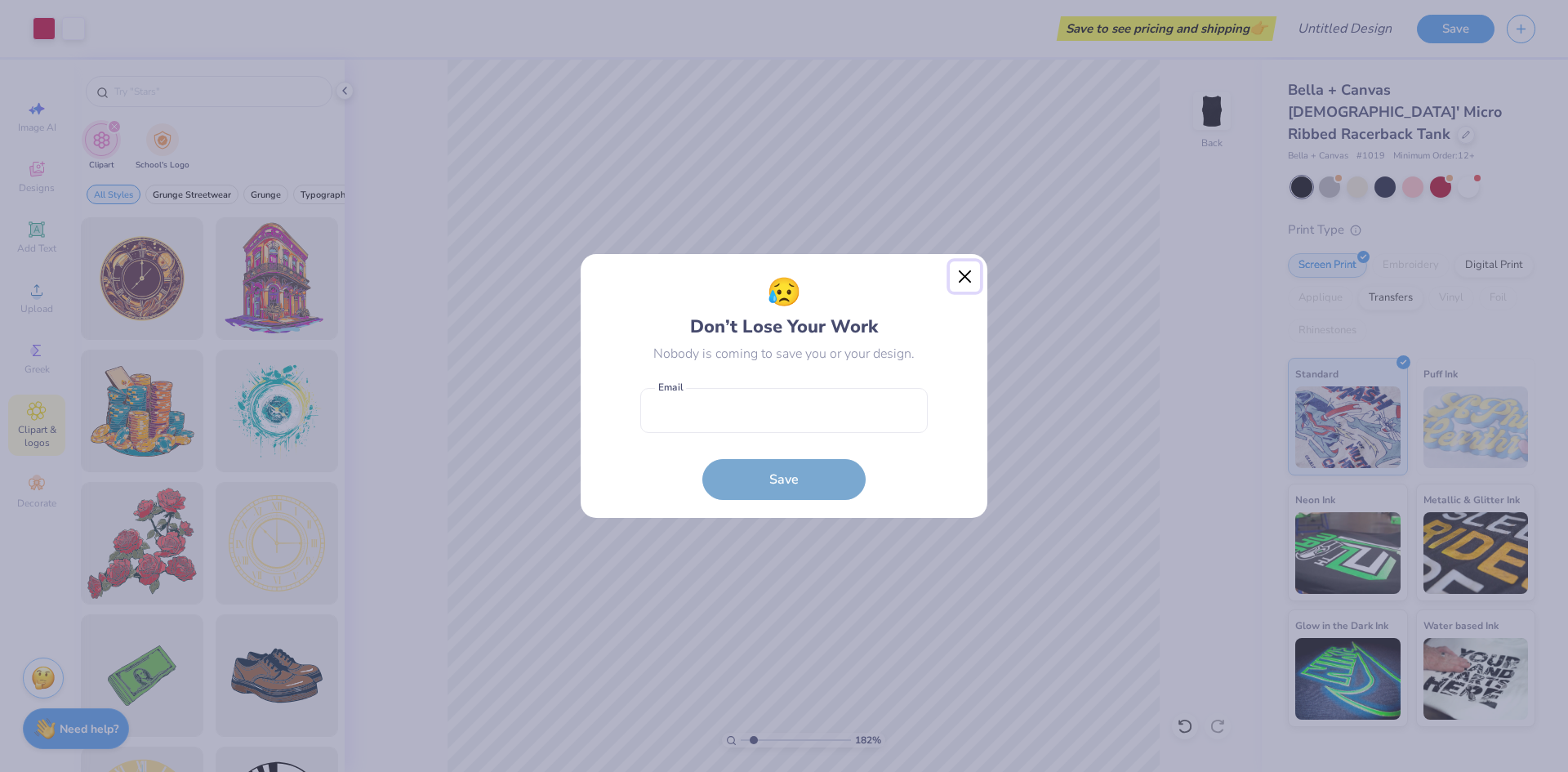
click at [956, 282] on button "Close" at bounding box center [965, 277] width 31 height 31
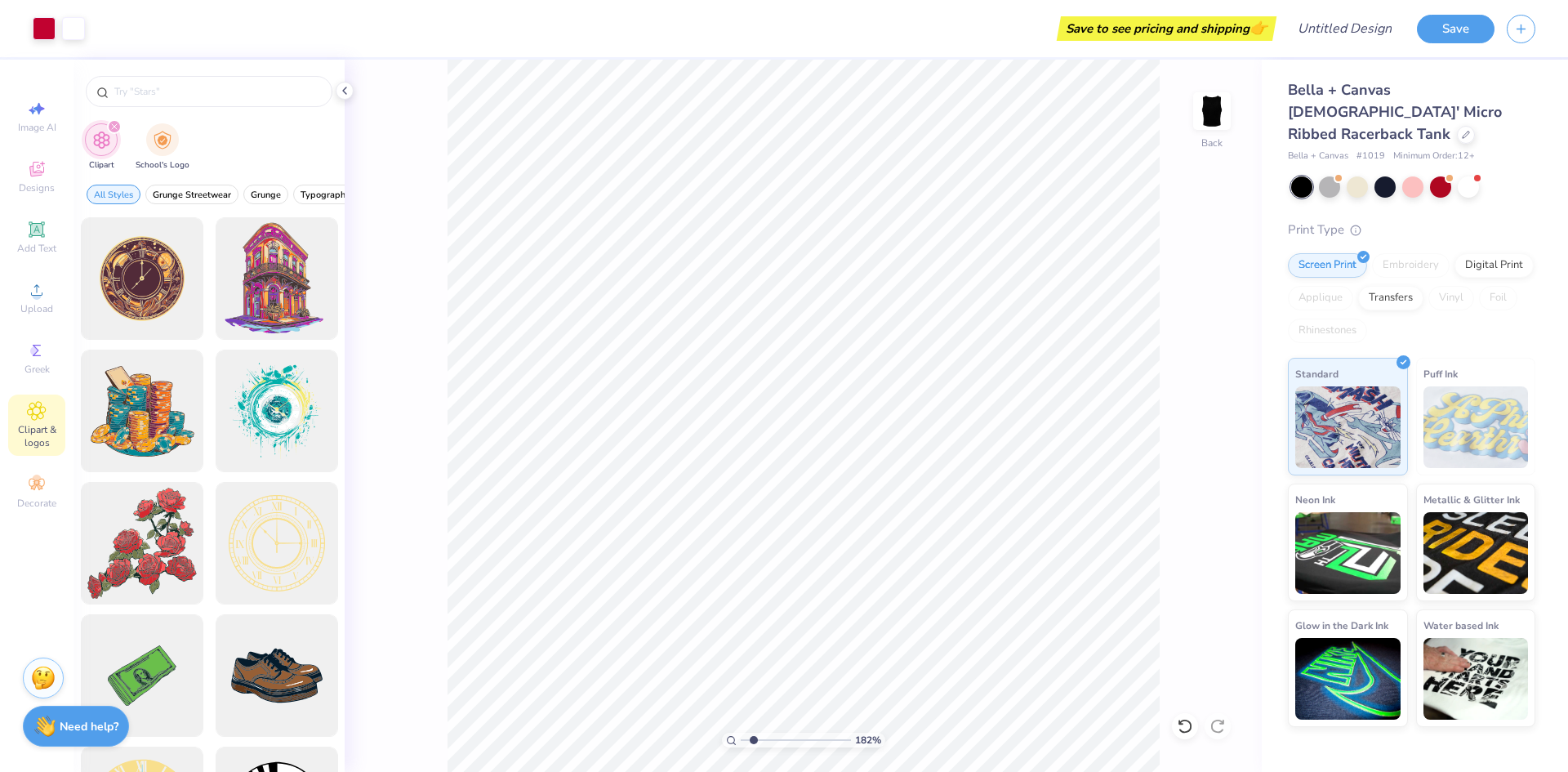
click at [80, 721] on strong "Need help?" at bounding box center [89, 727] width 59 height 15
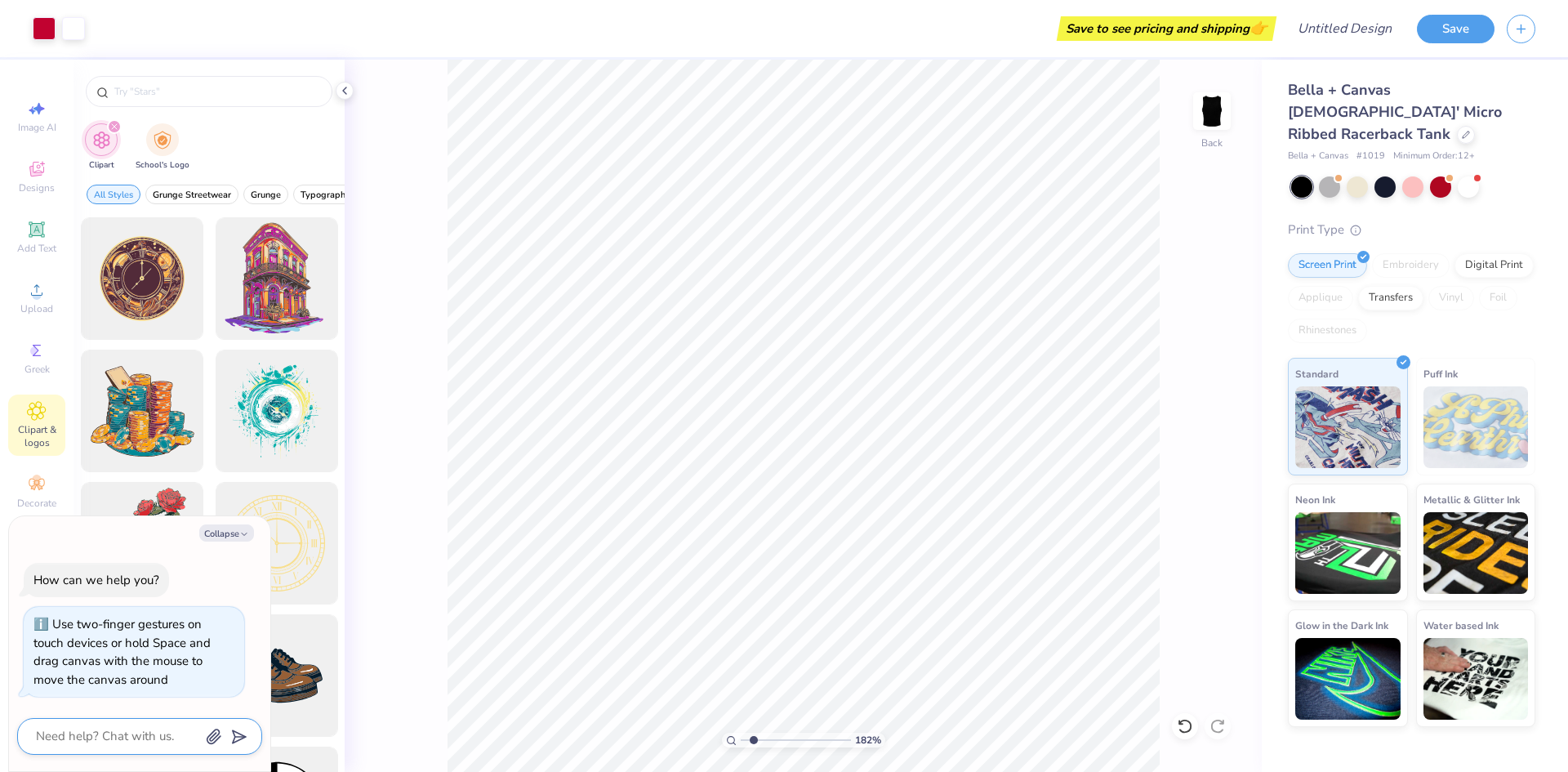
click at [162, 734] on textarea at bounding box center [117, 737] width 166 height 22
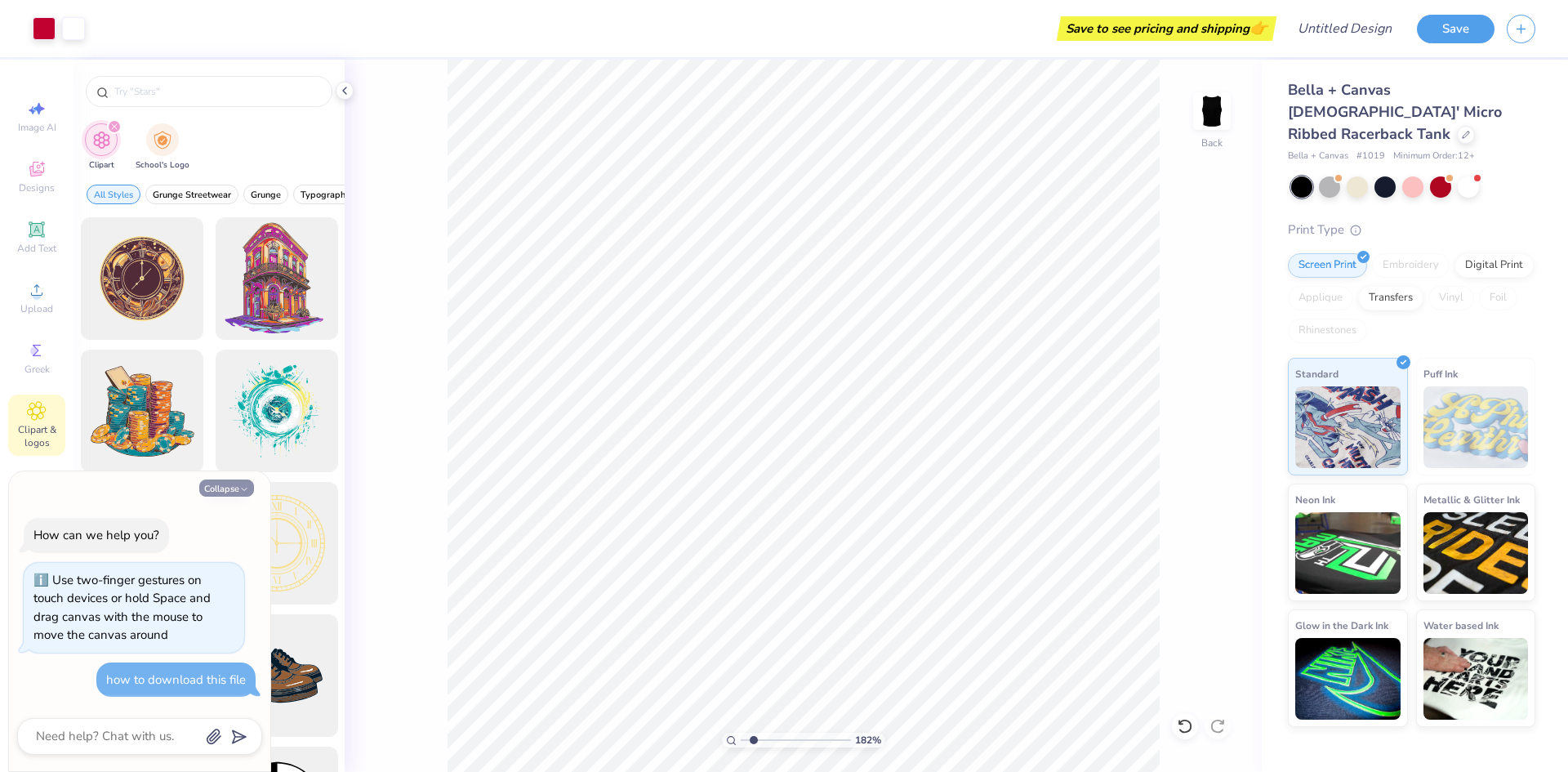
click at [243, 483] on button "Collapse" at bounding box center [226, 488] width 55 height 17
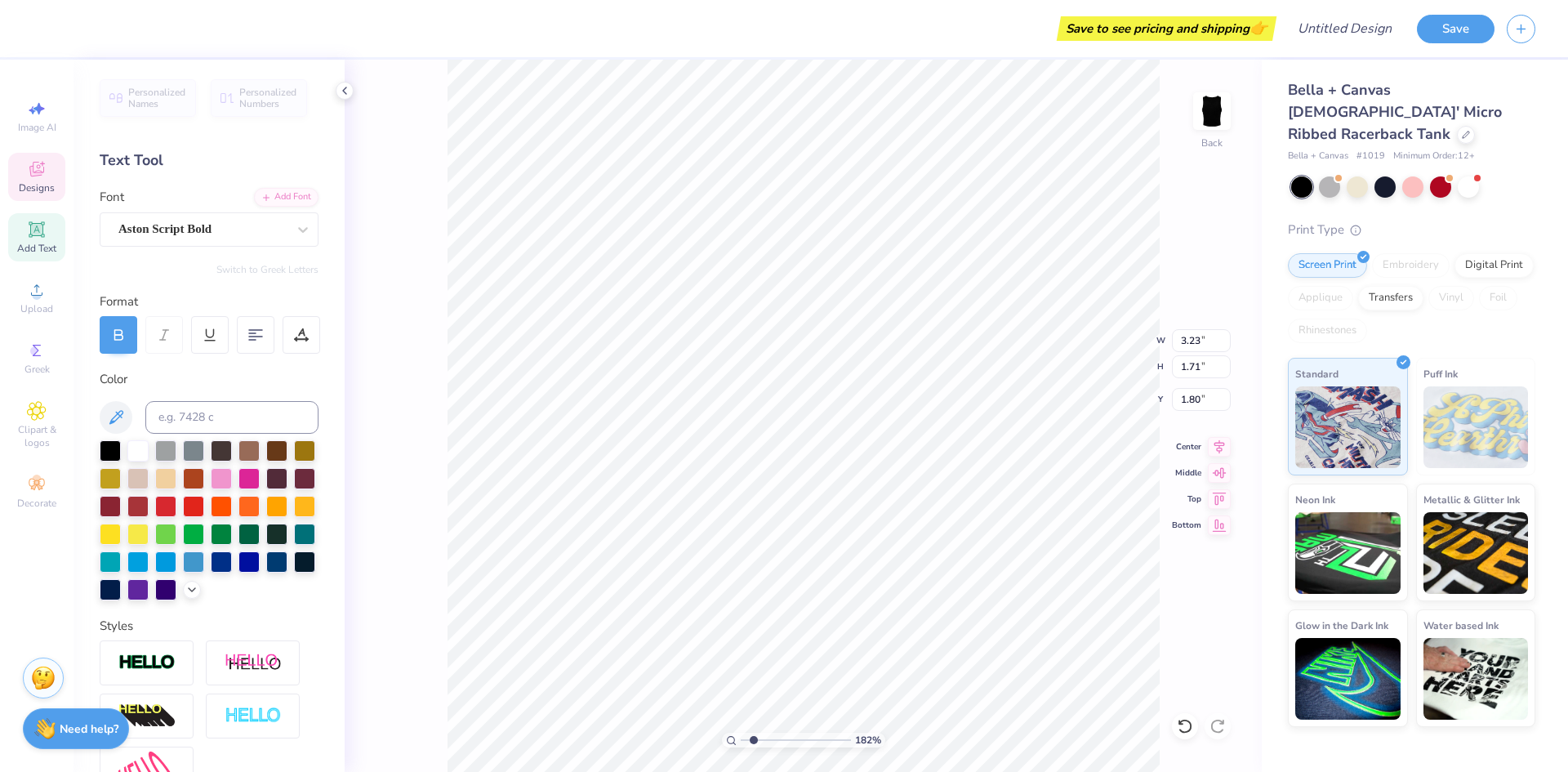
click at [1162, 582] on div "182 % Back W 3.23 3.23 " H 1.71 1.71 " Y 1.80 1.80 " Center Middle Top Bottom" at bounding box center [803, 416] width 917 height 712
click at [1185, 586] on div "182 % Back W 3.23 3.23 " H 1.71 1.71 " Y 1.80 1.80 " Center Middle Top Bottom" at bounding box center [803, 416] width 917 height 712
drag, startPoint x: 746, startPoint y: 739, endPoint x: 710, endPoint y: 737, distance: 36.1
click at [741, 737] on input "range" at bounding box center [795, 739] width 110 height 14
click at [72, 731] on strong "Need help?" at bounding box center [89, 727] width 59 height 15
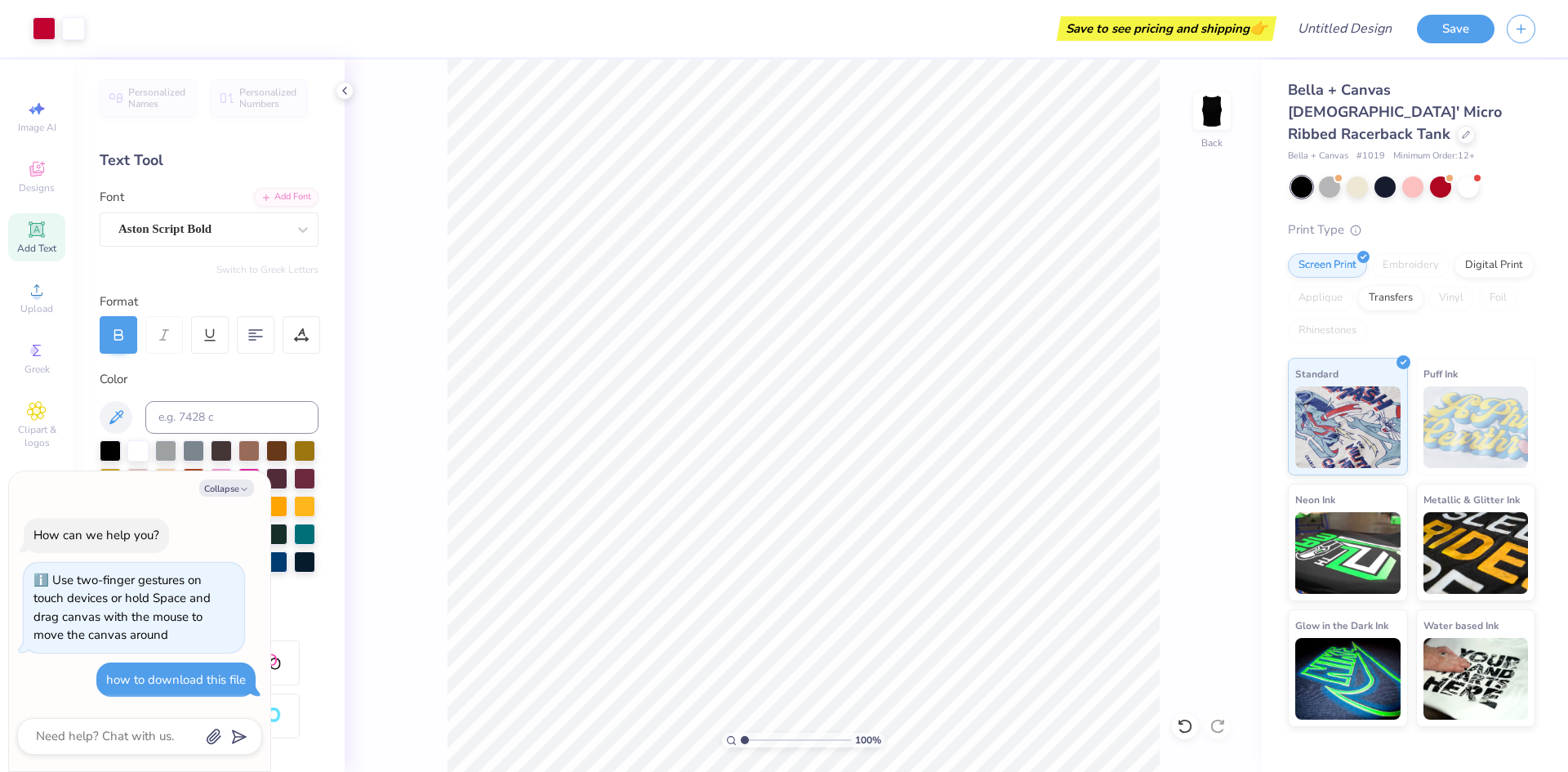
click at [441, 689] on div "100 % Back" at bounding box center [803, 416] width 917 height 712
click at [247, 492] on icon "button" at bounding box center [244, 489] width 10 height 10
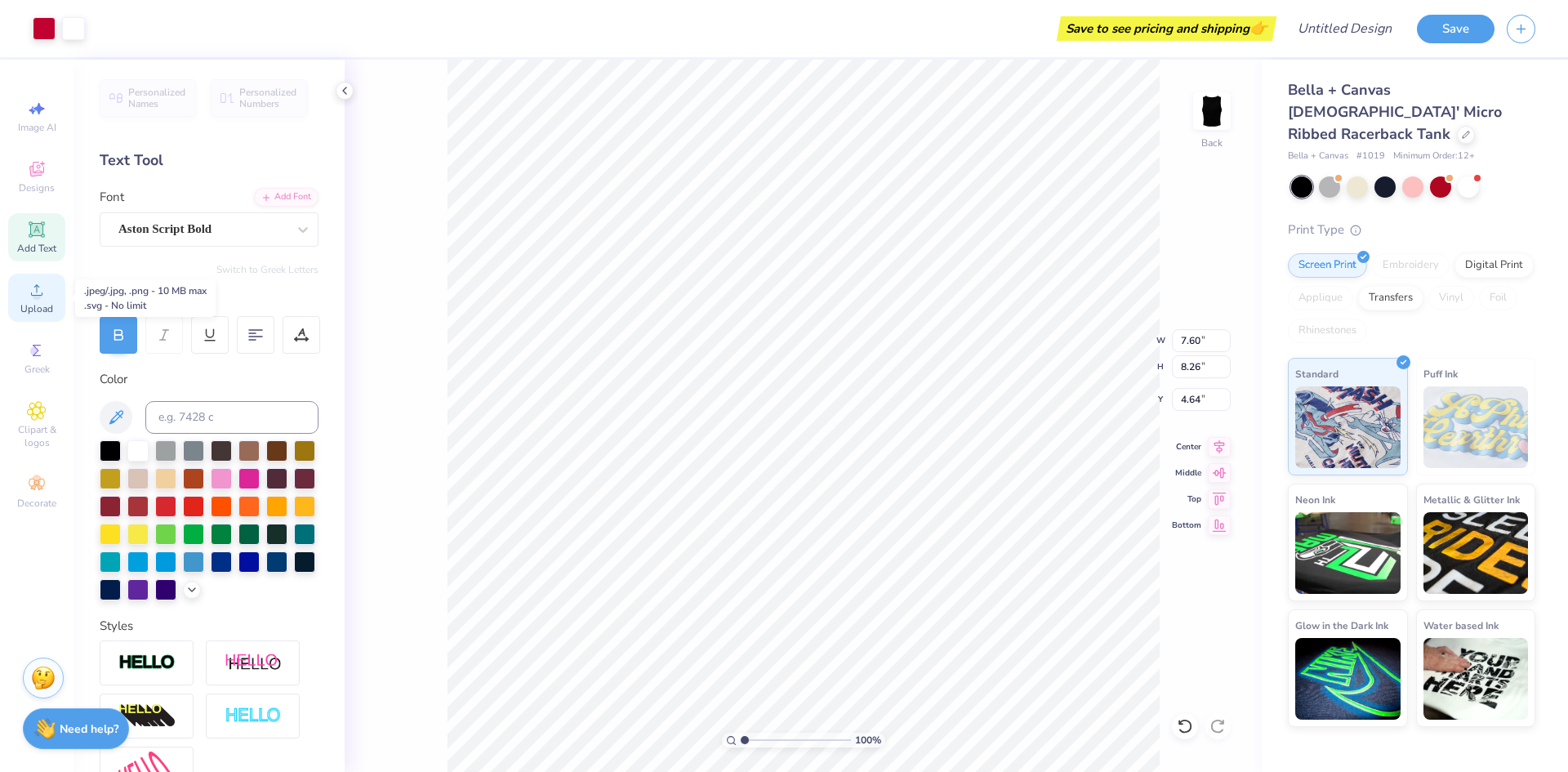
click at [36, 302] on span "Upload" at bounding box center [36, 309] width 33 height 13
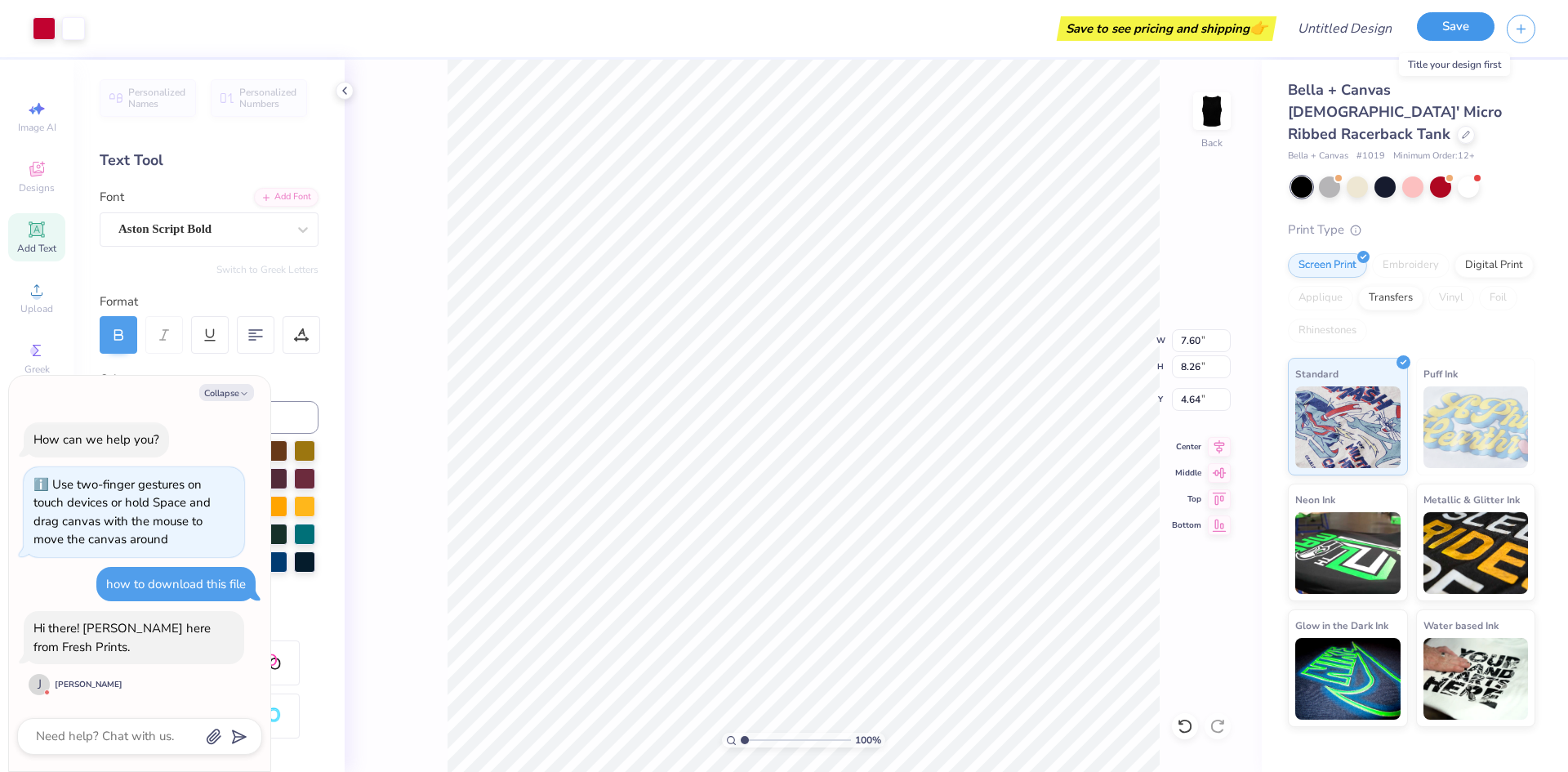
click at [1472, 33] on button "Save" at bounding box center [1456, 27] width 77 height 29
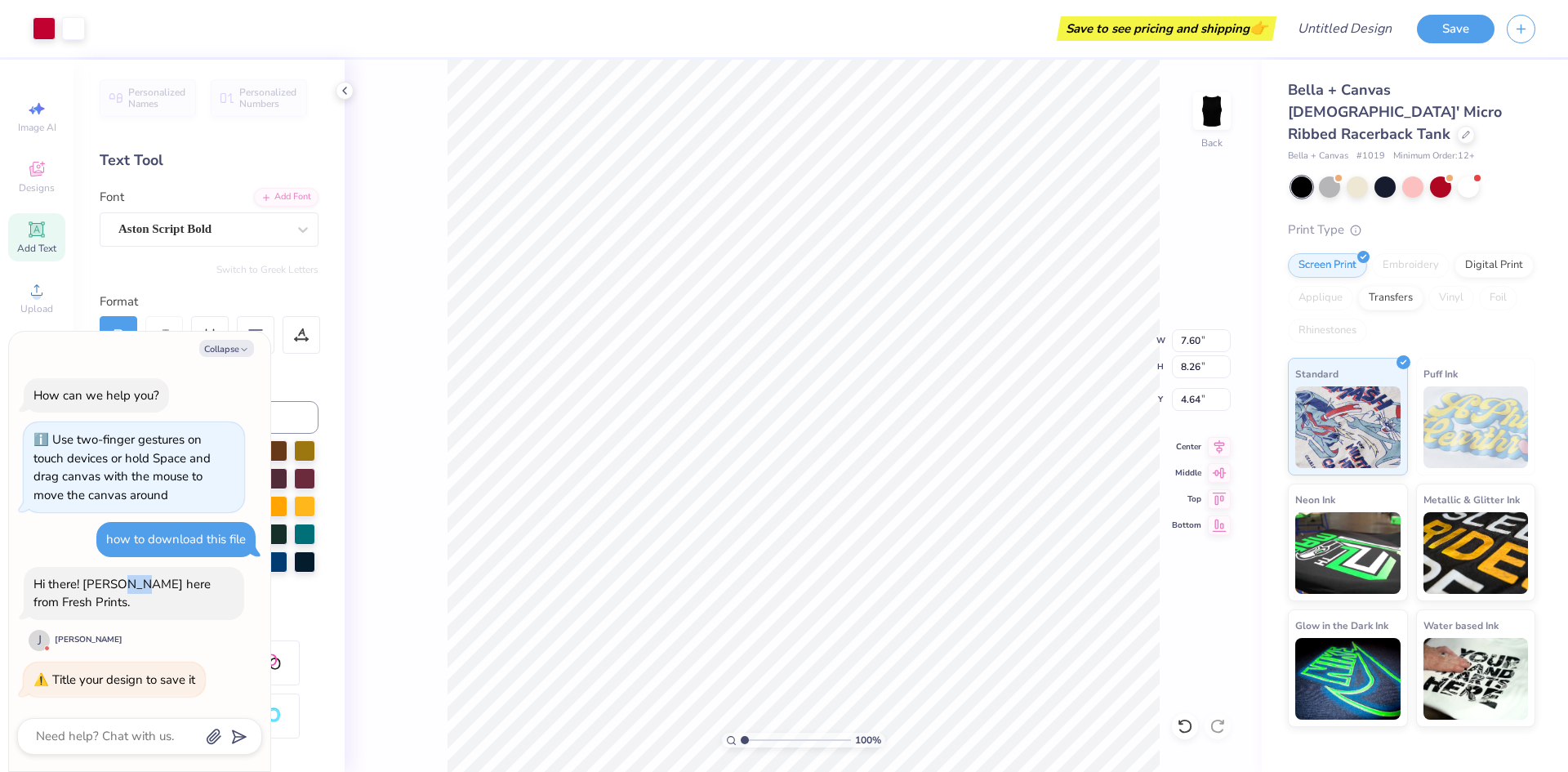
drag, startPoint x: 111, startPoint y: 603, endPoint x: 138, endPoint y: 603, distance: 27.0
click at [136, 603] on div "Hi there! [PERSON_NAME] here from Fresh Prints." at bounding box center [122, 594] width 178 height 35
click at [146, 602] on div "Hi there! [PERSON_NAME] here from Fresh Prints." at bounding box center [122, 594] width 178 height 35
drag, startPoint x: 162, startPoint y: 603, endPoint x: 183, endPoint y: 603, distance: 21.0
click at [180, 603] on div "Hi there! [PERSON_NAME] here from Fresh Prints." at bounding box center [122, 594] width 178 height 35
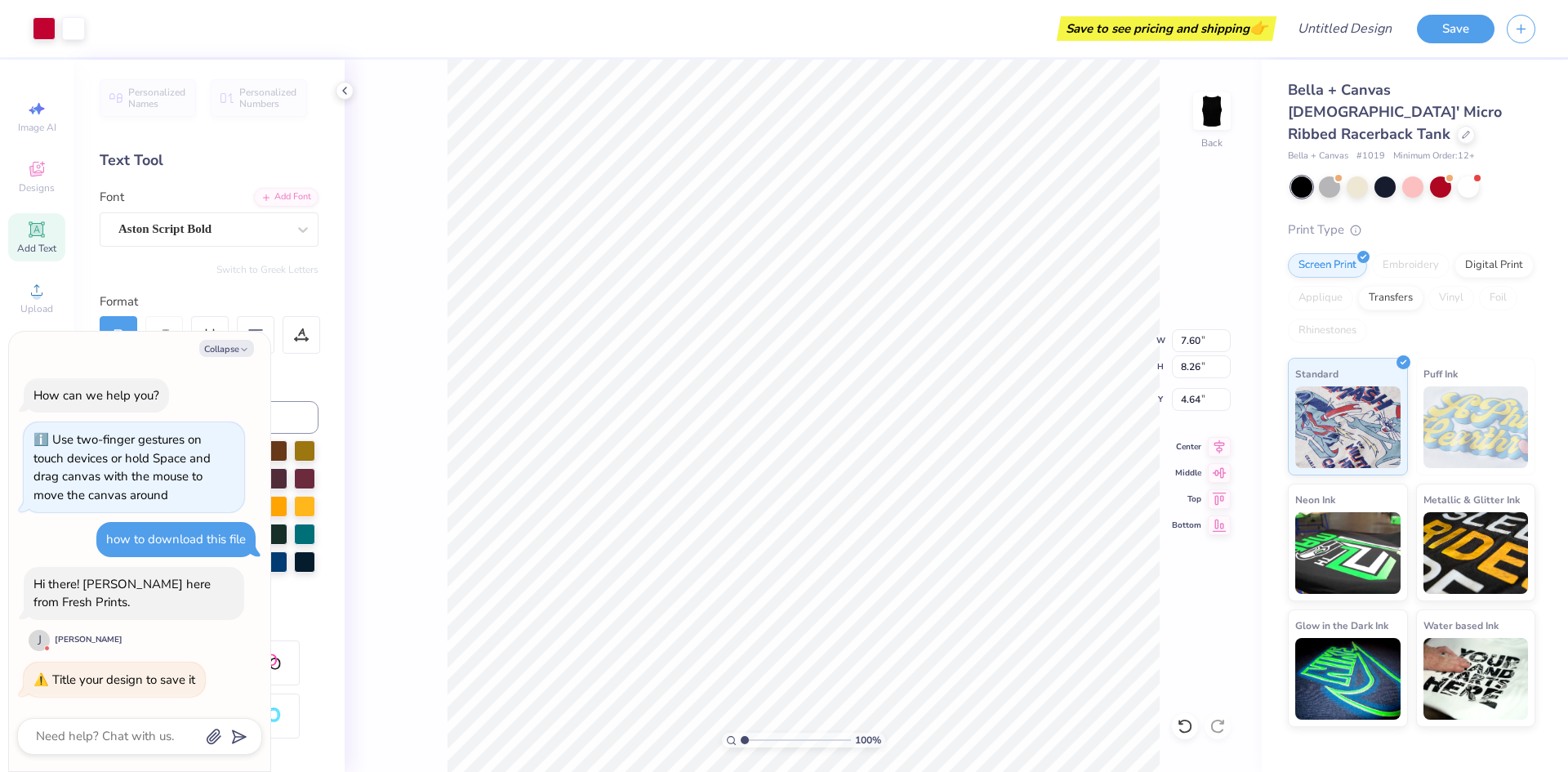
drag, startPoint x: 119, startPoint y: 604, endPoint x: 138, endPoint y: 604, distance: 19.0
click at [137, 604] on div "Hi there! [PERSON_NAME] here from Fresh Prints." at bounding box center [122, 594] width 178 height 35
click at [138, 604] on div "Hi there! [PERSON_NAME] here from Fresh Prints." at bounding box center [122, 594] width 178 height 35
drag, startPoint x: 103, startPoint y: 603, endPoint x: 144, endPoint y: 604, distance: 41.0
click at [142, 604] on div "Hi there! [PERSON_NAME] here from Fresh Prints." at bounding box center [122, 594] width 178 height 35
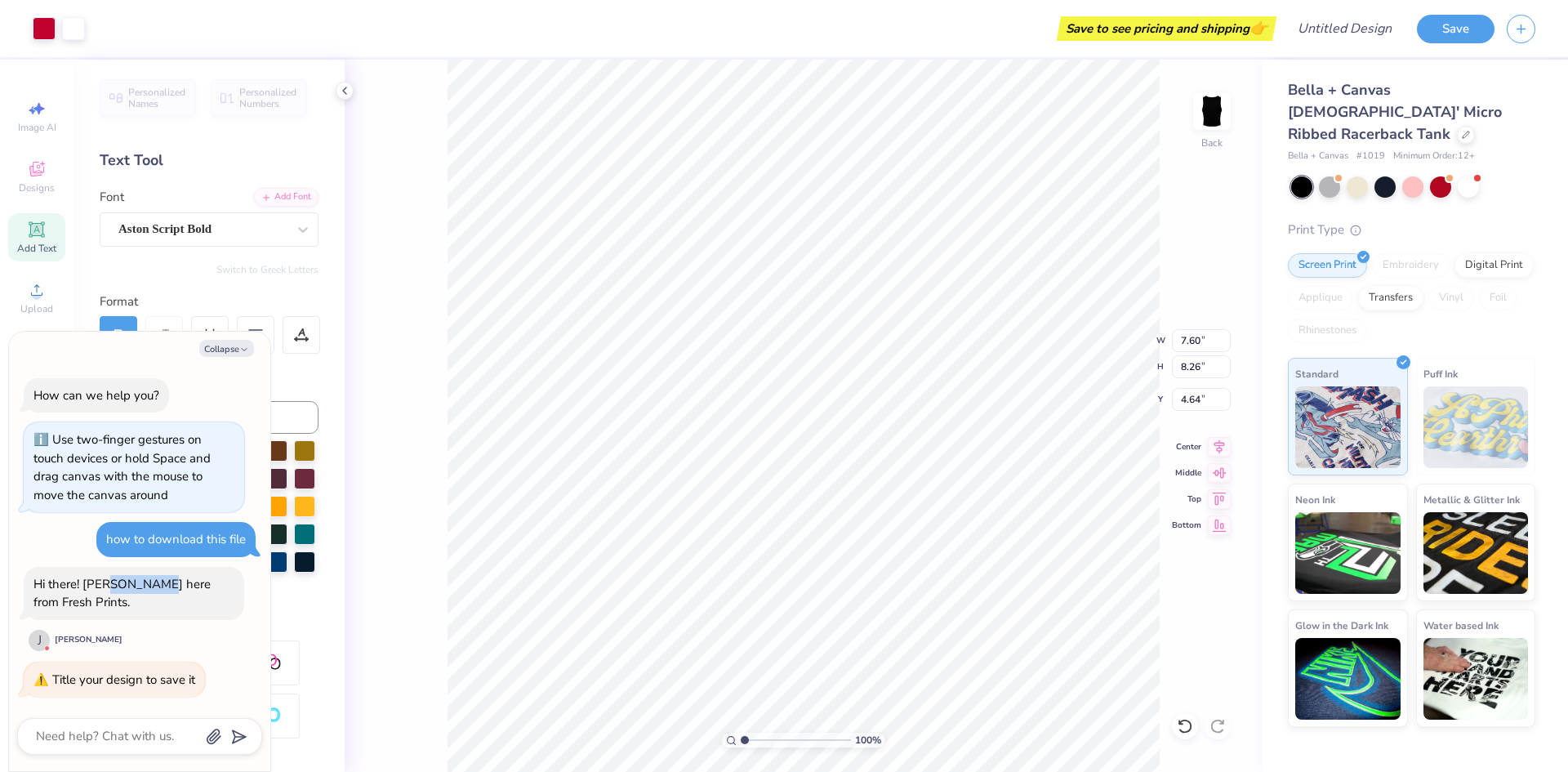
click at [144, 604] on div "Hi there! [PERSON_NAME] here from Fresh Prints." at bounding box center [122, 594] width 178 height 35
drag, startPoint x: 105, startPoint y: 605, endPoint x: 143, endPoint y: 604, distance: 38.0
click at [143, 604] on div "Hi there! [PERSON_NAME] here from Fresh Prints." at bounding box center [122, 594] width 178 height 35
click at [163, 604] on div "Hi there! [PERSON_NAME] here from Fresh Prints." at bounding box center [122, 594] width 178 height 35
click at [168, 604] on div "Hi there! [PERSON_NAME] here from Fresh Prints." at bounding box center [122, 594] width 178 height 35
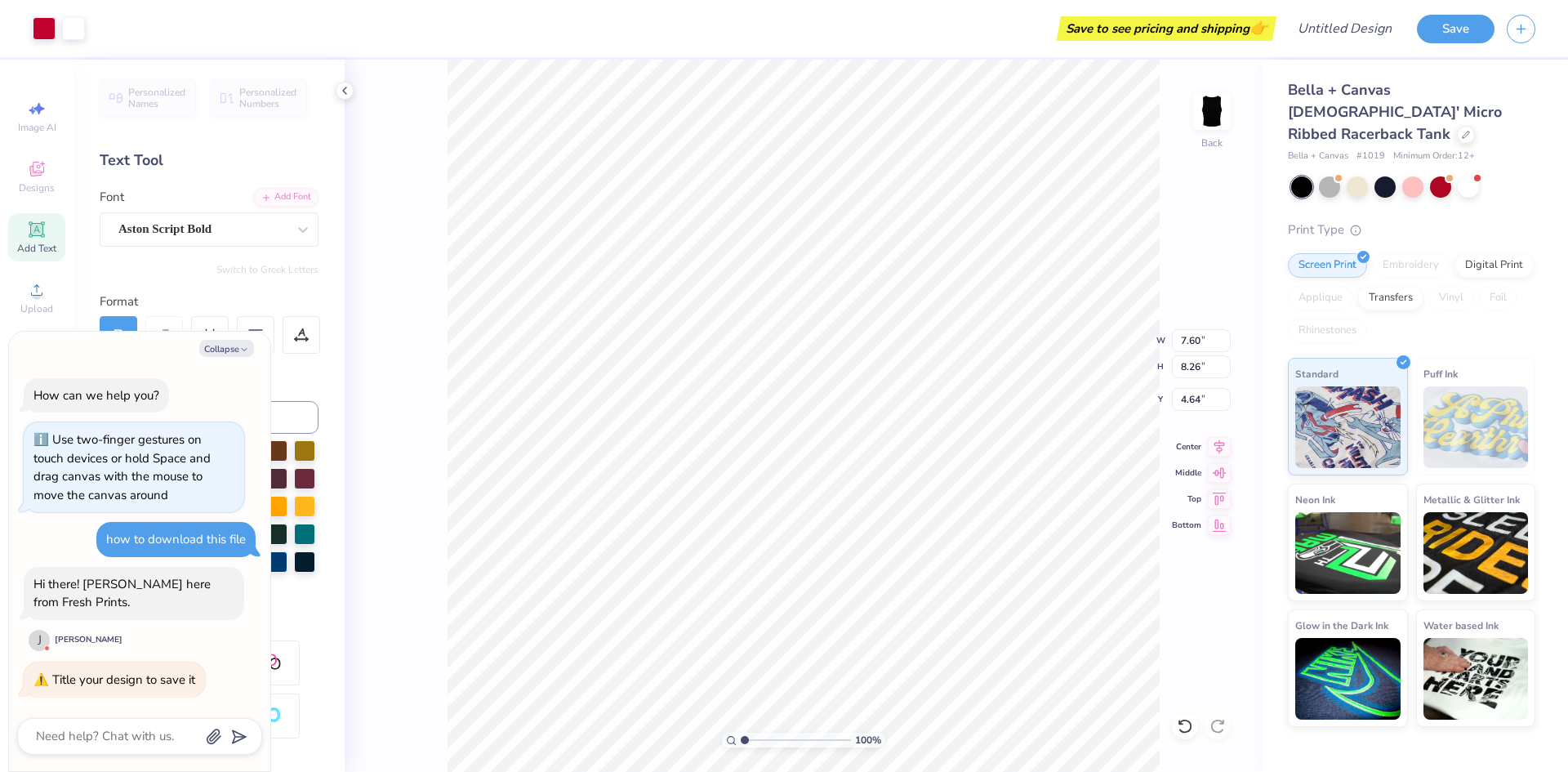
click at [178, 604] on div "Hi there! [PERSON_NAME] here from Fresh Prints." at bounding box center [122, 594] width 178 height 35
click at [185, 603] on div "Hi there! [PERSON_NAME] here from Fresh Prints." at bounding box center [122, 594] width 178 height 35
click at [187, 603] on div "Hi there! [PERSON_NAME] here from Fresh Prints." at bounding box center [122, 594] width 178 height 35
click at [190, 603] on div "Hi there! [PERSON_NAME] here from Fresh Prints." at bounding box center [122, 594] width 178 height 35
click at [167, 730] on textarea at bounding box center [117, 737] width 166 height 22
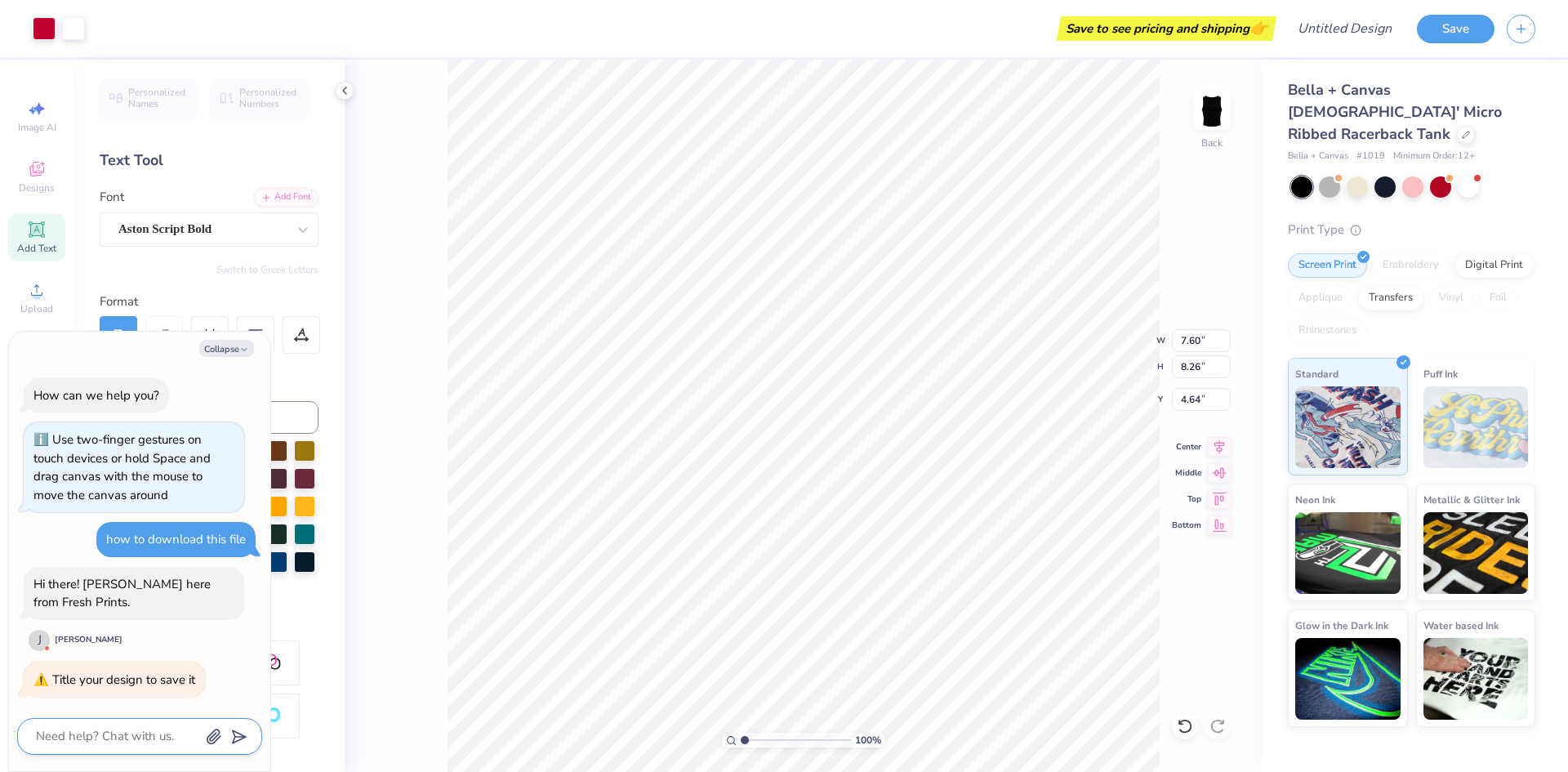
click at [136, 732] on textarea at bounding box center [117, 737] width 166 height 22
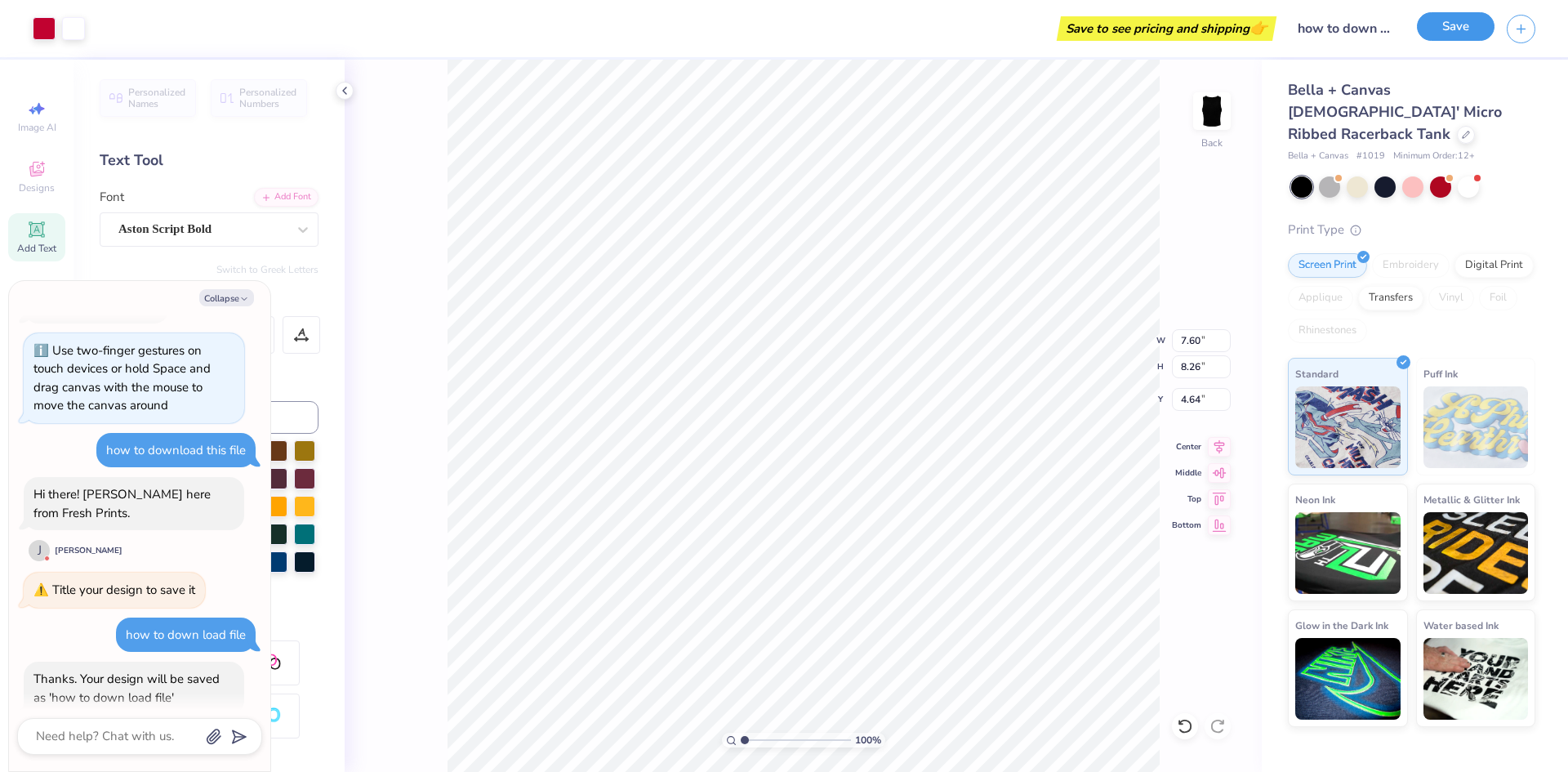
click at [1428, 41] on button "Save" at bounding box center [1456, 27] width 77 height 29
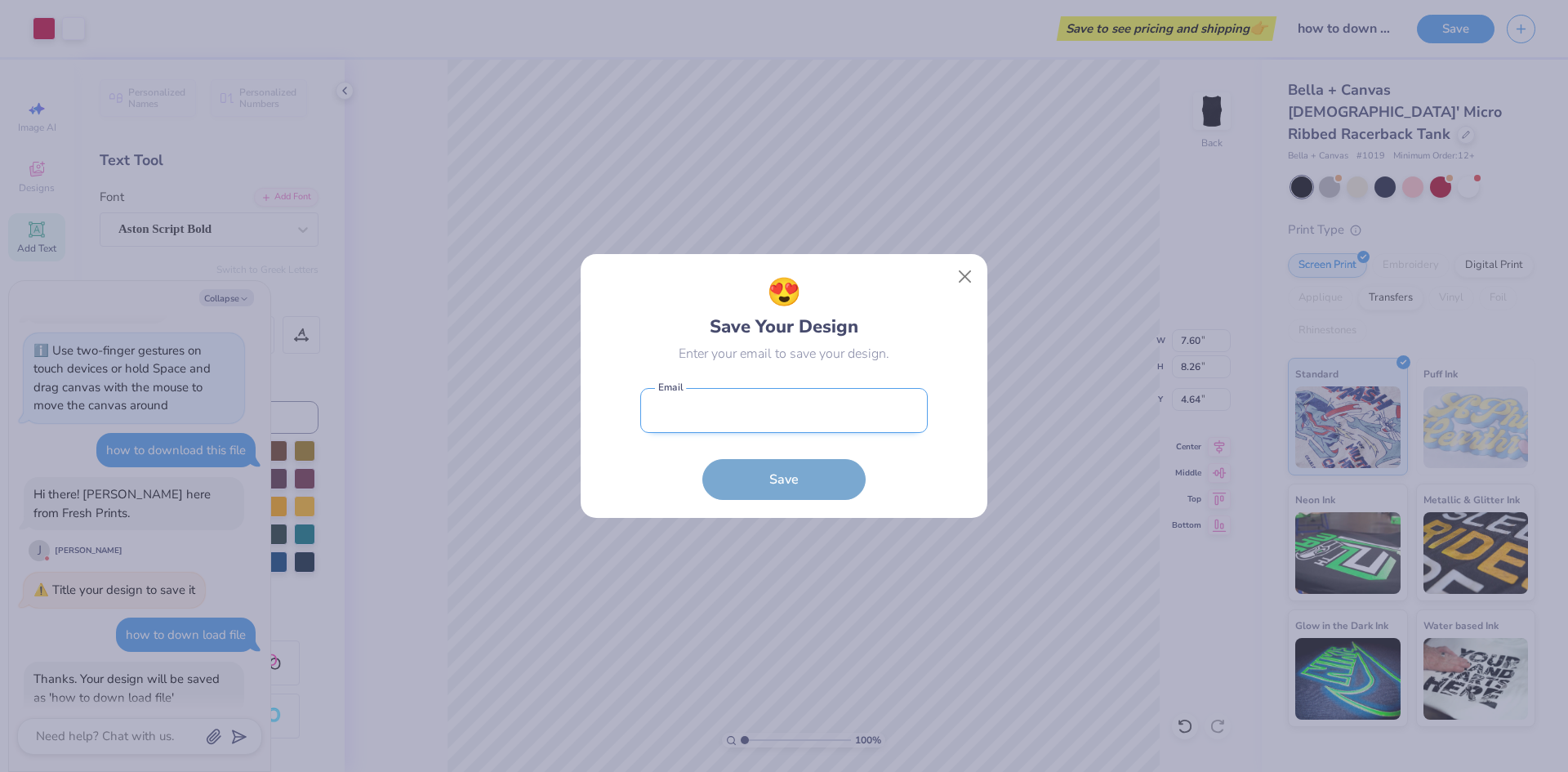
click at [760, 405] on input "email" at bounding box center [784, 410] width 288 height 45
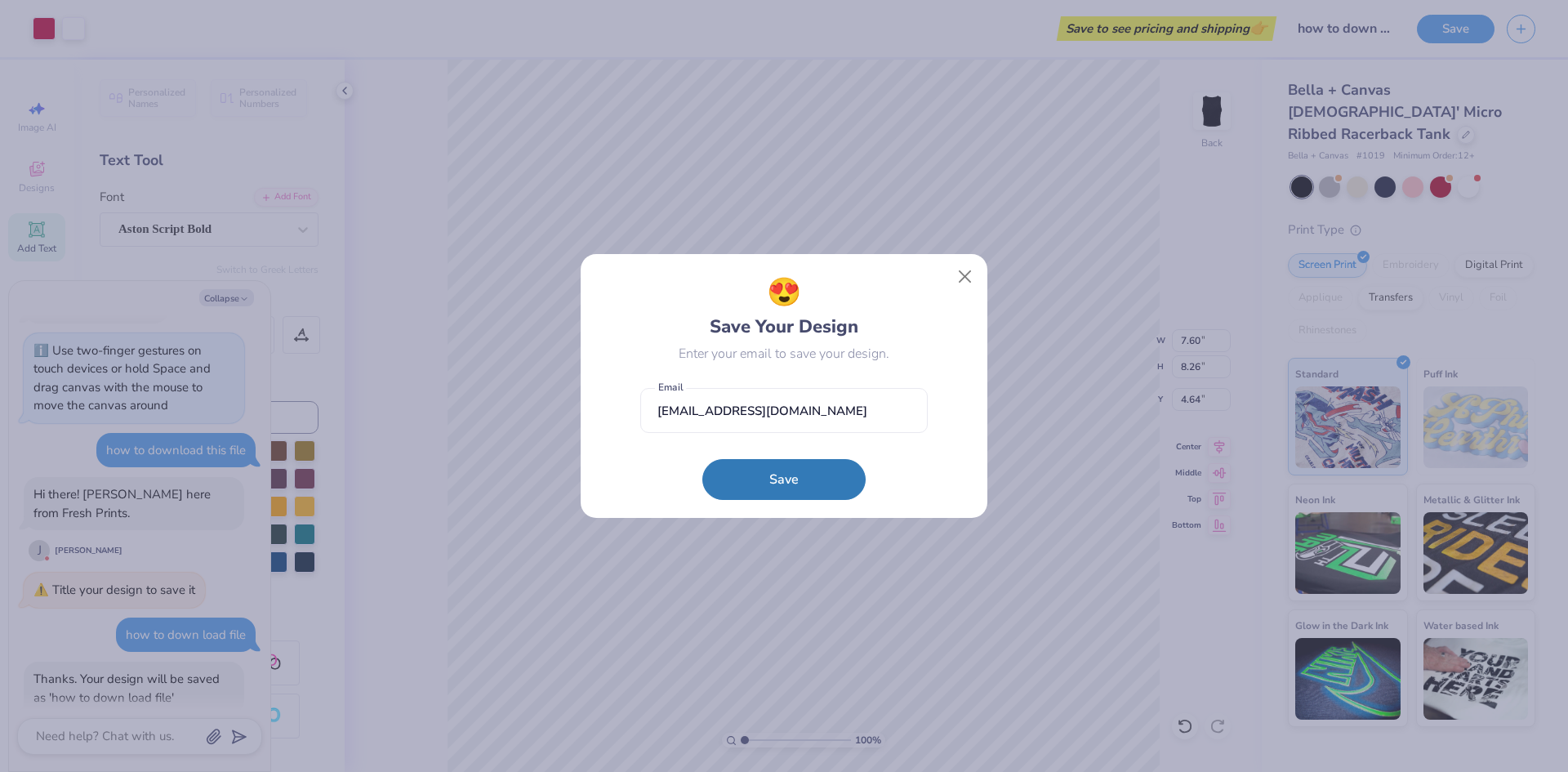
click at [794, 456] on form "[EMAIL_ADDRESS][DOMAIN_NAME] Email Save" at bounding box center [784, 439] width 288 height 120
click at [795, 465] on button "Save" at bounding box center [784, 475] width 163 height 41
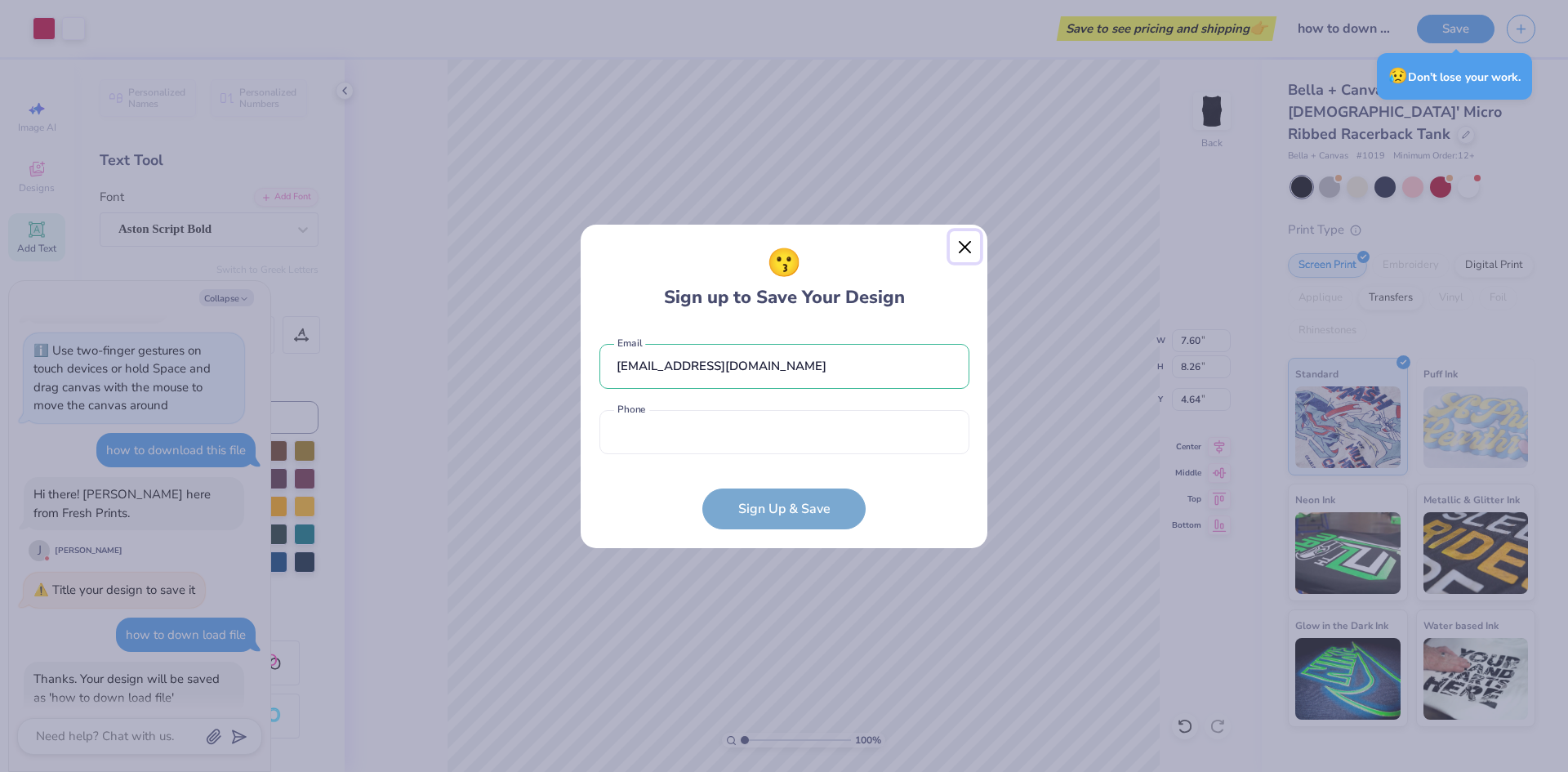
click at [967, 249] on button "Close" at bounding box center [965, 247] width 31 height 31
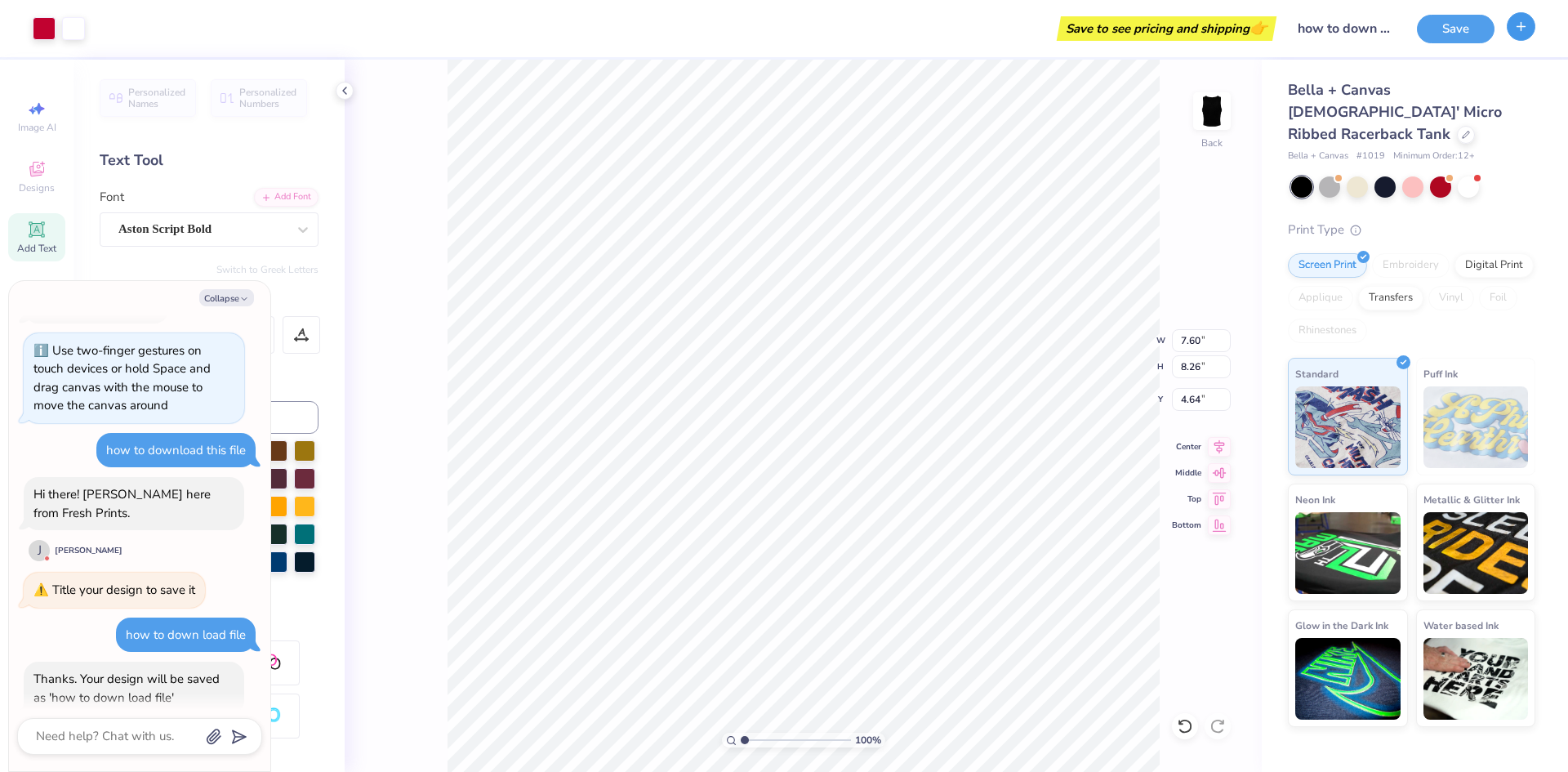
click at [1518, 37] on button "button" at bounding box center [1521, 27] width 29 height 29
click at [1354, 26] on input "how to down load file" at bounding box center [1325, 29] width 160 height 33
click at [162, 743] on textarea at bounding box center [117, 737] width 166 height 22
click at [233, 299] on button "Collapse" at bounding box center [226, 297] width 55 height 17
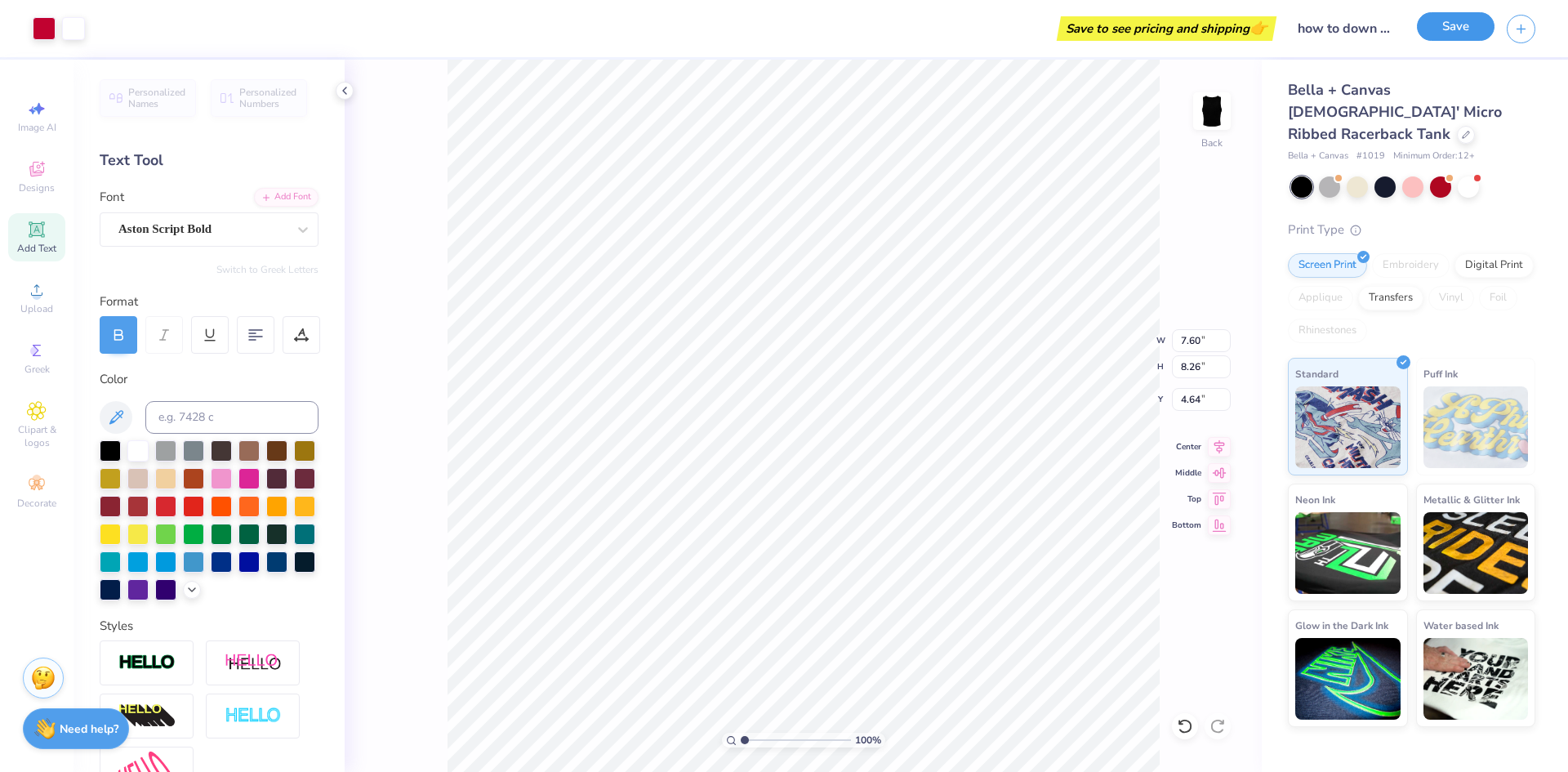
click at [1422, 30] on button "Save" at bounding box center [1456, 27] width 77 height 29
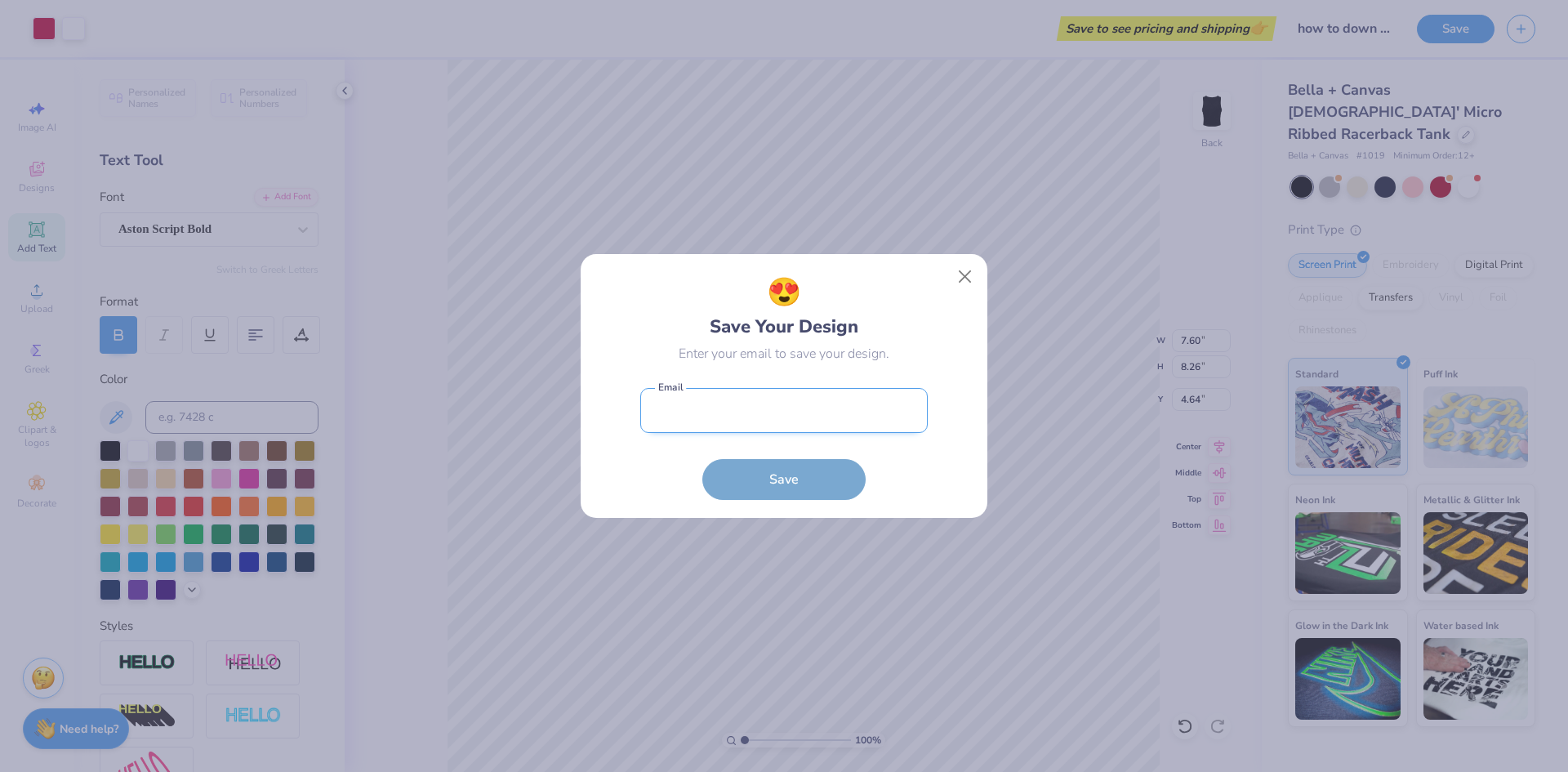
click at [774, 422] on input "email" at bounding box center [784, 410] width 288 height 45
drag, startPoint x: 767, startPoint y: 414, endPoint x: 594, endPoint y: 419, distance: 173.1
click at [599, 418] on div "😍 Save Your Design Enter your email to save your design. 0375498433 Email must …" at bounding box center [784, 386] width 370 height 228
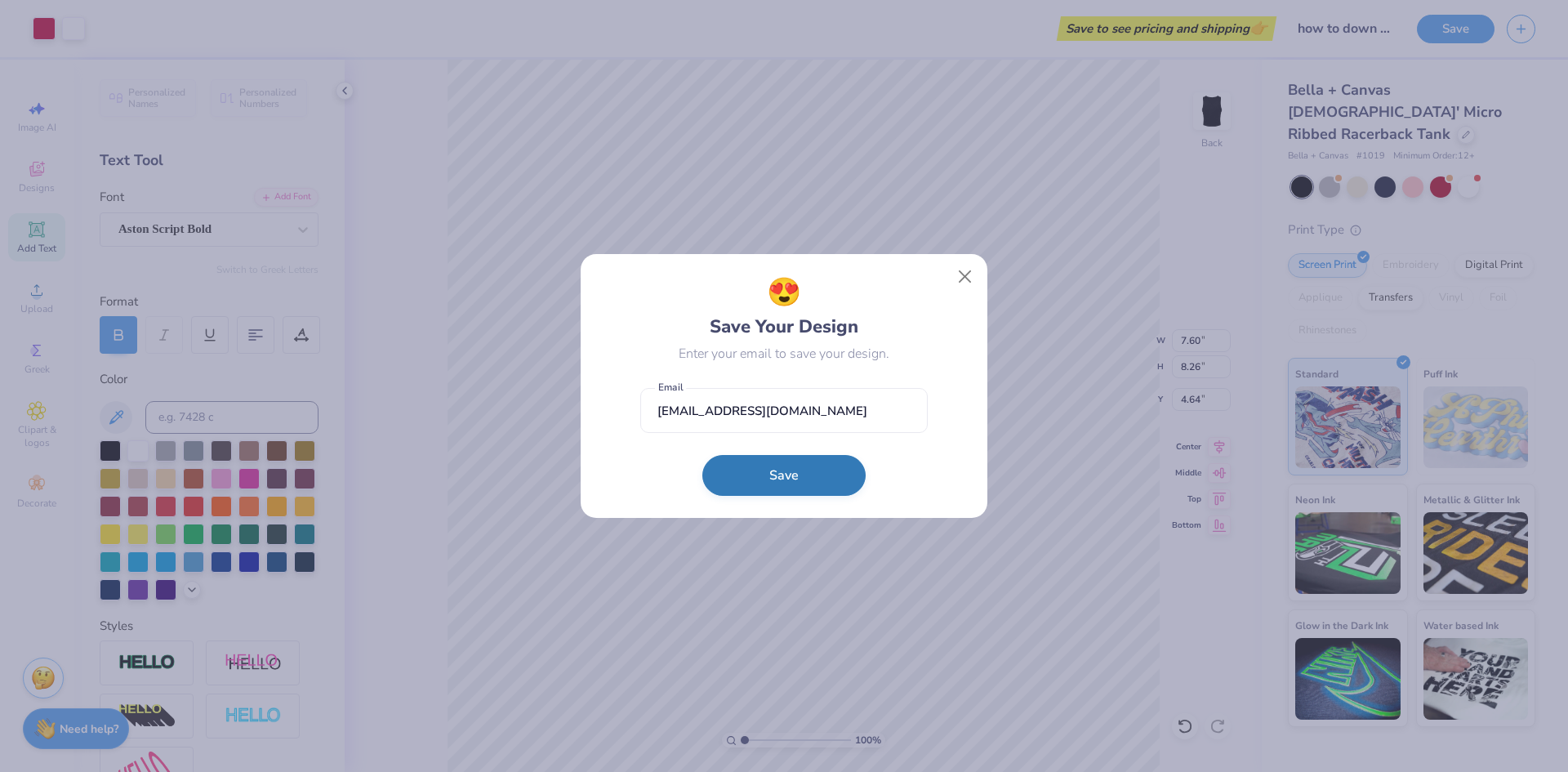
click at [812, 474] on button "Save" at bounding box center [784, 475] width 163 height 41
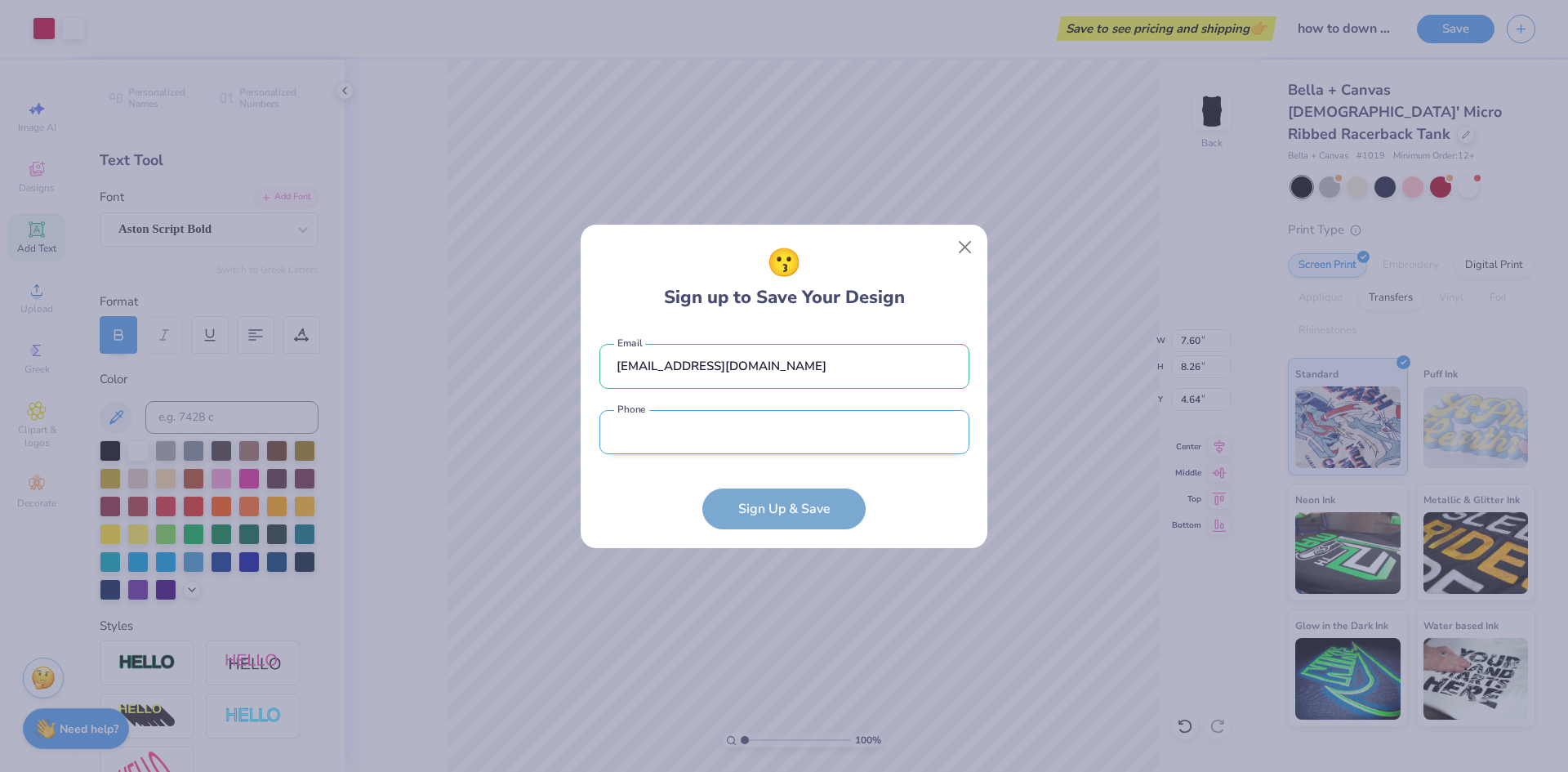
click at [752, 429] on input "tel" at bounding box center [784, 432] width 370 height 45
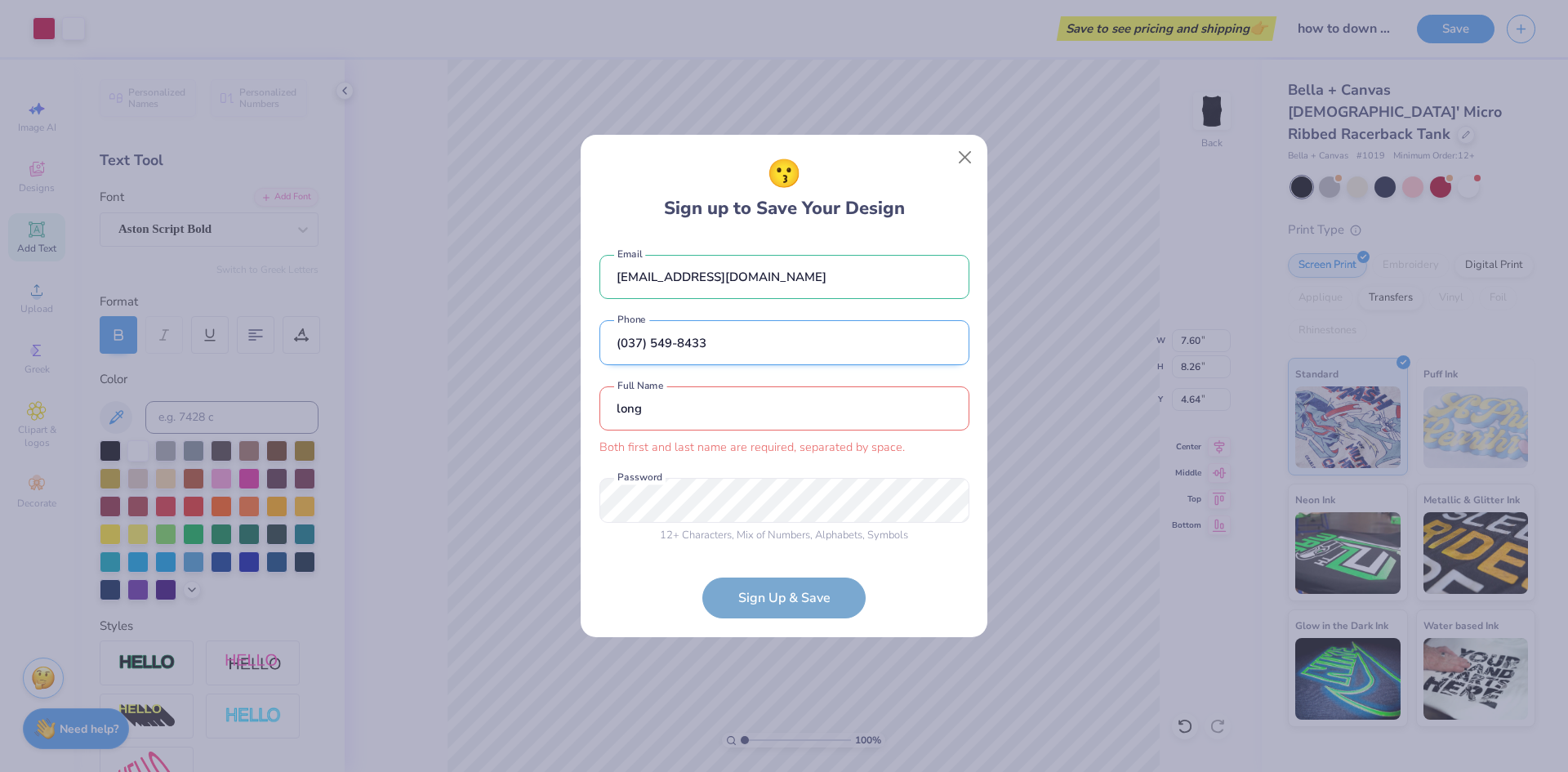
click at [748, 429] on div "long Both first and last name are required, separated by space. Full Name" at bounding box center [784, 421] width 370 height 70
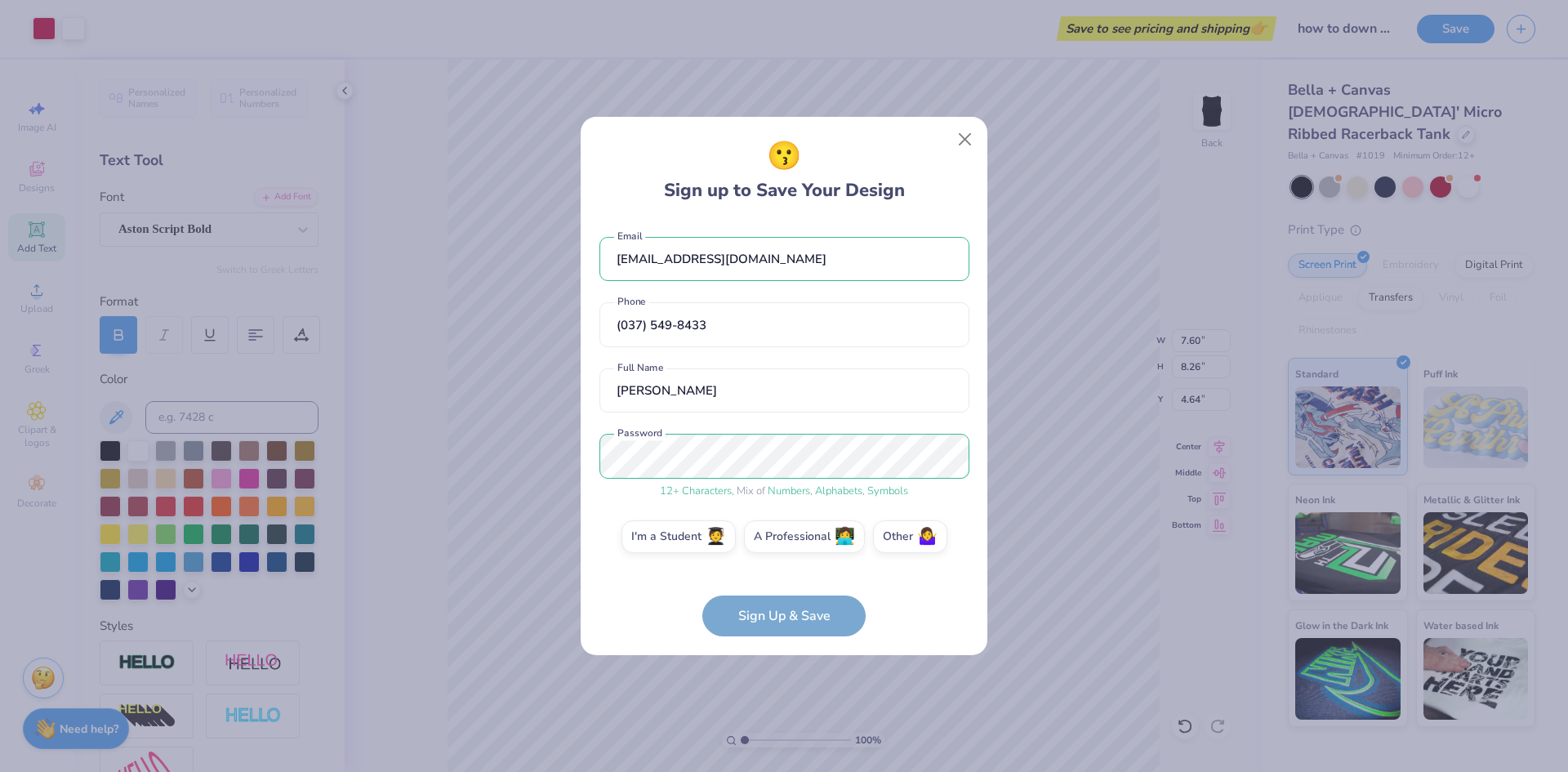
click at [698, 567] on div "[EMAIL_ADDRESS][DOMAIN_NAME] Email [PHONE_NUMBER] Phone [PERSON_NAME] Full Name…" at bounding box center [784, 395] width 370 height 349
click at [694, 540] on label "I'm a Student 🧑‍🎓" at bounding box center [678, 534] width 114 height 33
click at [779, 540] on input "I'm a Student 🧑‍🎓" at bounding box center [784, 541] width 11 height 11
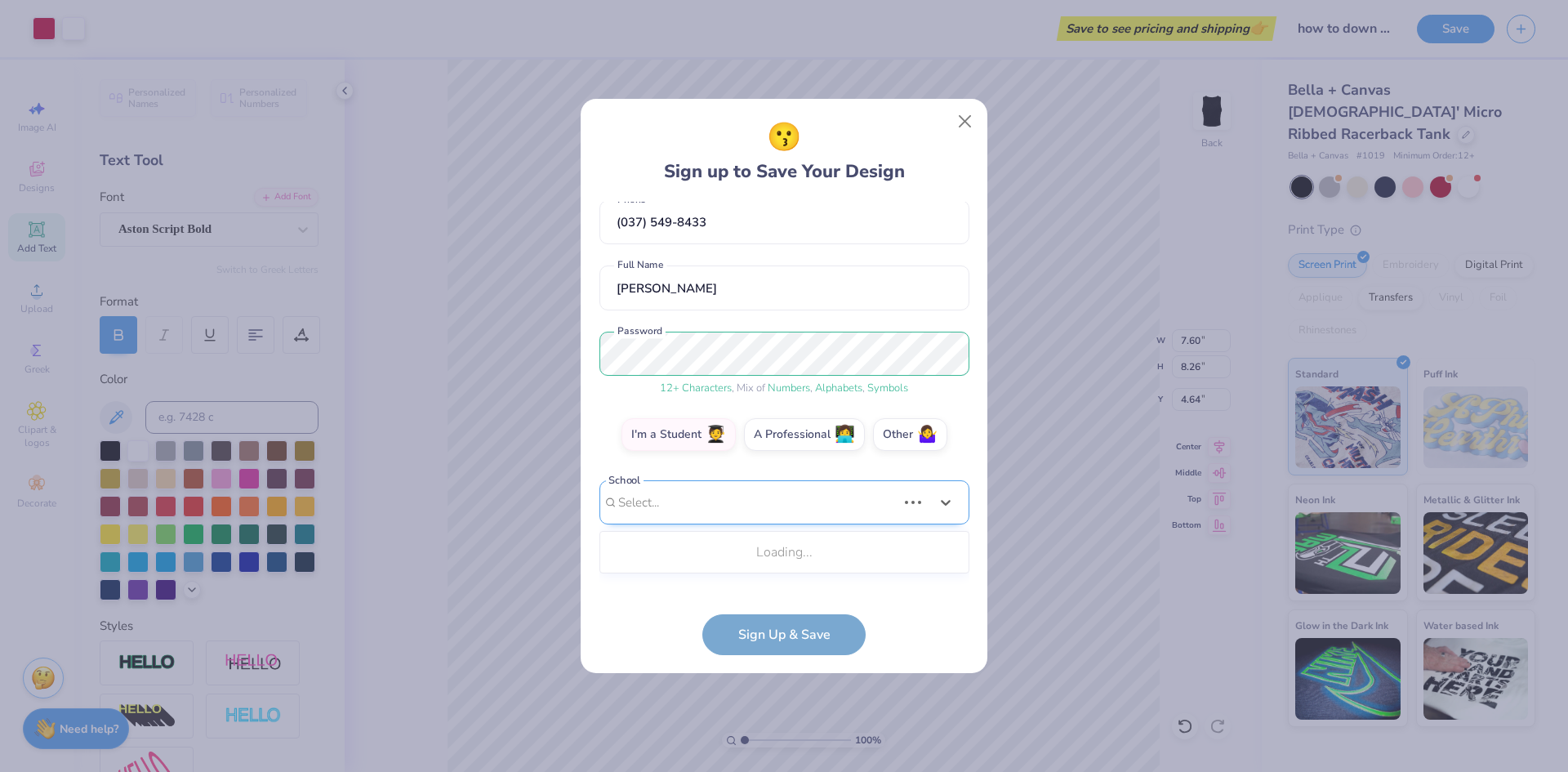
click at [747, 568] on div "Use Up and Down to choose options, press Enter to select the currently focused …" at bounding box center [784, 528] width 370 height 94
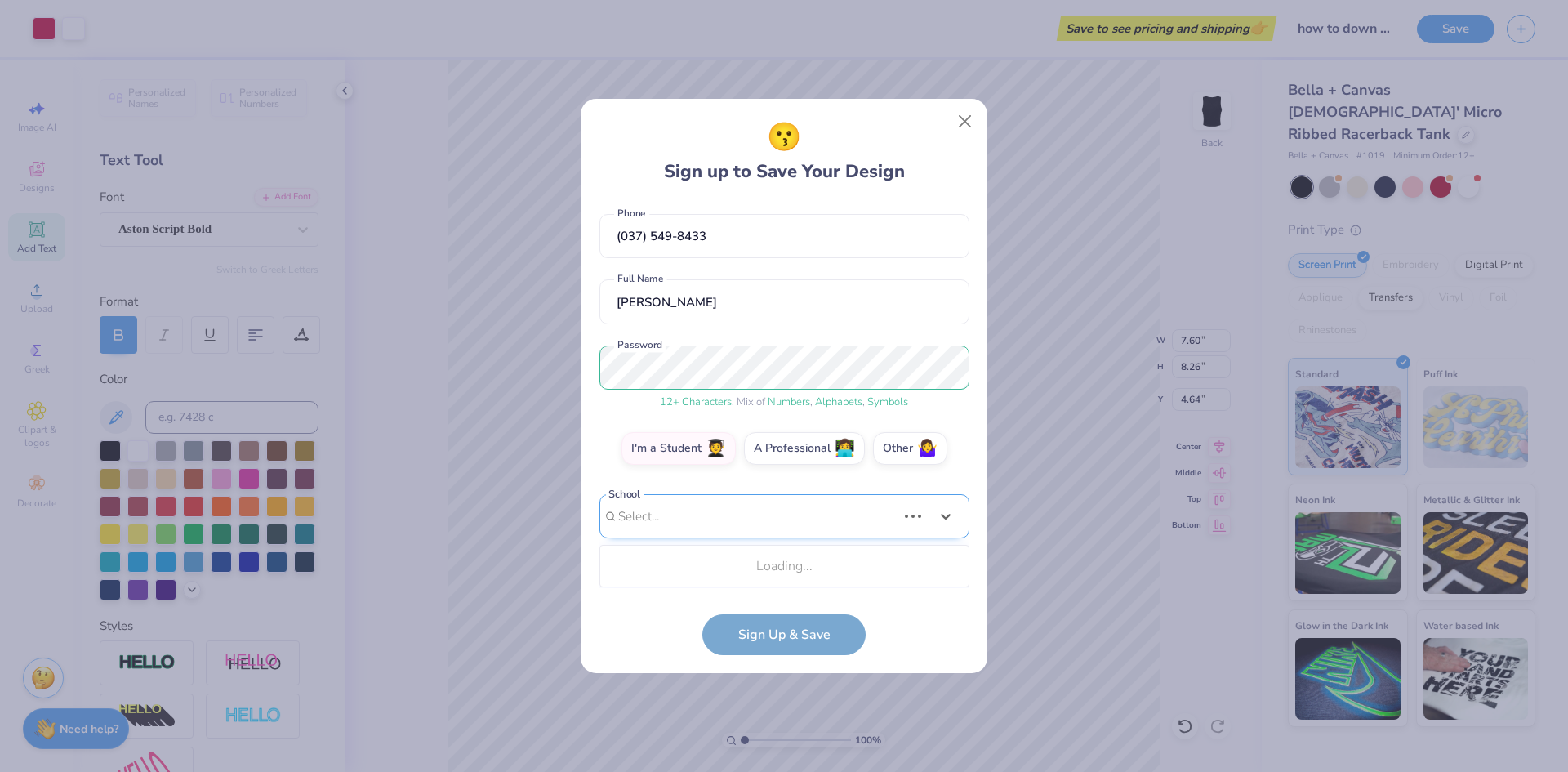
click at [749, 530] on div "[EMAIL_ADDRESS][DOMAIN_NAME] Email [PHONE_NUMBER] Phone [PERSON_NAME] Full Name…" at bounding box center [784, 395] width 370 height 386
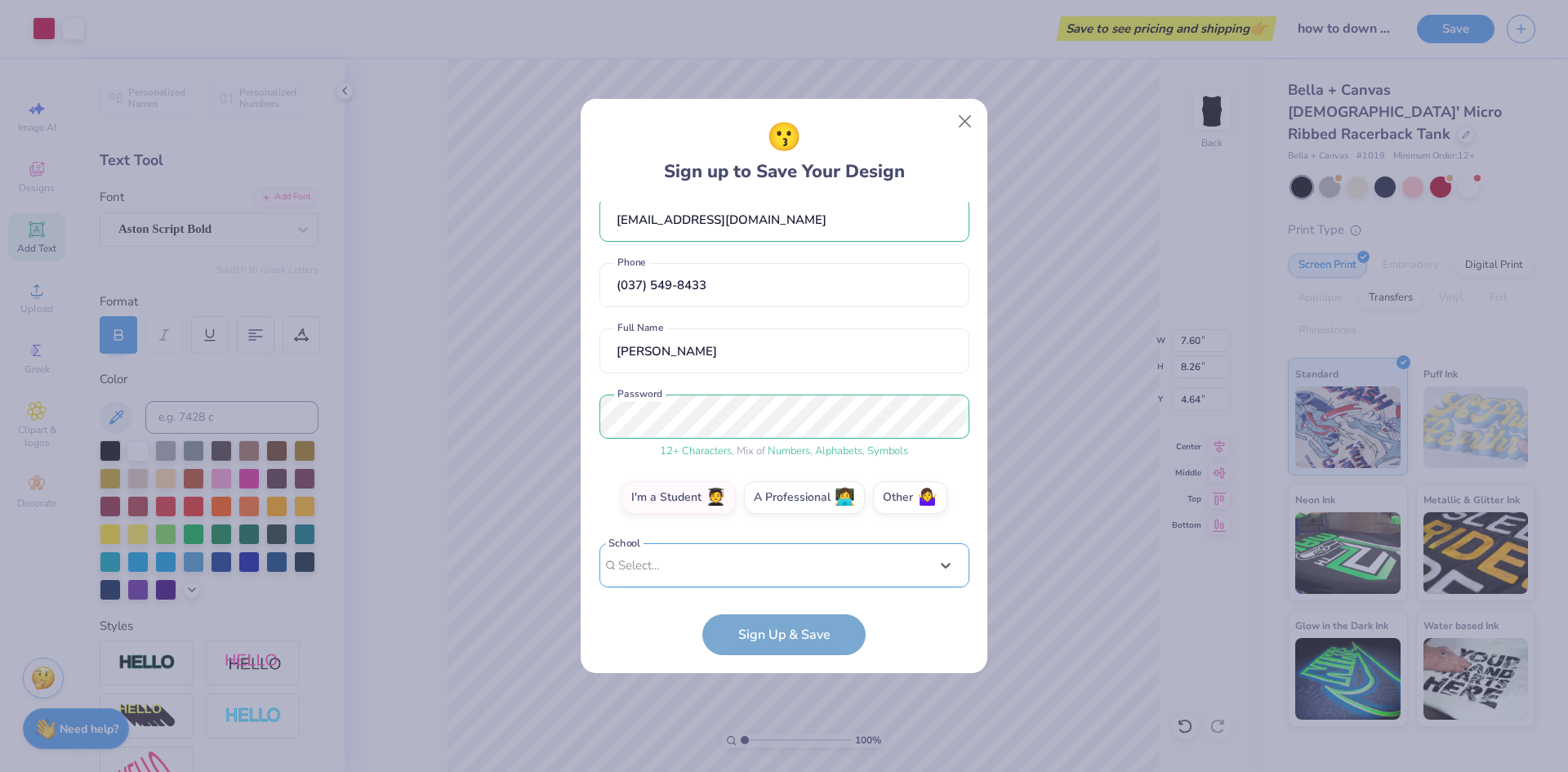
click at [742, 555] on div "Select is focused ,type to refine list, press Down to open the menu, Select..." at bounding box center [784, 565] width 370 height 45
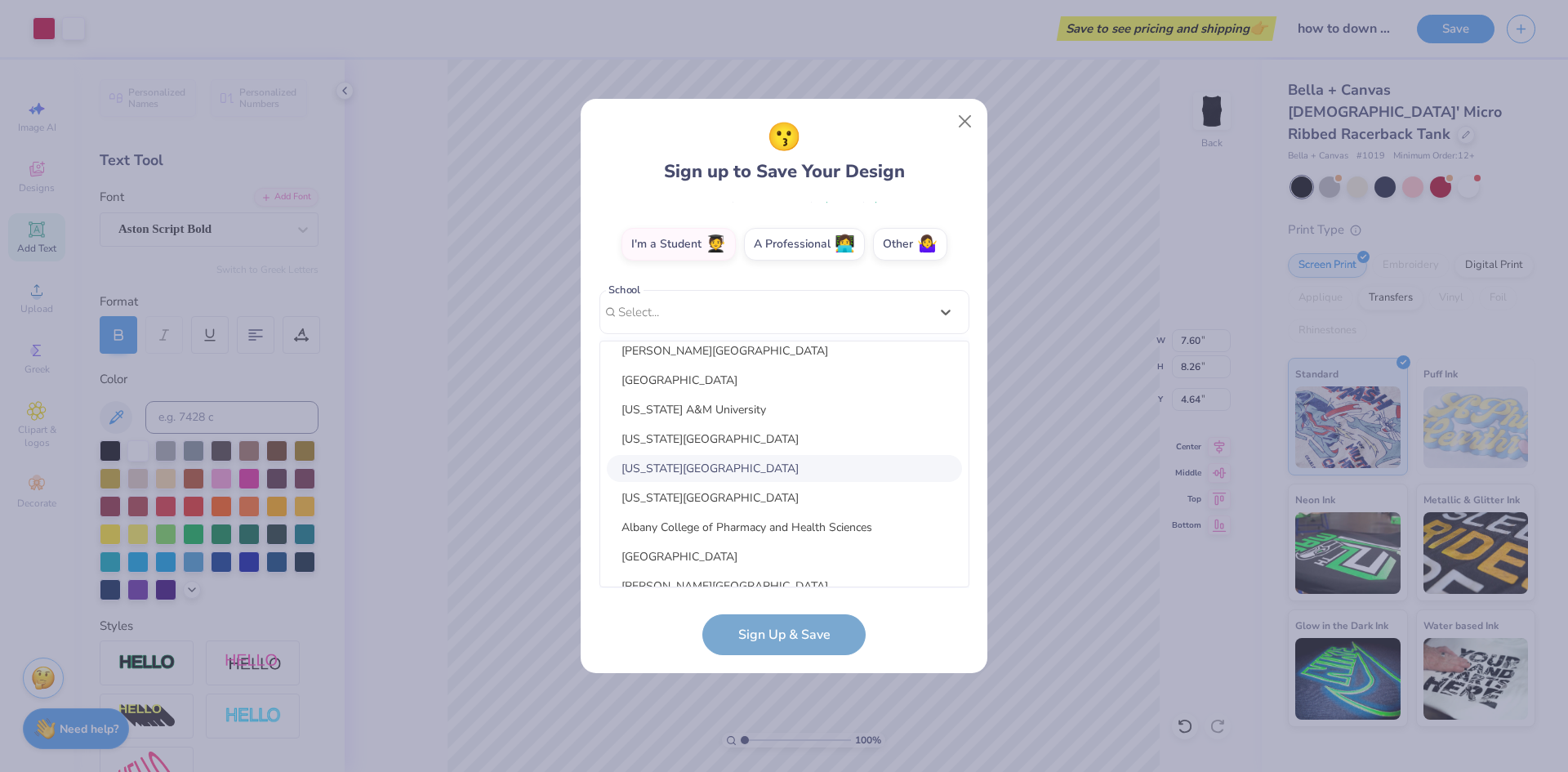
scroll to position [0, 0]
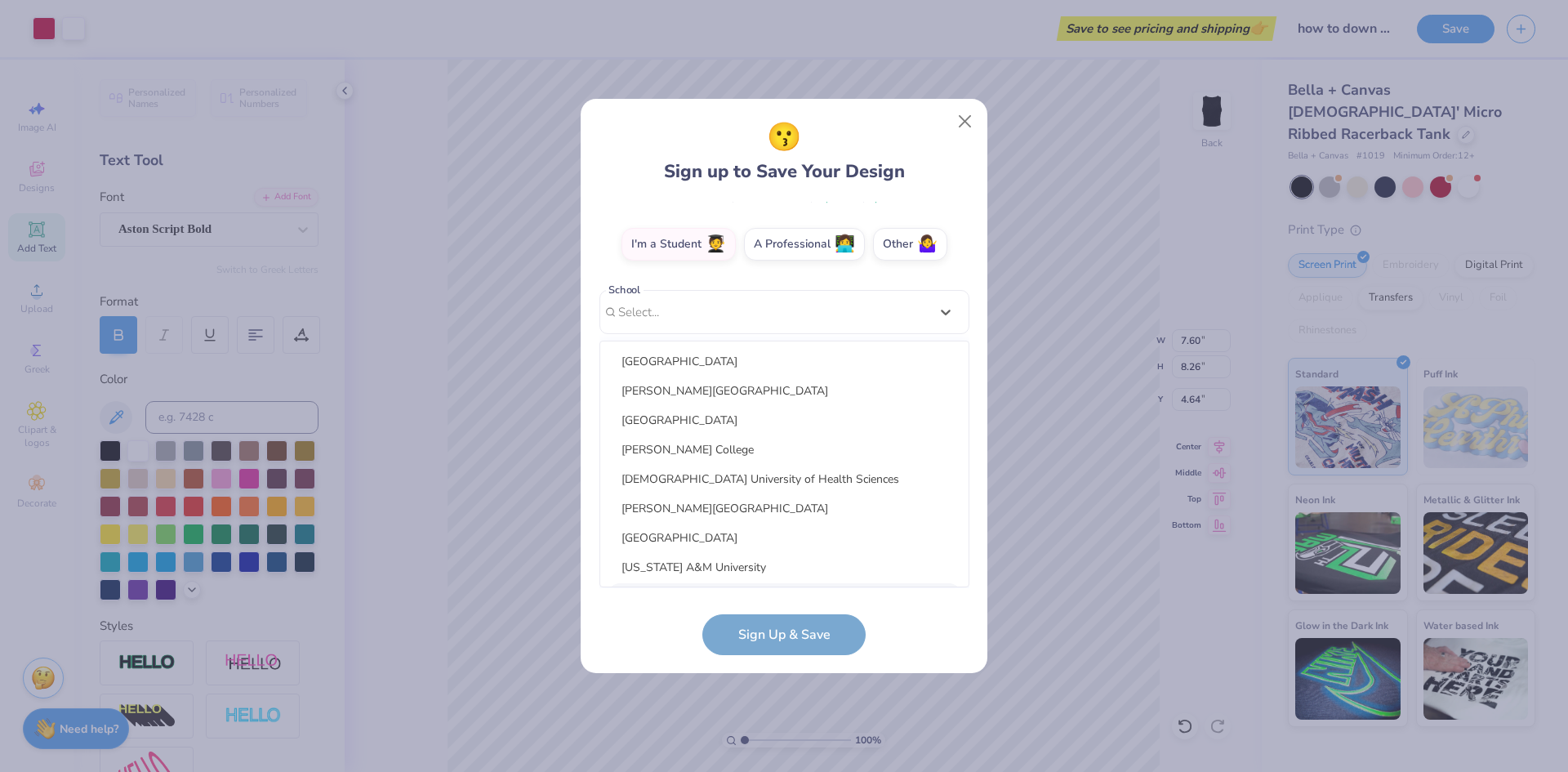
click at [897, 638] on form "[EMAIL_ADDRESS][DOMAIN_NAME] Email [PHONE_NUMBER] Phone [PERSON_NAME] Full Name…" at bounding box center [784, 429] width 370 height 454
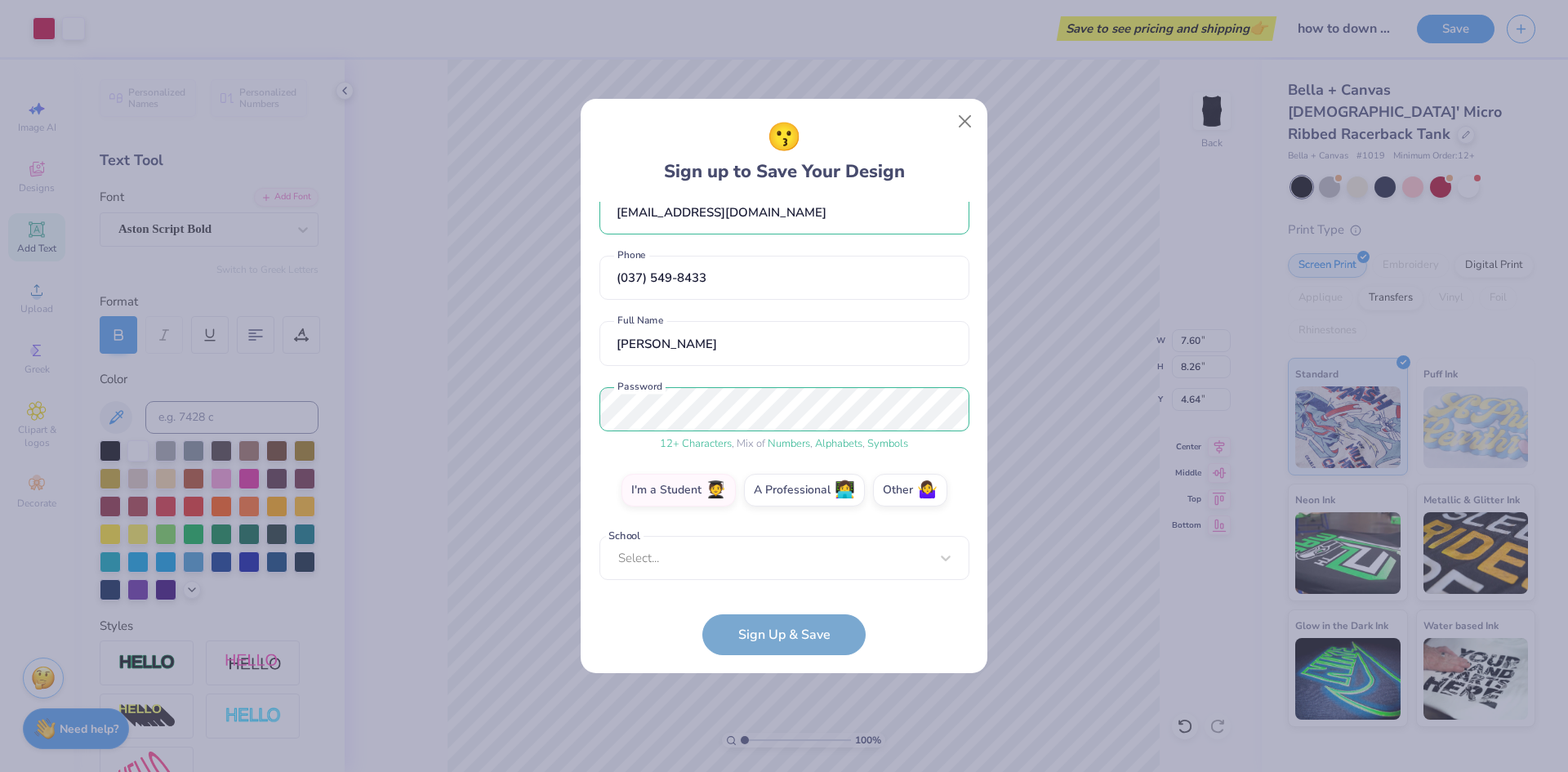
scroll to position [29, 0]
click at [922, 498] on label "Other 🤷‍♀️" at bounding box center [910, 487] width 74 height 33
click at [789, 517] on input "Other 🤷‍♀️" at bounding box center [784, 522] width 11 height 11
click at [872, 556] on input "text" at bounding box center [784, 558] width 370 height 45
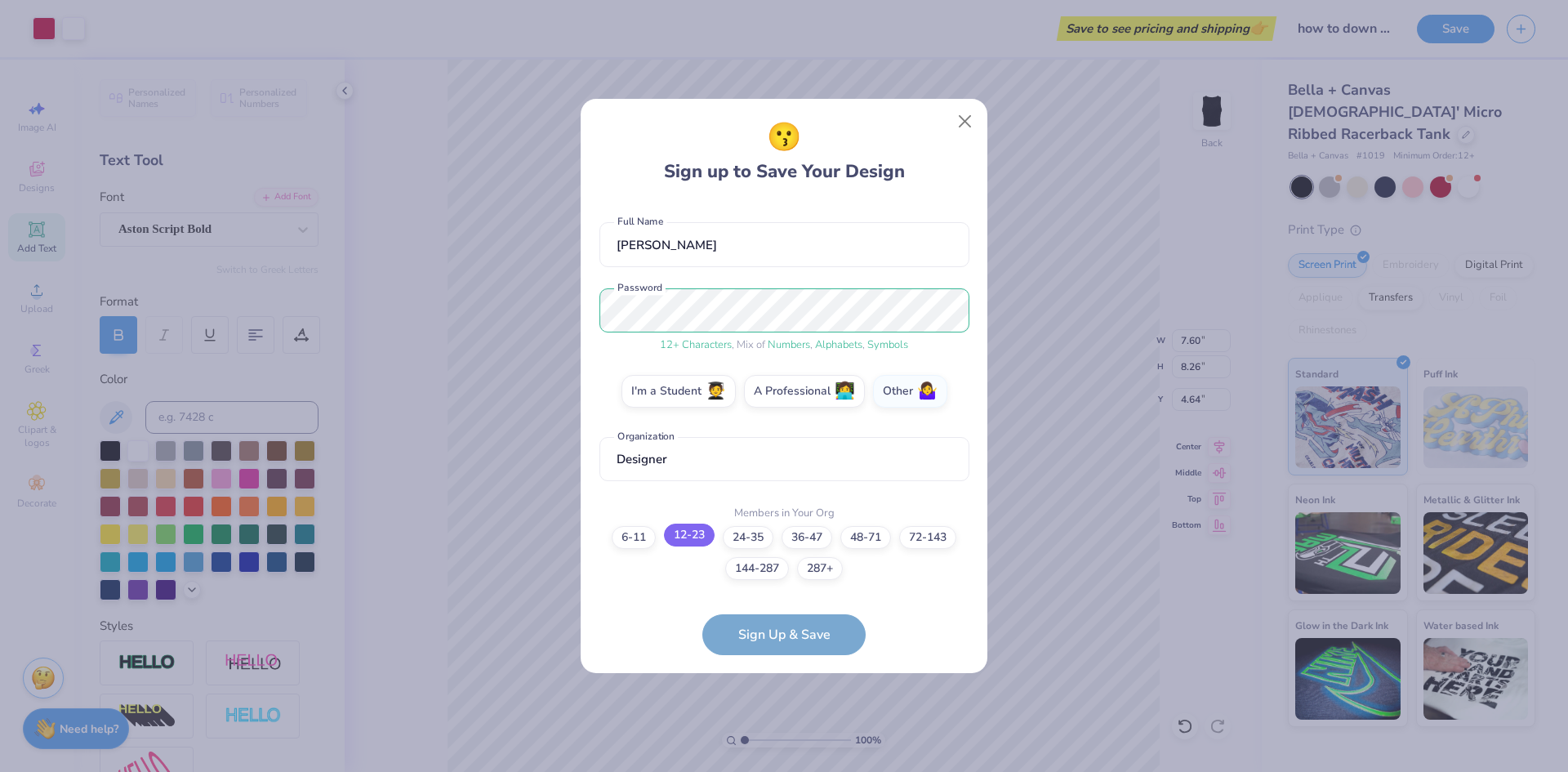
click at [698, 532] on label "12-23" at bounding box center [689, 535] width 50 height 23
click at [779, 674] on input "12-23" at bounding box center [784, 679] width 11 height 11
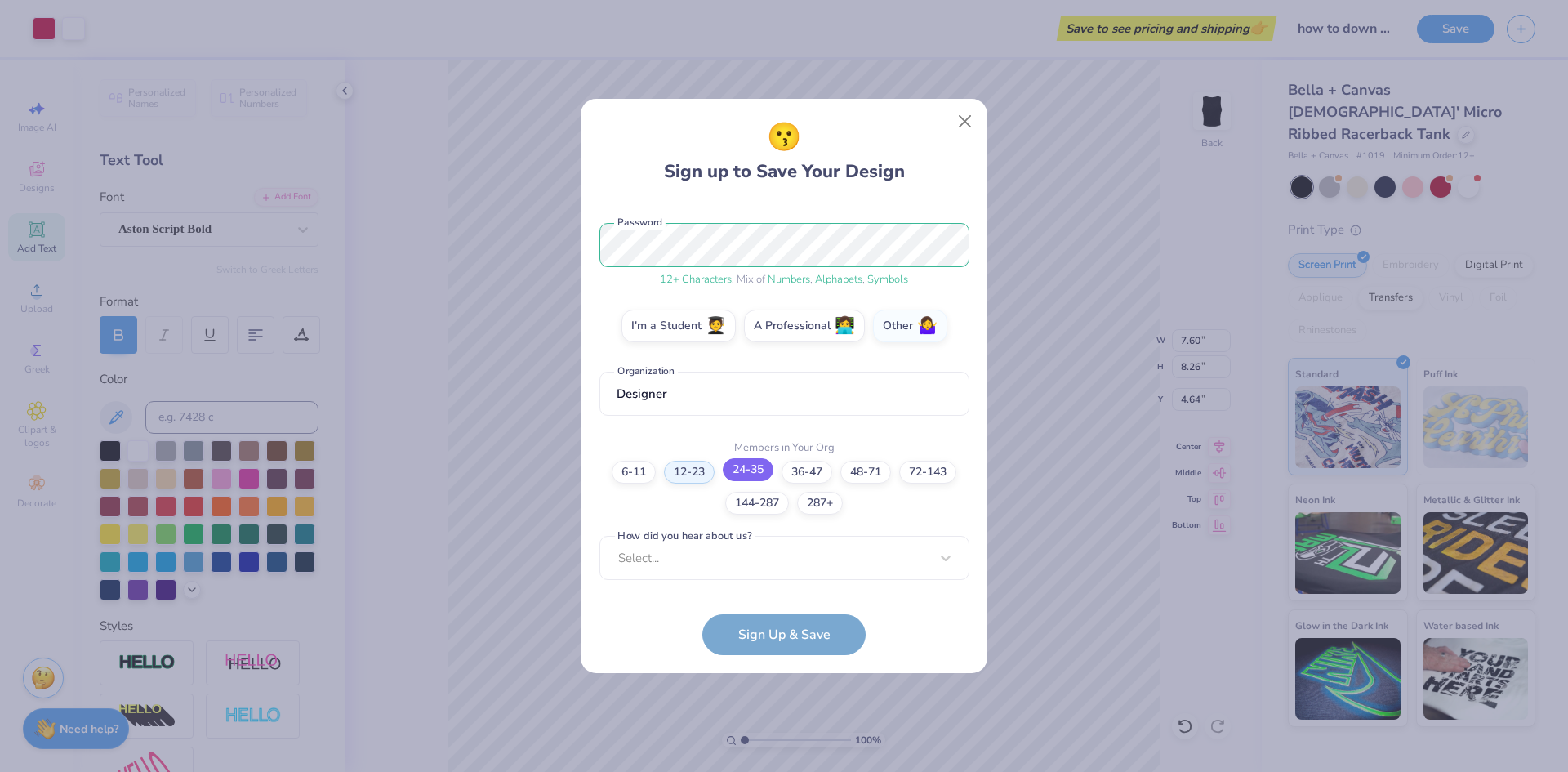
click at [734, 471] on label "24-35" at bounding box center [748, 469] width 50 height 23
click at [779, 674] on input "24-35" at bounding box center [784, 679] width 11 height 11
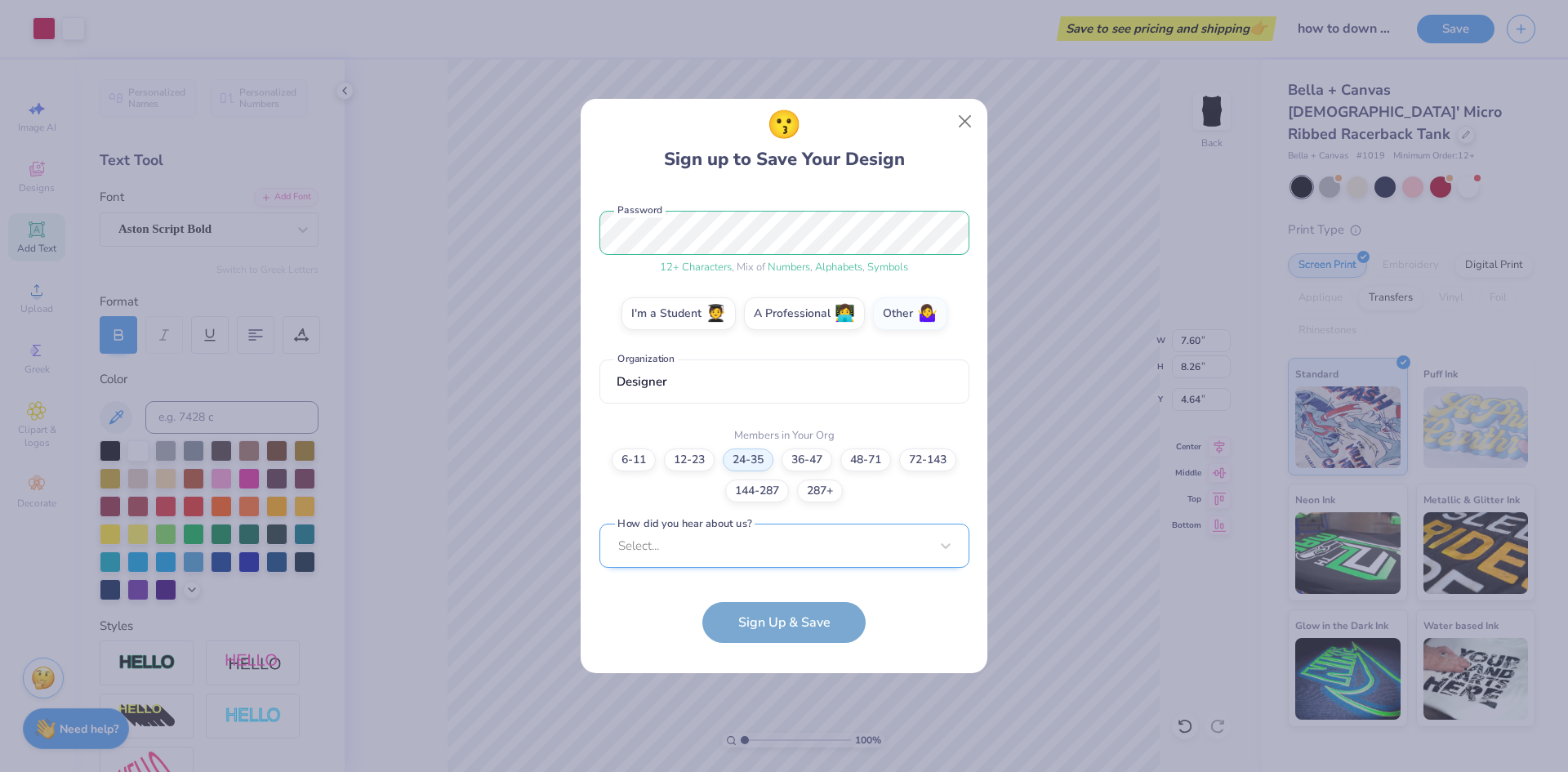
click at [768, 549] on div "Select..." at bounding box center [784, 546] width 370 height 45
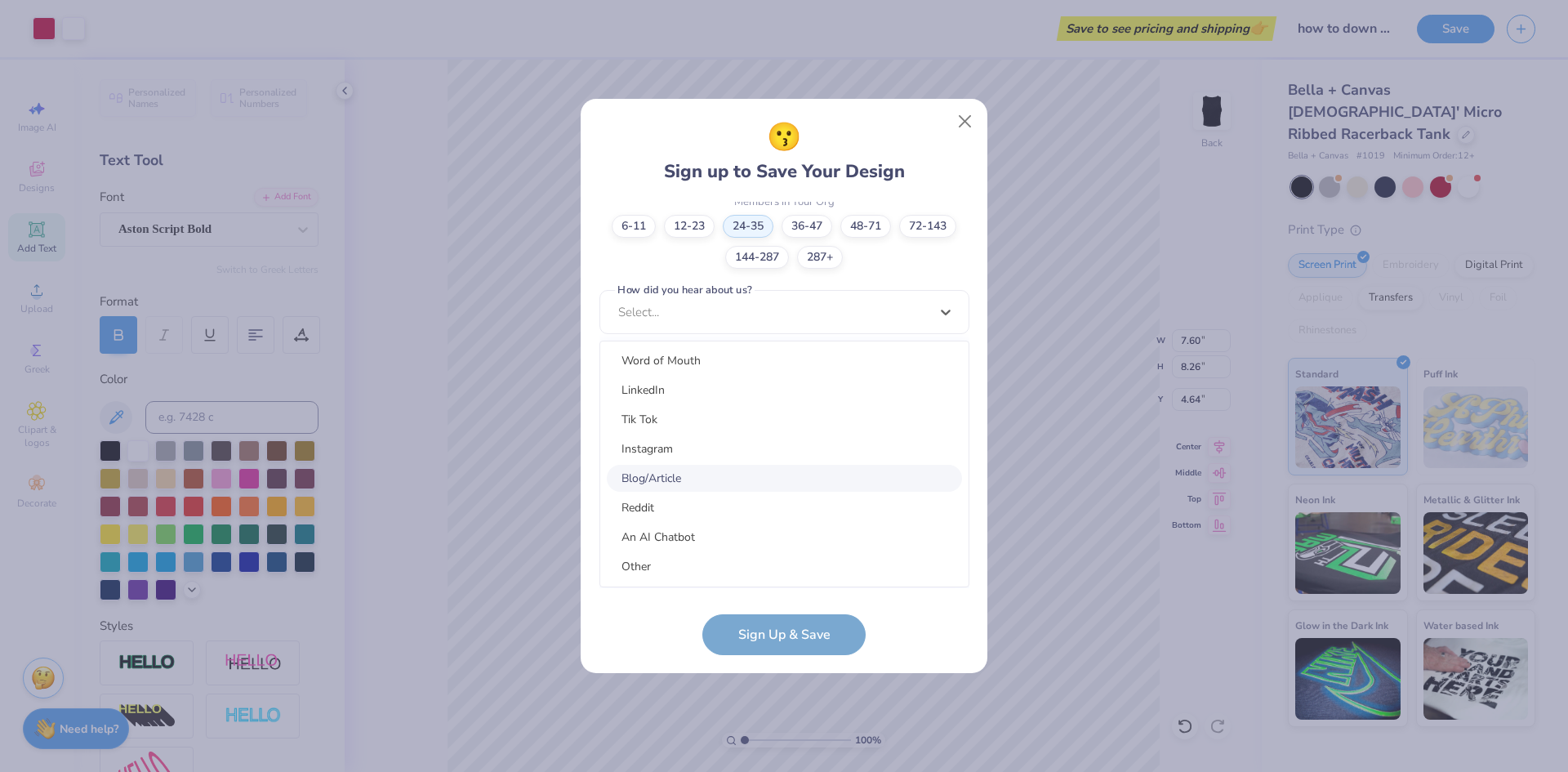
scroll to position [0, 0]
click at [660, 358] on div "Pinterest" at bounding box center [784, 361] width 355 height 27
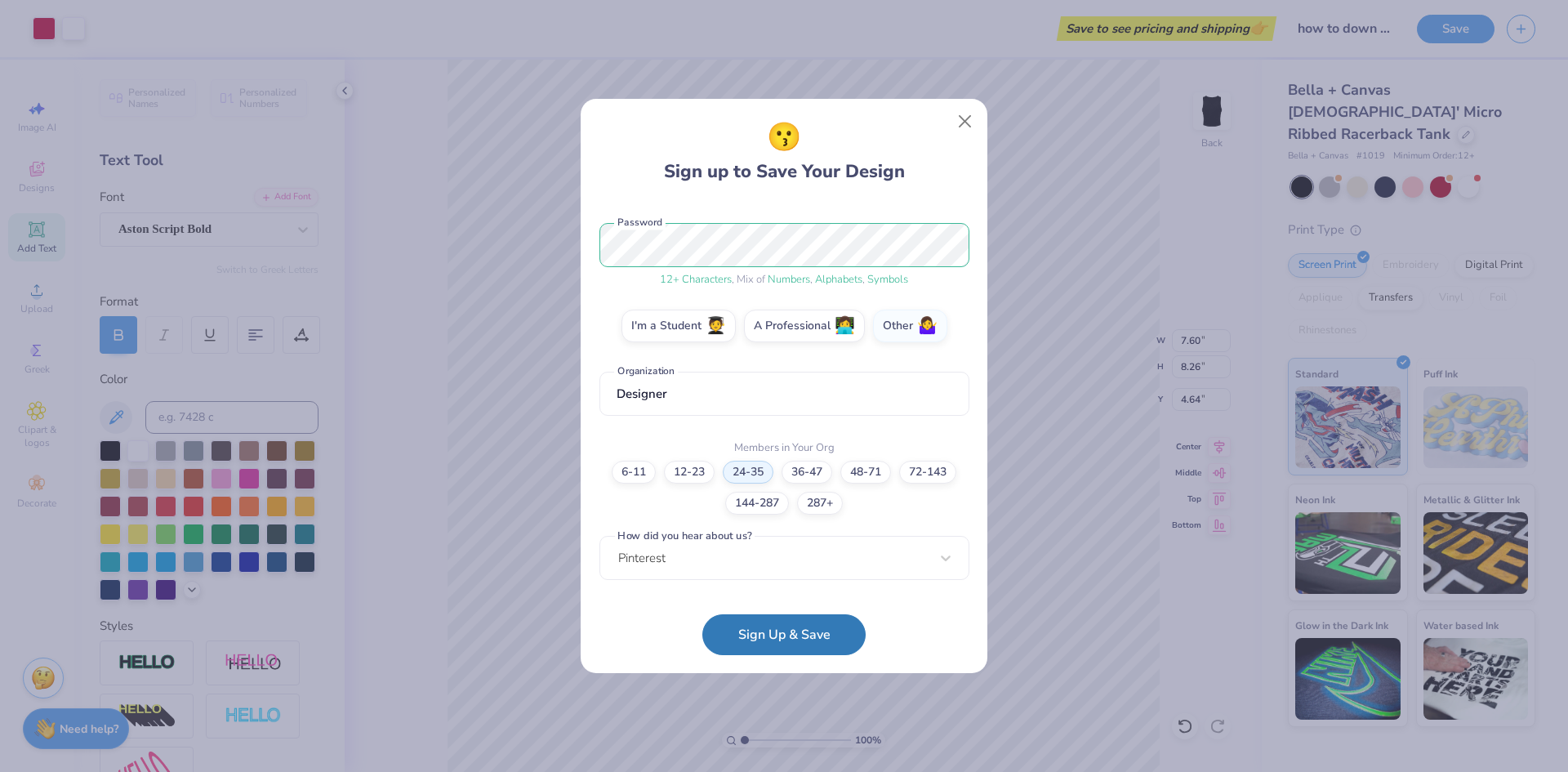
scroll to position [193, 0]
click at [827, 636] on button "Sign Up & Save" at bounding box center [784, 631] width 163 height 41
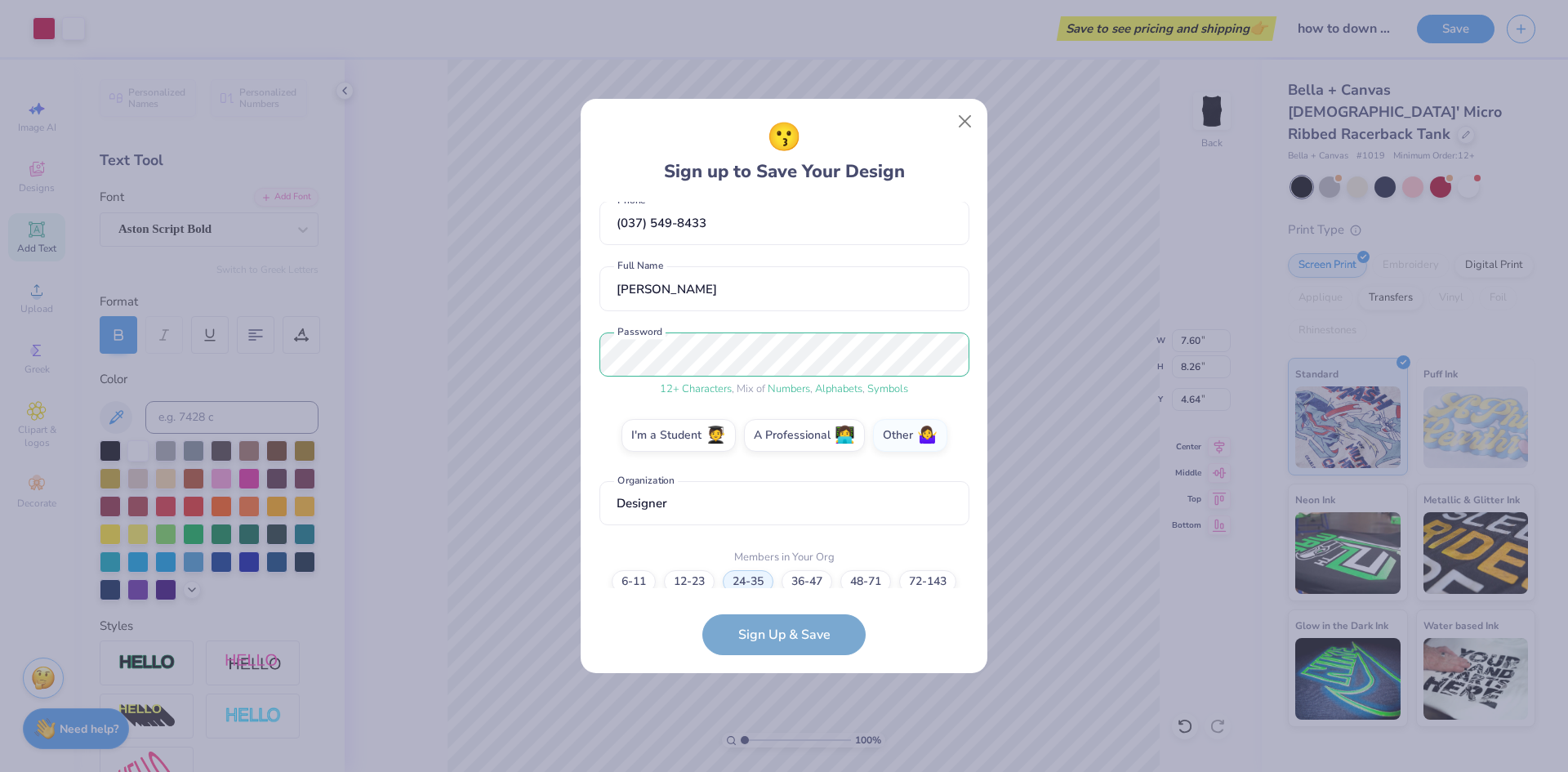
scroll to position [0, 0]
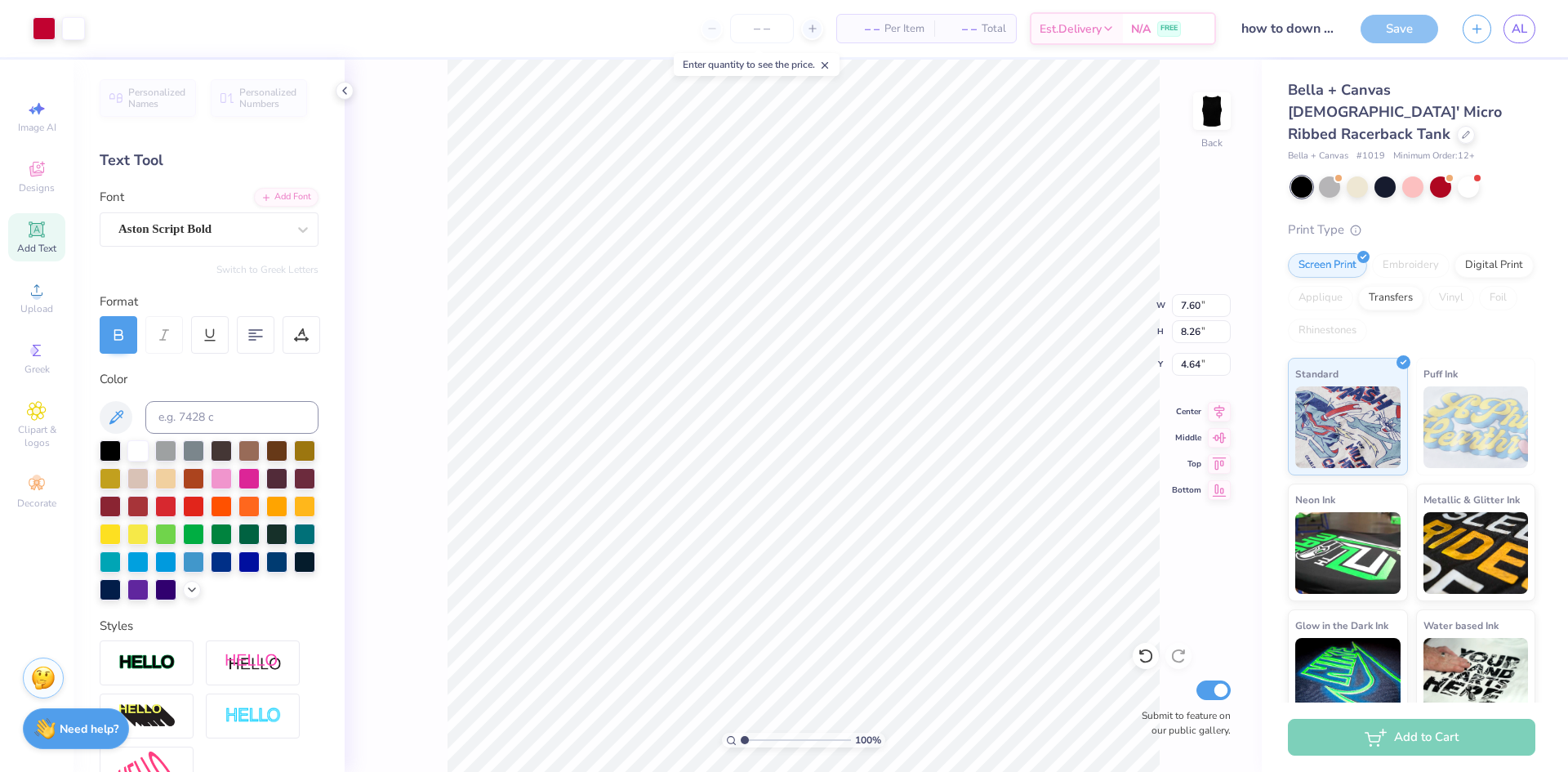
click at [1404, 20] on div "Save" at bounding box center [1400, 29] width 77 height 29
click at [1404, 28] on div "Save" at bounding box center [1400, 29] width 77 height 29
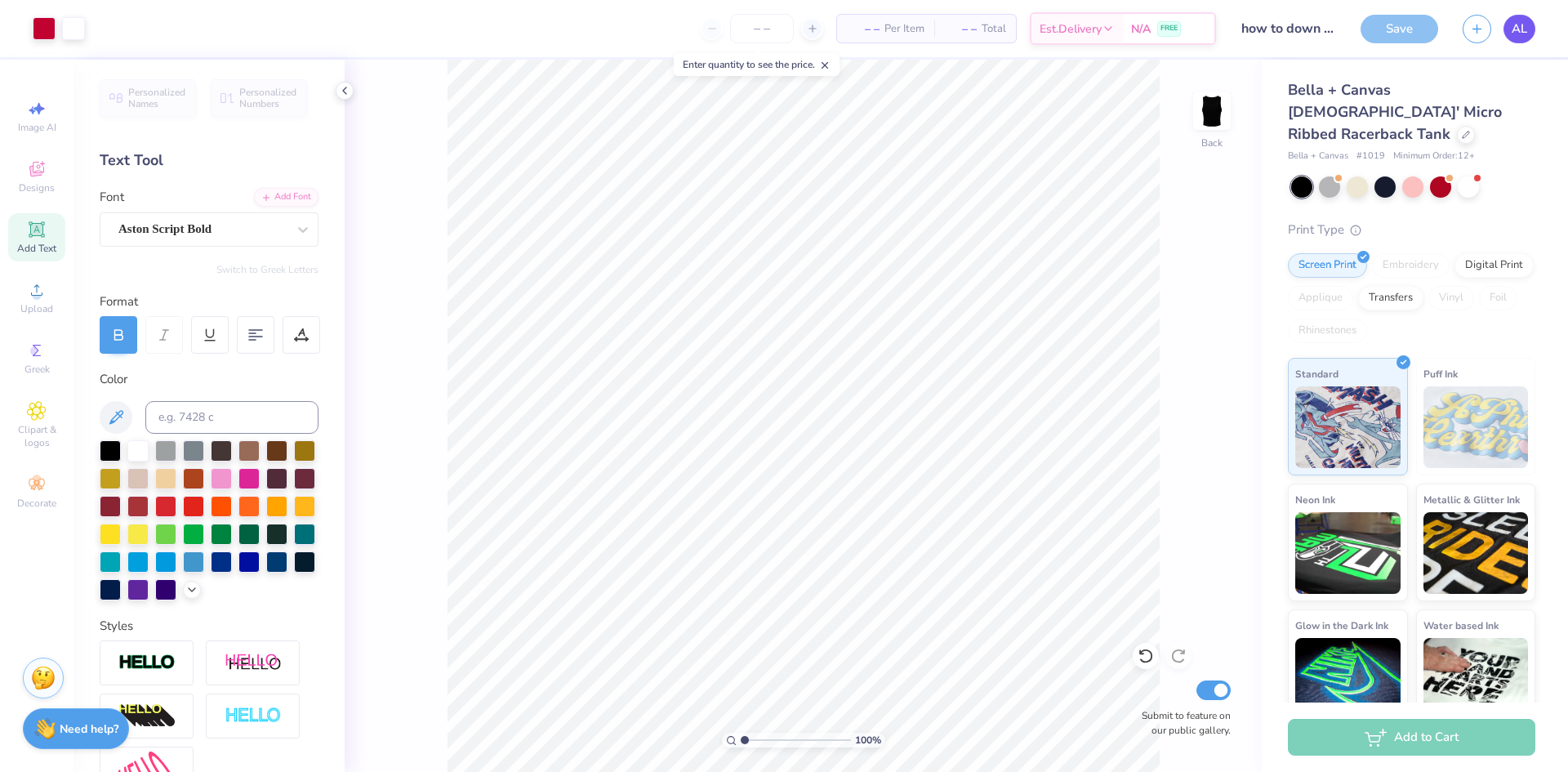
click at [1525, 40] on link "AL" at bounding box center [1519, 29] width 32 height 29
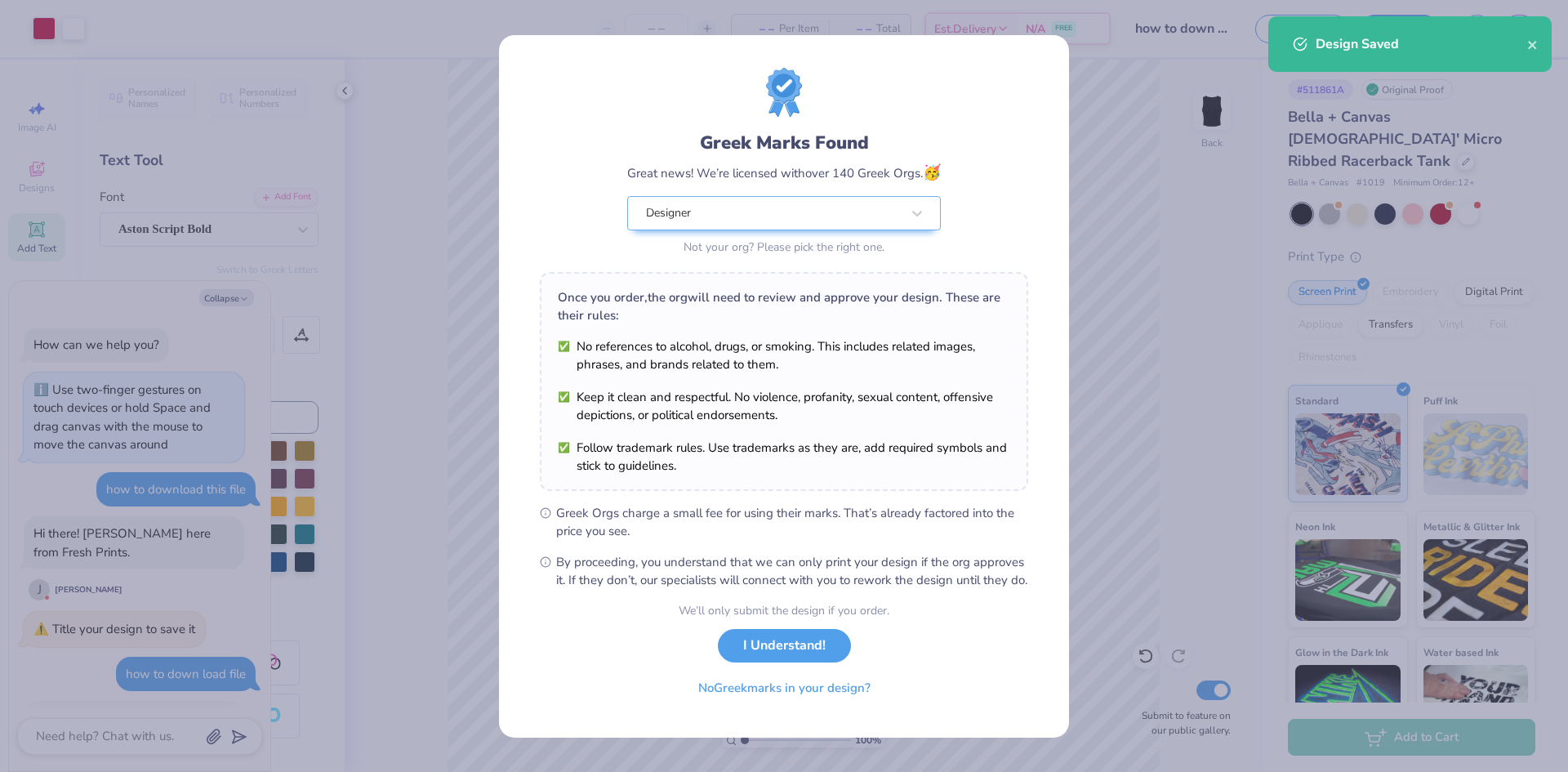
scroll to position [373, 0]
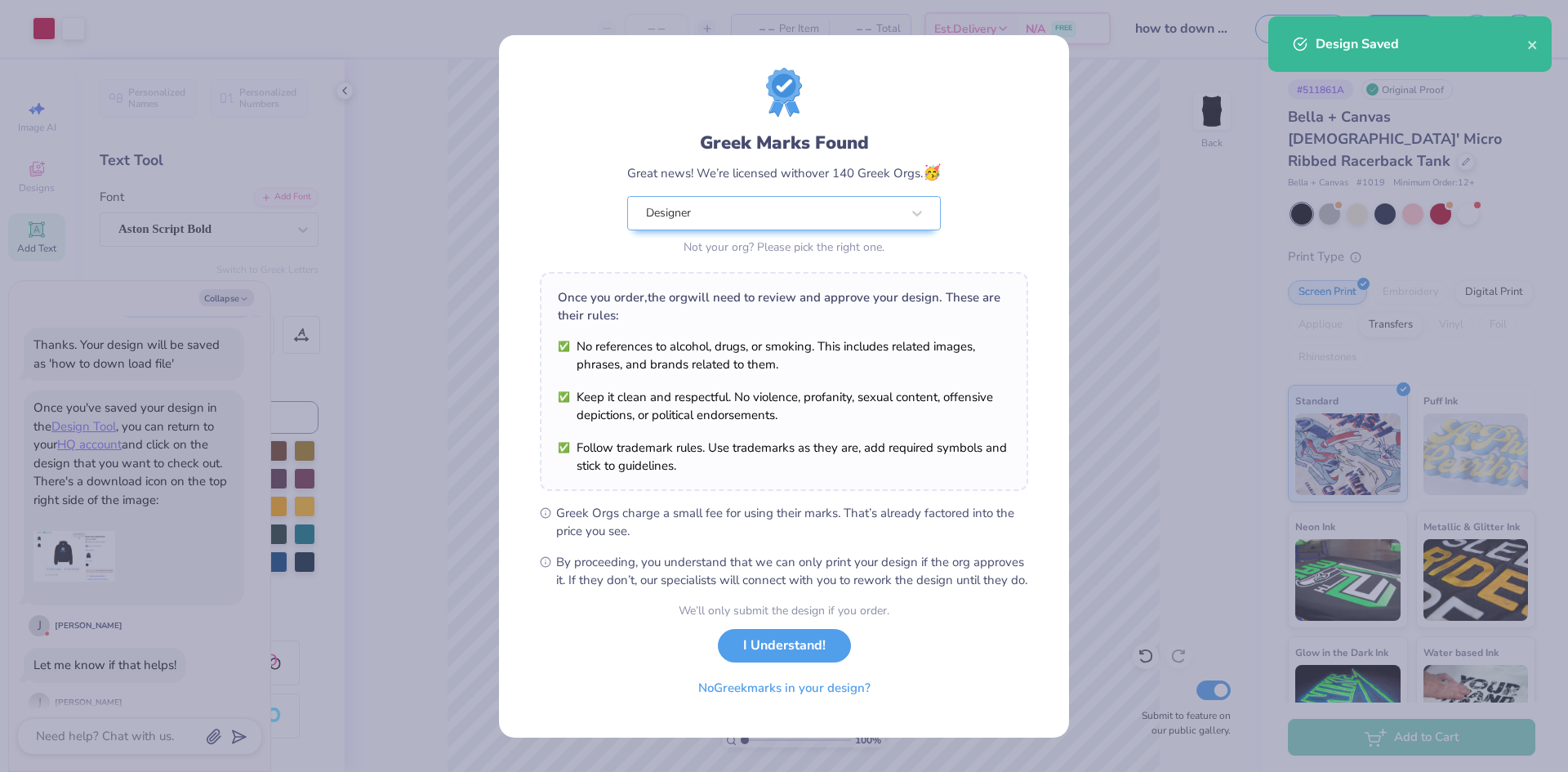
click at [1111, 483] on div "Greek Marks Found Great news! We’re licensed with over 140 Greek Orgs. 🥳 Design…" at bounding box center [784, 386] width 1568 height 772
click at [861, 695] on button "No Greek marks in your design?" at bounding box center [784, 684] width 200 height 34
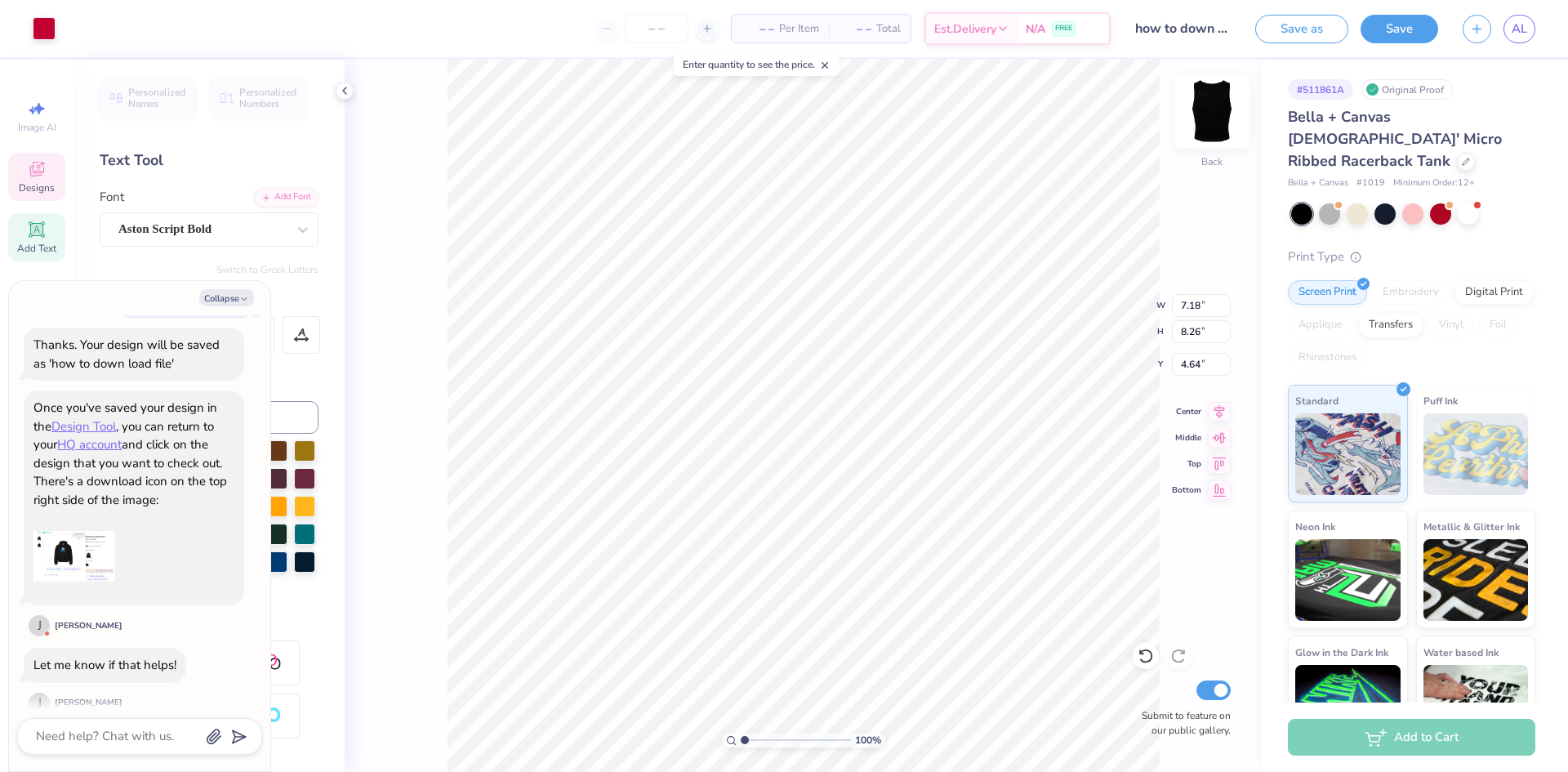
click at [1199, 114] on img at bounding box center [1212, 111] width 66 height 66
click at [1206, 127] on img at bounding box center [1212, 111] width 33 height 33
click at [1459, 202] on div at bounding box center [1468, 212] width 21 height 21
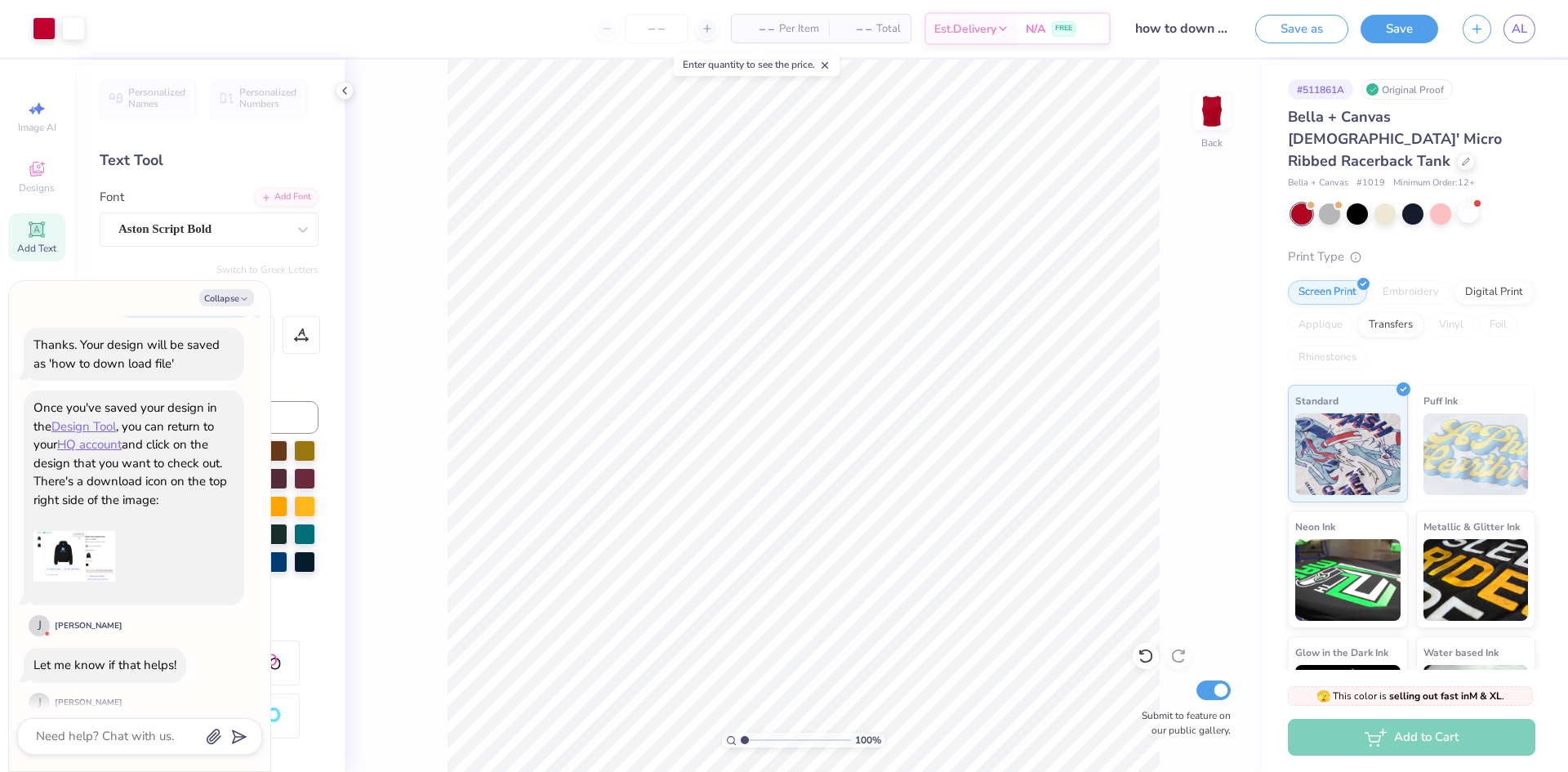
scroll to position [1047, 0]
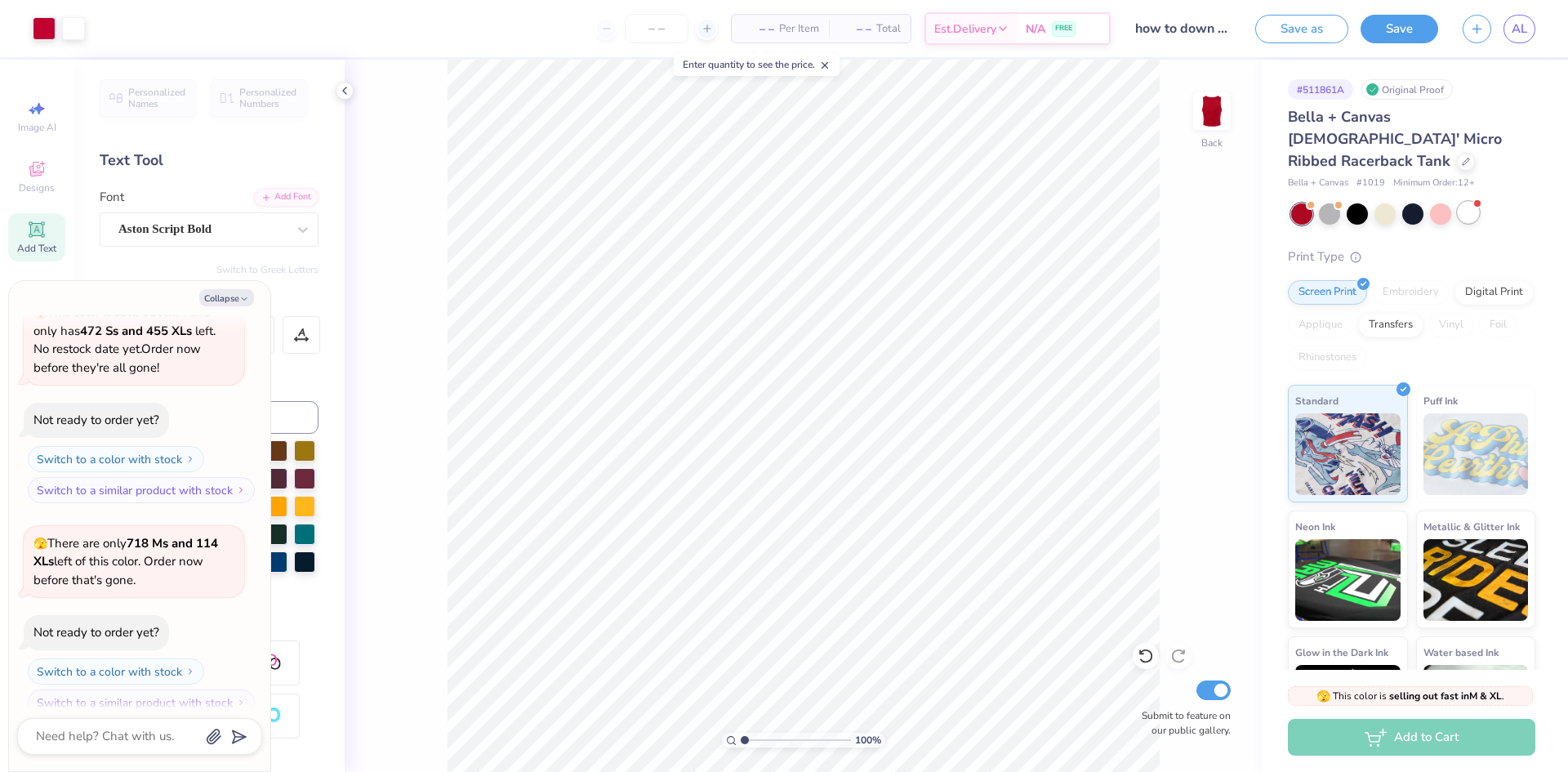
click at [1462, 202] on div at bounding box center [1468, 212] width 21 height 21
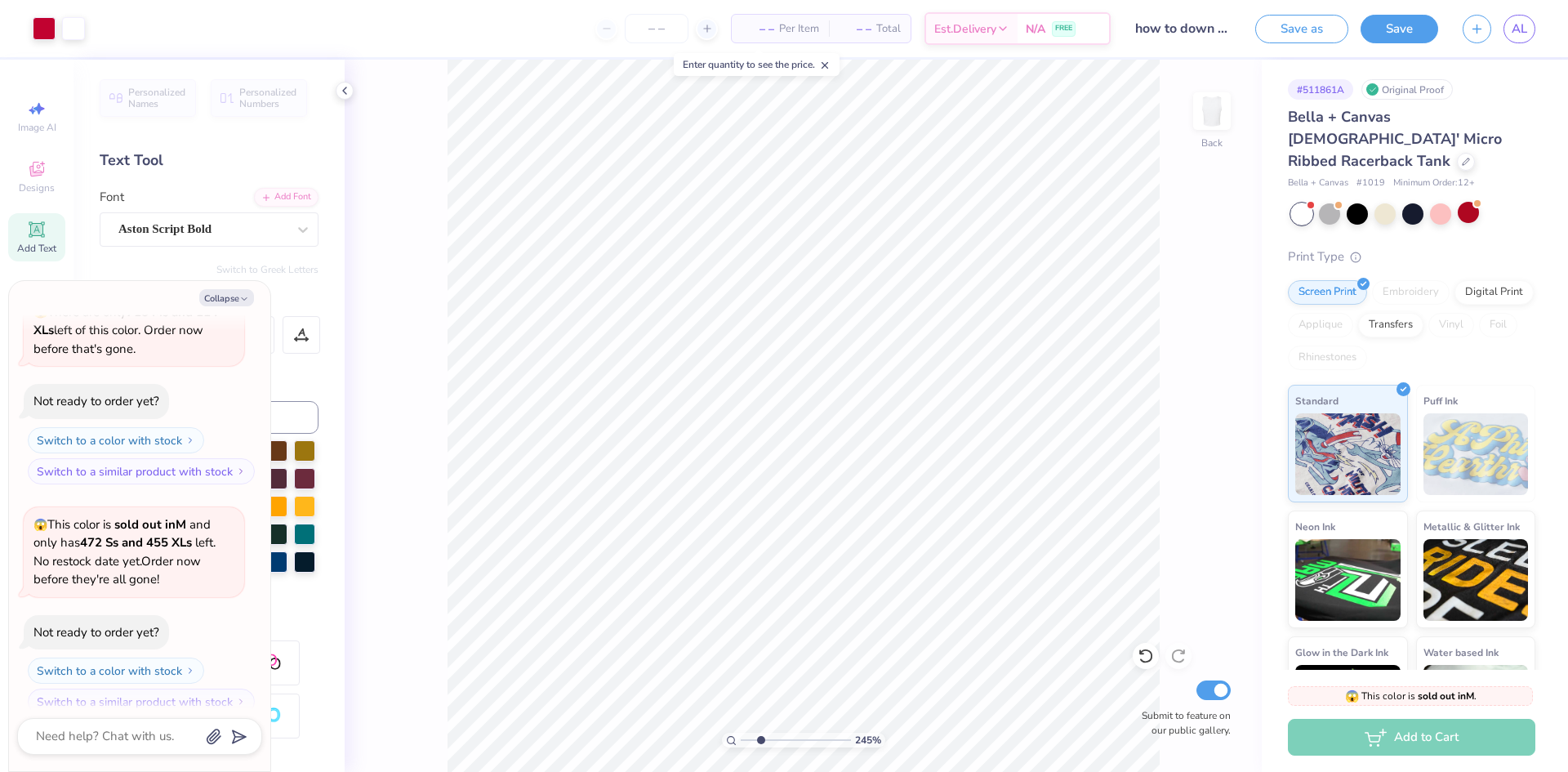
drag, startPoint x: 746, startPoint y: 740, endPoint x: 761, endPoint y: 742, distance: 15.1
click at [761, 742] on input "range" at bounding box center [795, 739] width 110 height 14
click at [253, 302] on button "Collapse" at bounding box center [226, 297] width 55 height 17
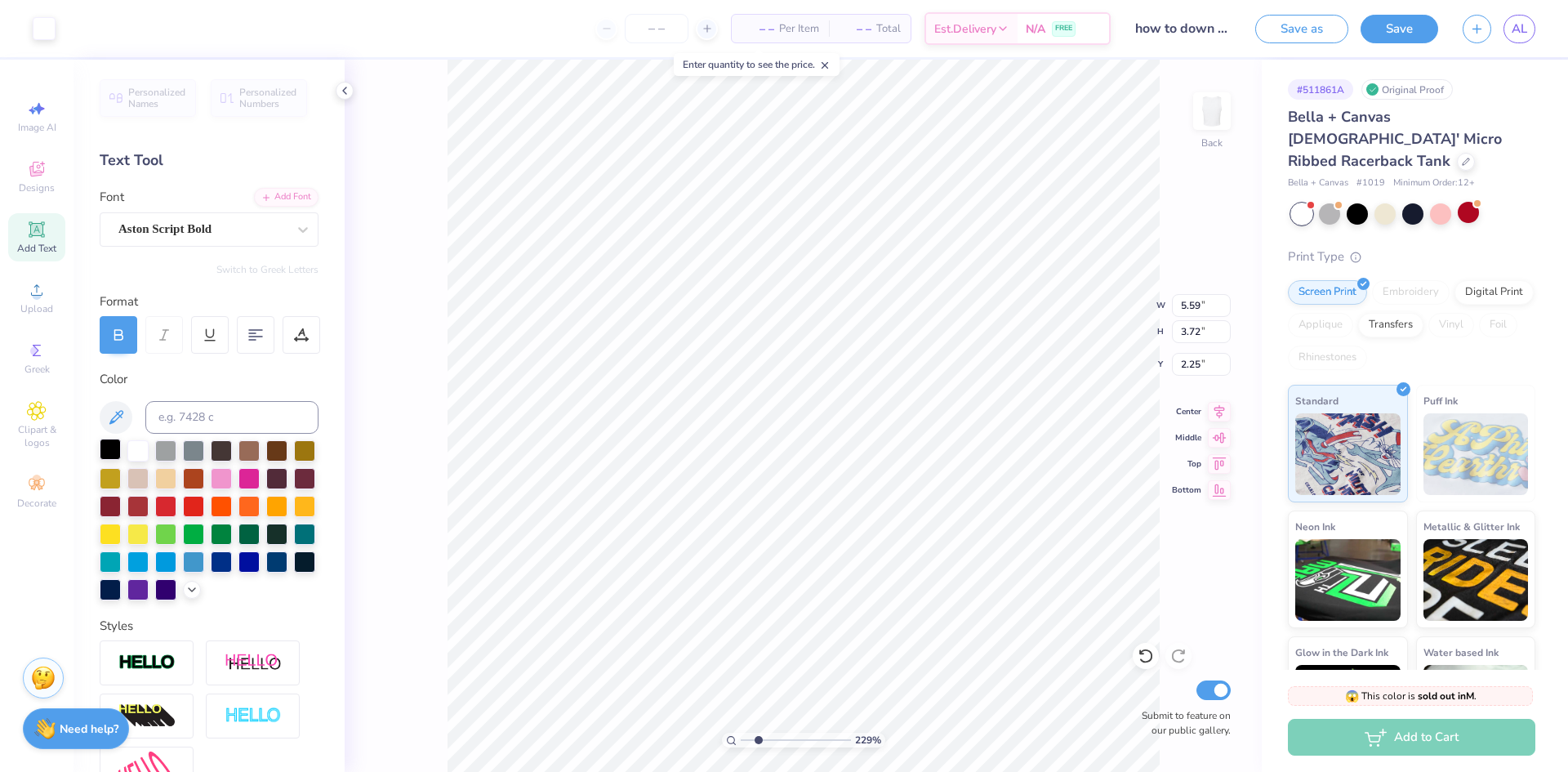
click at [115, 450] on div at bounding box center [109, 449] width 21 height 21
click at [111, 454] on div at bounding box center [109, 449] width 21 height 21
click at [103, 453] on div at bounding box center [109, 449] width 21 height 21
click at [1231, 592] on div "229 % Back Submit to feature on our public gallery." at bounding box center [803, 416] width 917 height 712
click at [392, 194] on div "229 % Back Submit to feature on our public gallery." at bounding box center [803, 416] width 917 height 712
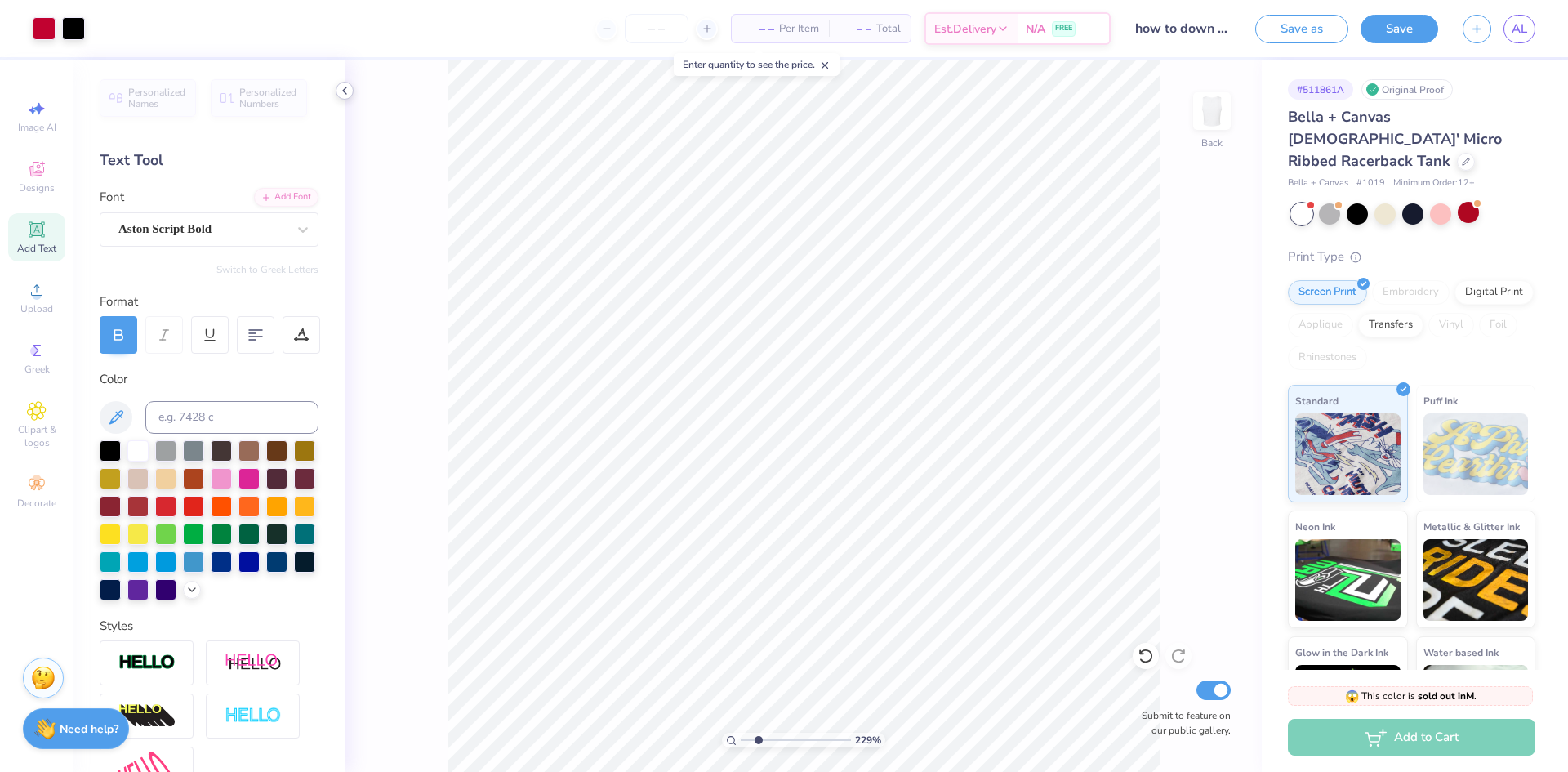
click at [344, 93] on icon at bounding box center [345, 91] width 13 height 13
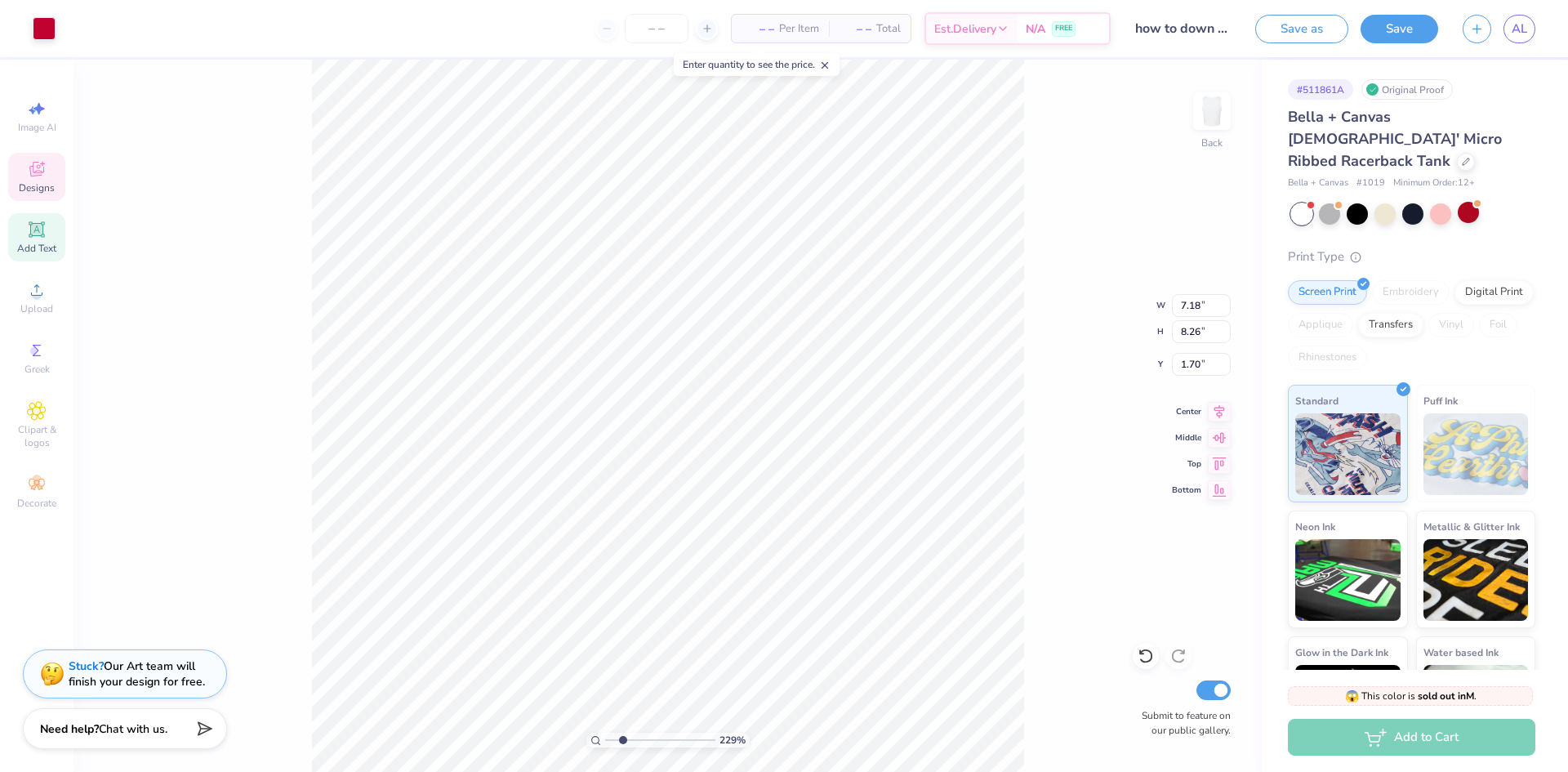
click at [1034, 322] on div "229 % Back W 7.18 7.18 " H 8.26 8.26 " Y 1.70 1.70 " Center Middle Top Bottom S…" at bounding box center [667, 416] width 1188 height 712
